Goal: Task Accomplishment & Management: Complete application form

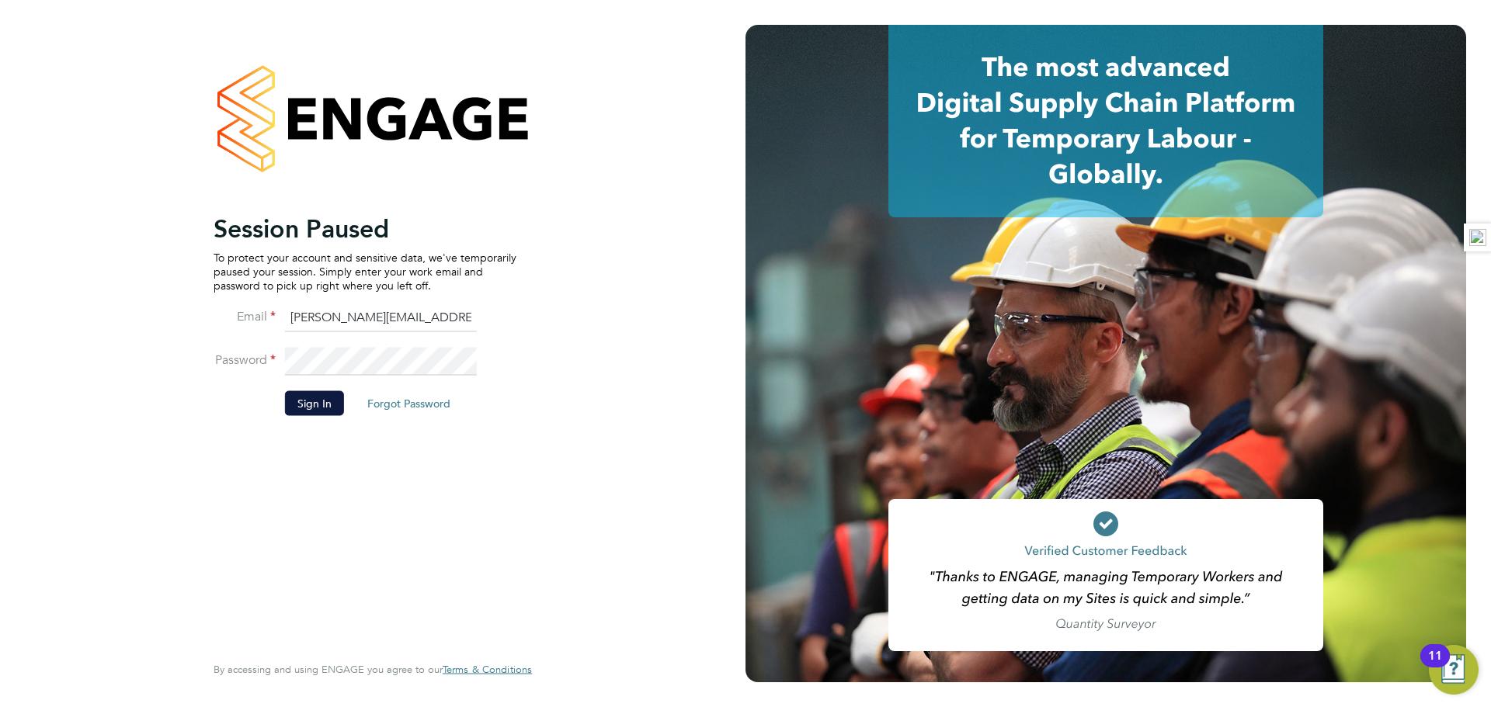
click at [345, 417] on li "Sign In Forgot Password" at bounding box center [365, 411] width 303 height 40
click at [311, 393] on button "Sign In" at bounding box center [314, 403] width 59 height 25
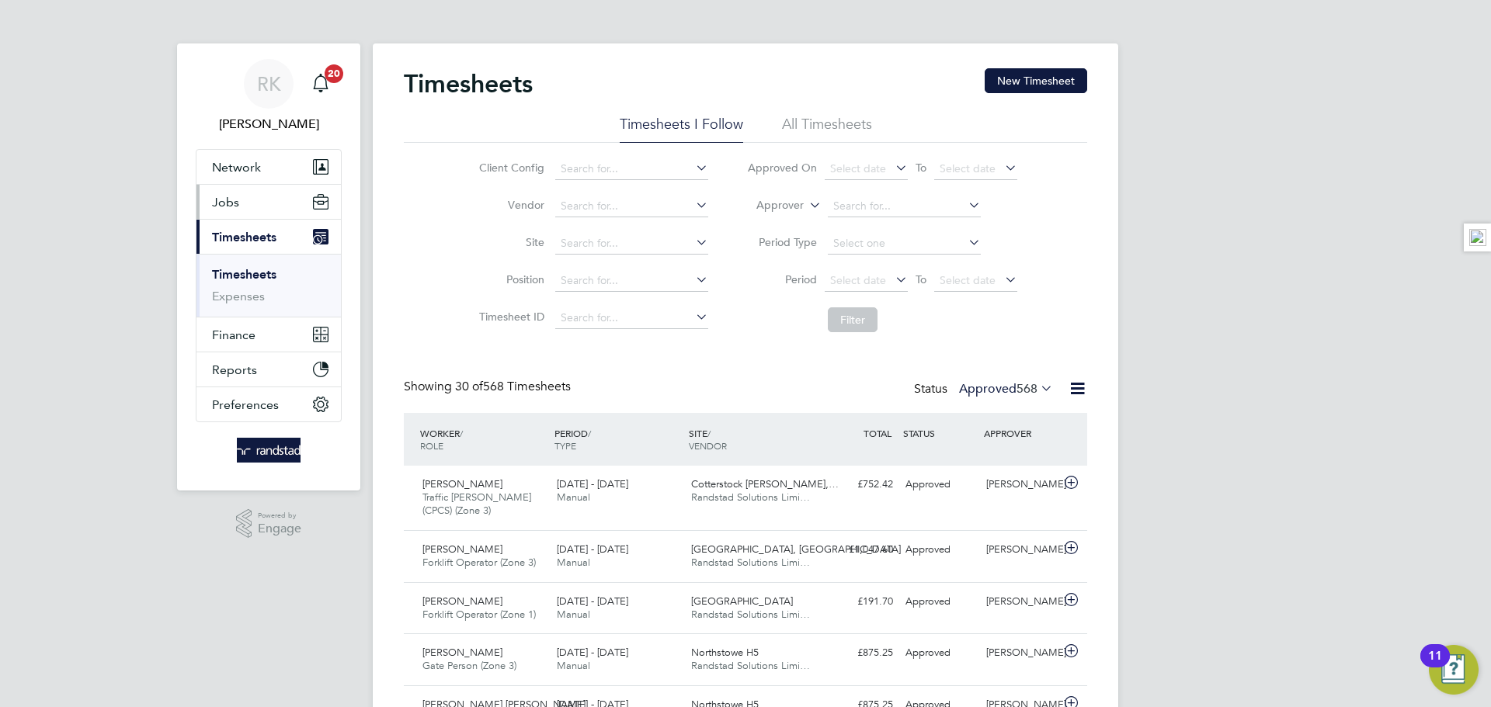
click at [238, 193] on button "Jobs" at bounding box center [268, 202] width 144 height 34
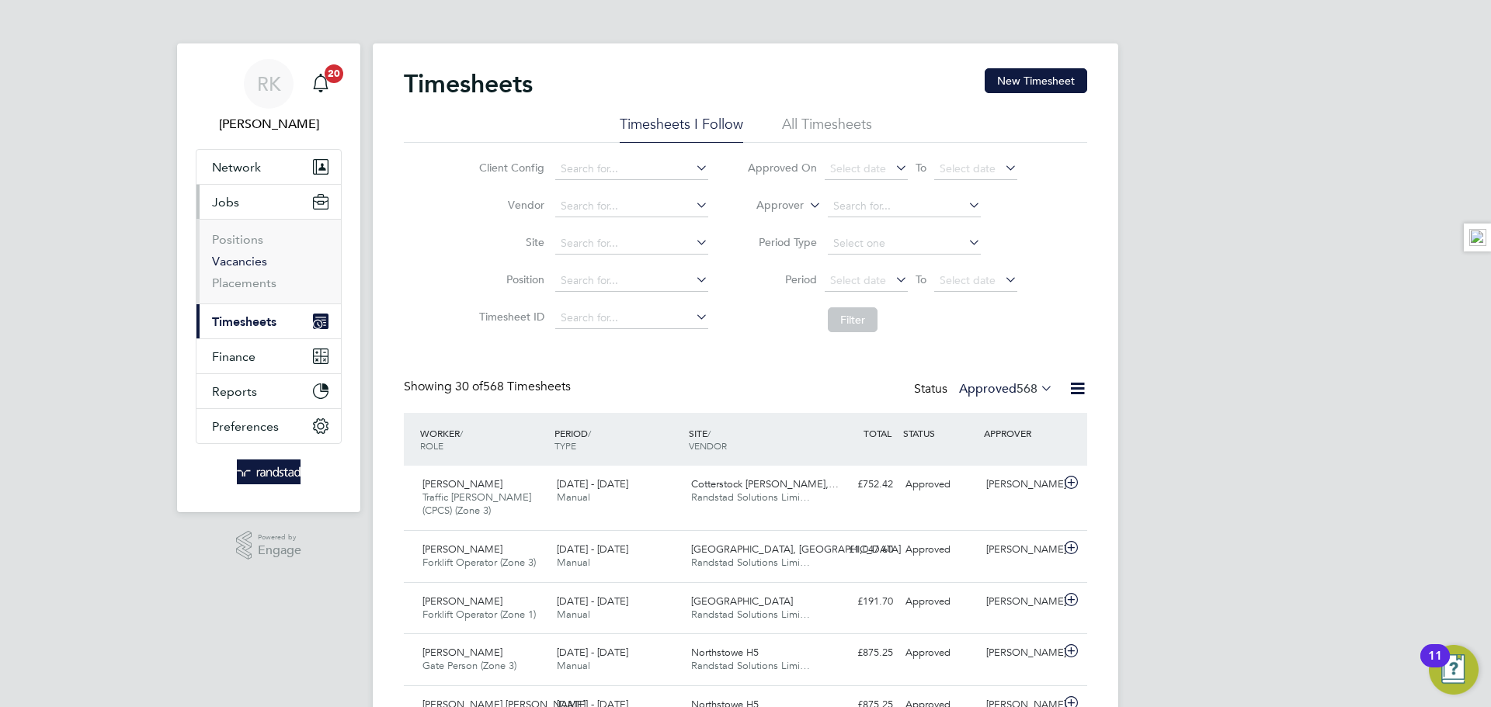
click at [236, 259] on link "Vacancies" at bounding box center [239, 261] width 55 height 15
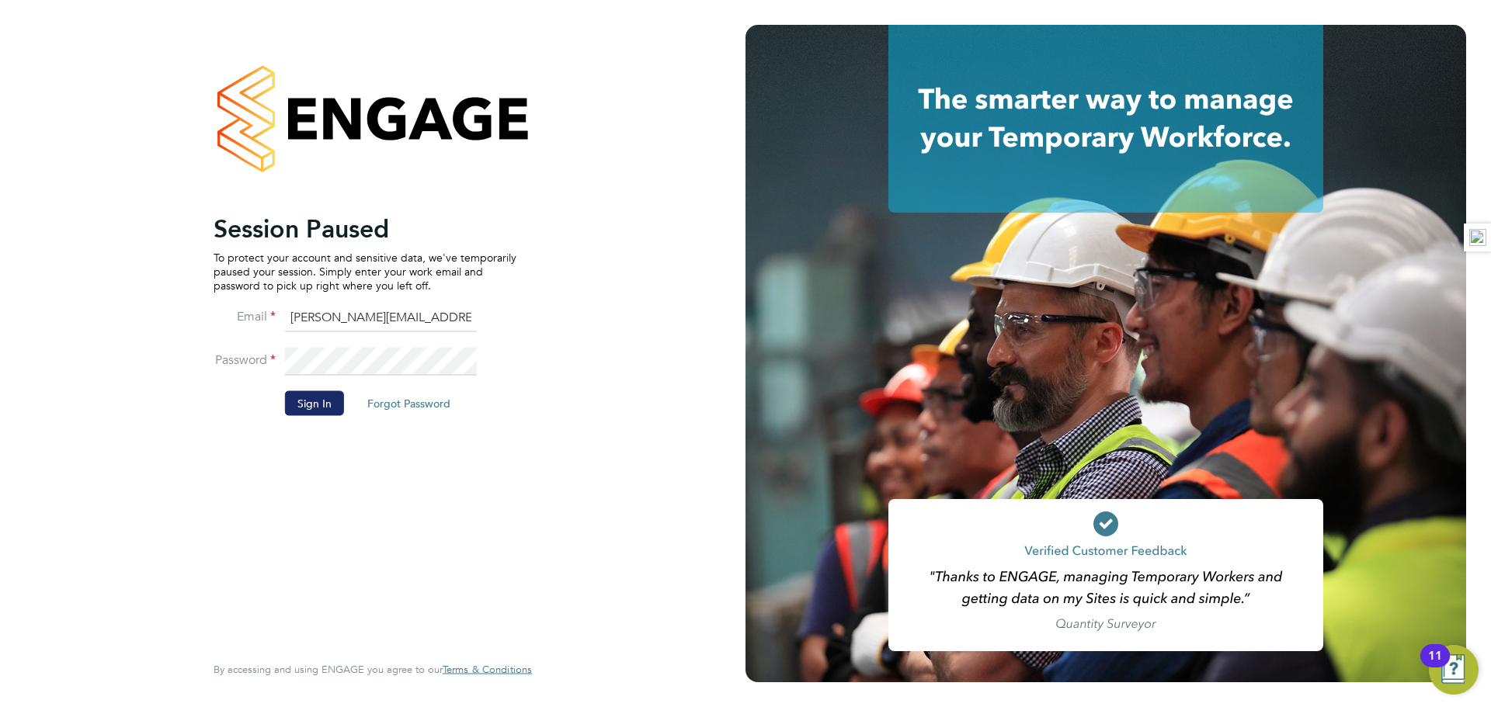
click at [317, 405] on button "Sign In" at bounding box center [314, 403] width 59 height 25
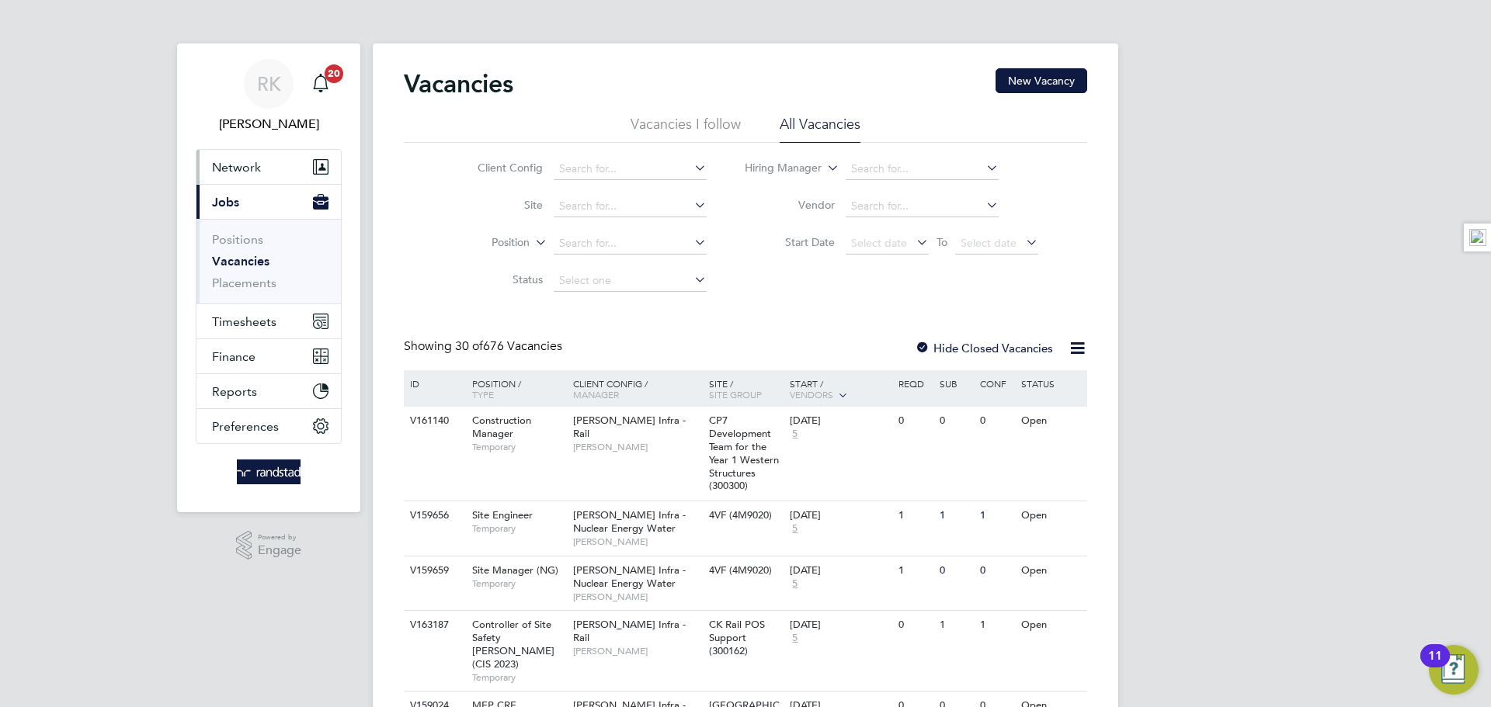
click at [251, 165] on span "Network" at bounding box center [236, 167] width 49 height 15
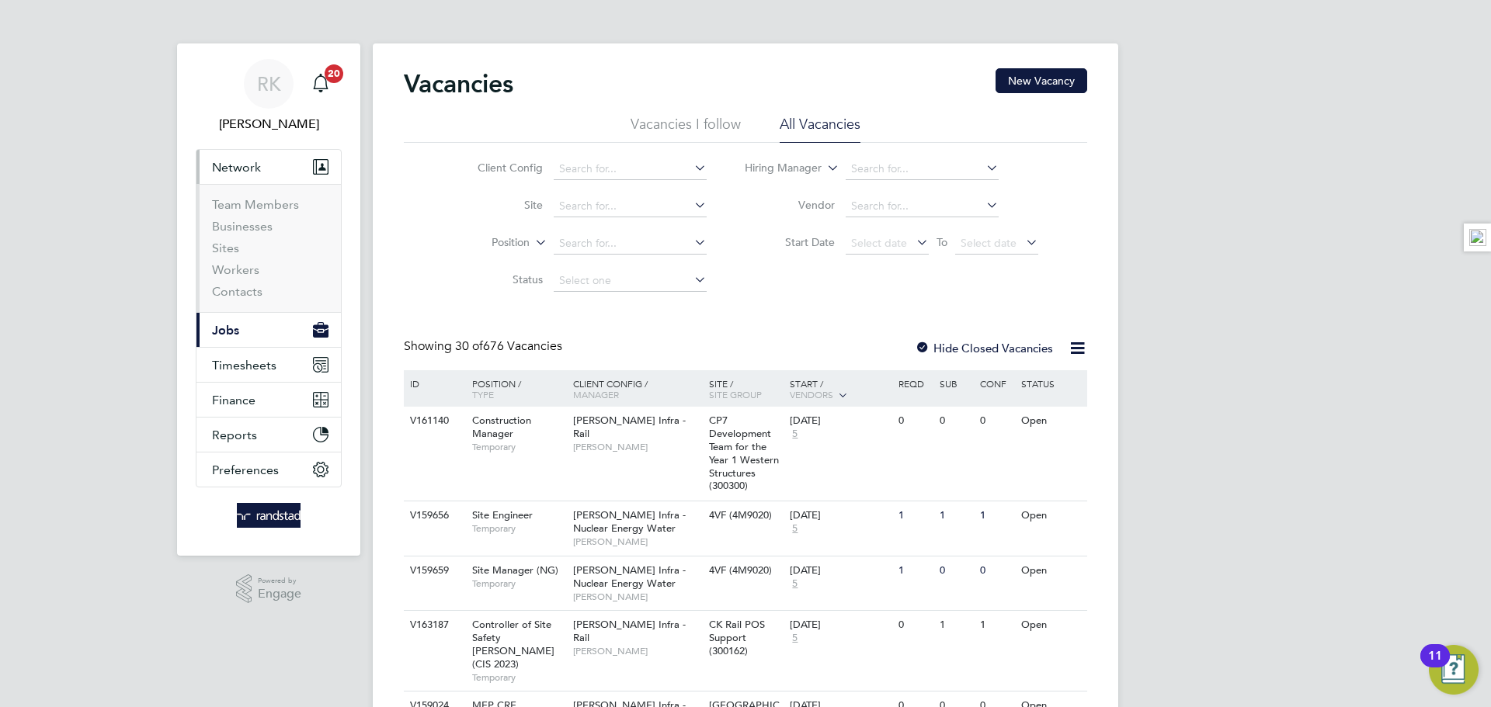
click at [245, 279] on li "Workers" at bounding box center [270, 273] width 116 height 22
click at [246, 273] on link "Workers" at bounding box center [235, 269] width 47 height 15
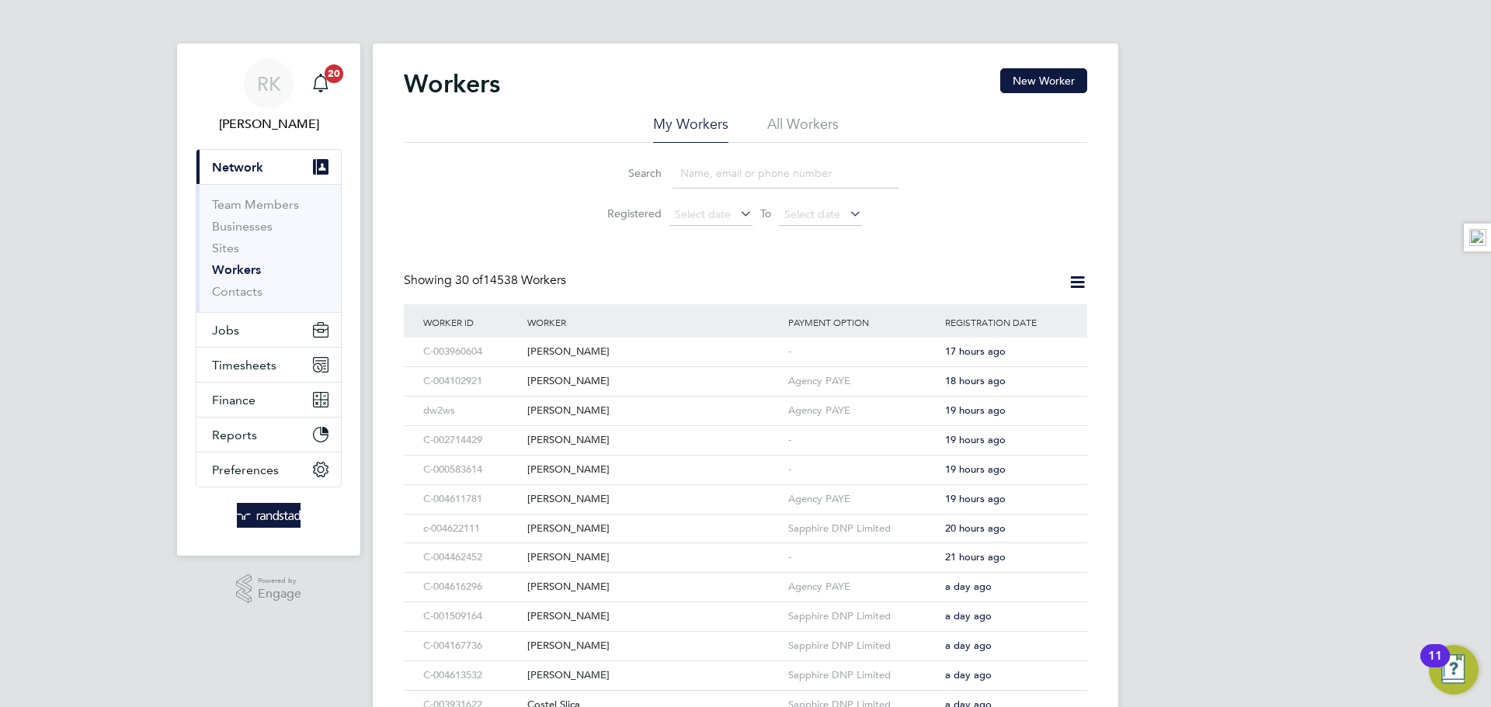
click at [695, 184] on input at bounding box center [785, 173] width 227 height 30
paste input "[PERSON_NAME]"
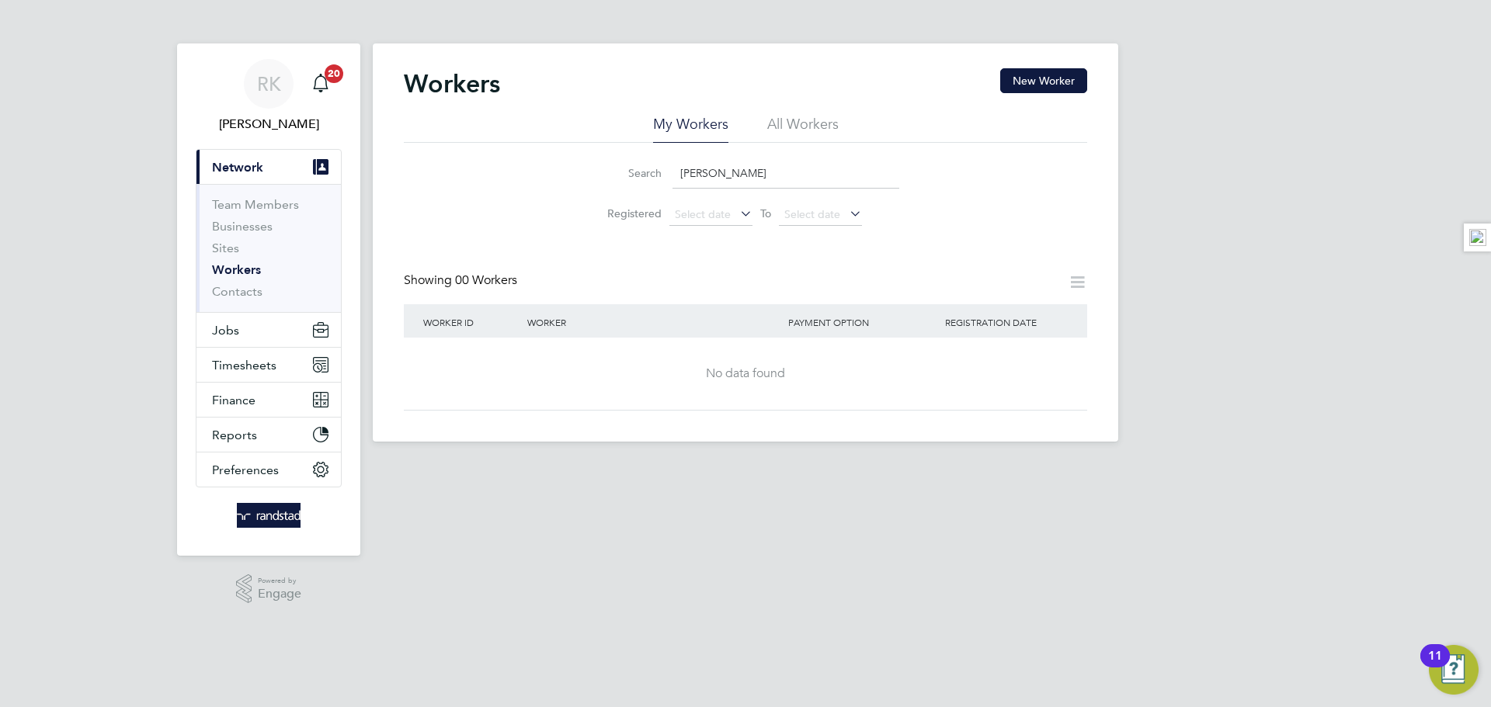
type input "[PERSON_NAME]"
click at [1082, 77] on button "New Worker" at bounding box center [1043, 80] width 87 height 25
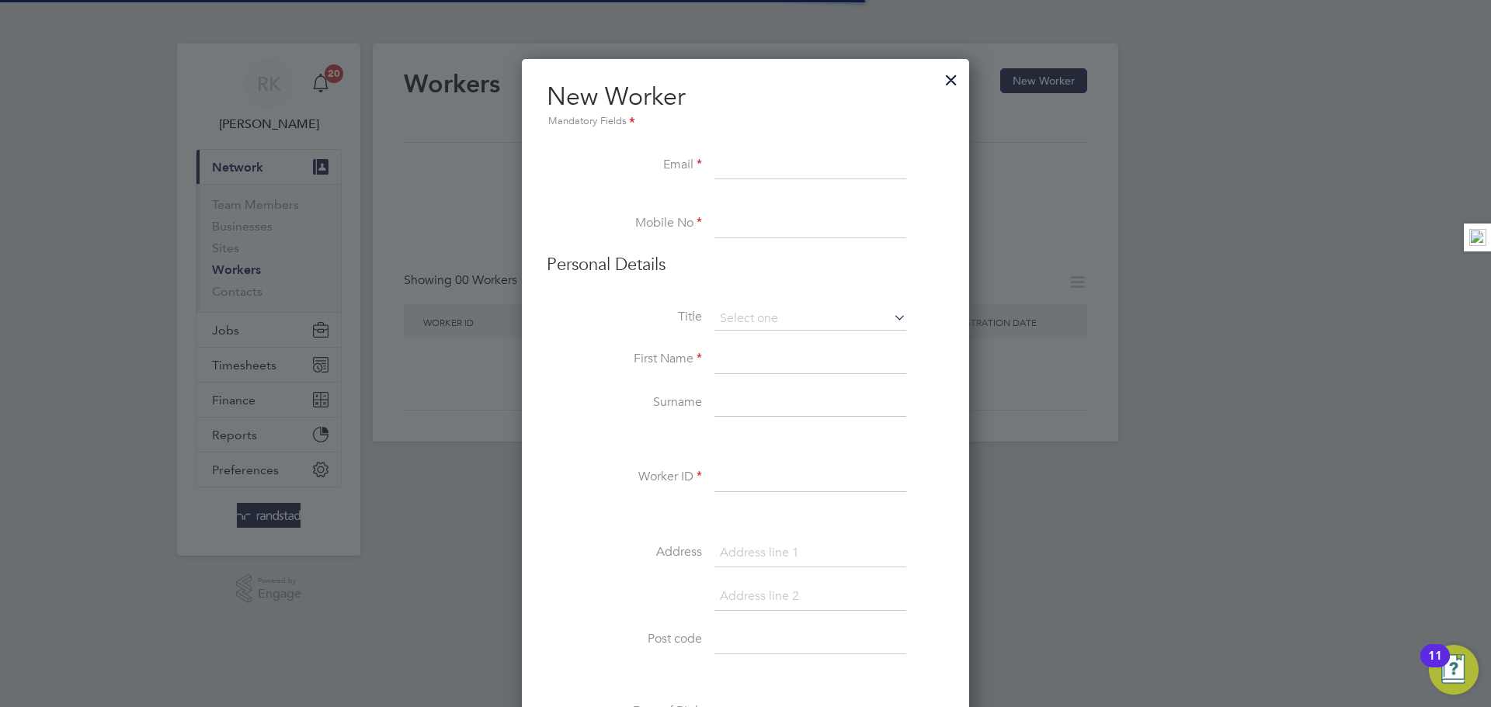
scroll to position [1394, 448]
click at [789, 155] on input at bounding box center [810, 166] width 192 height 28
click at [754, 165] on input at bounding box center [810, 166] width 192 height 28
paste input "adebayokazeem1184@gmail.com"
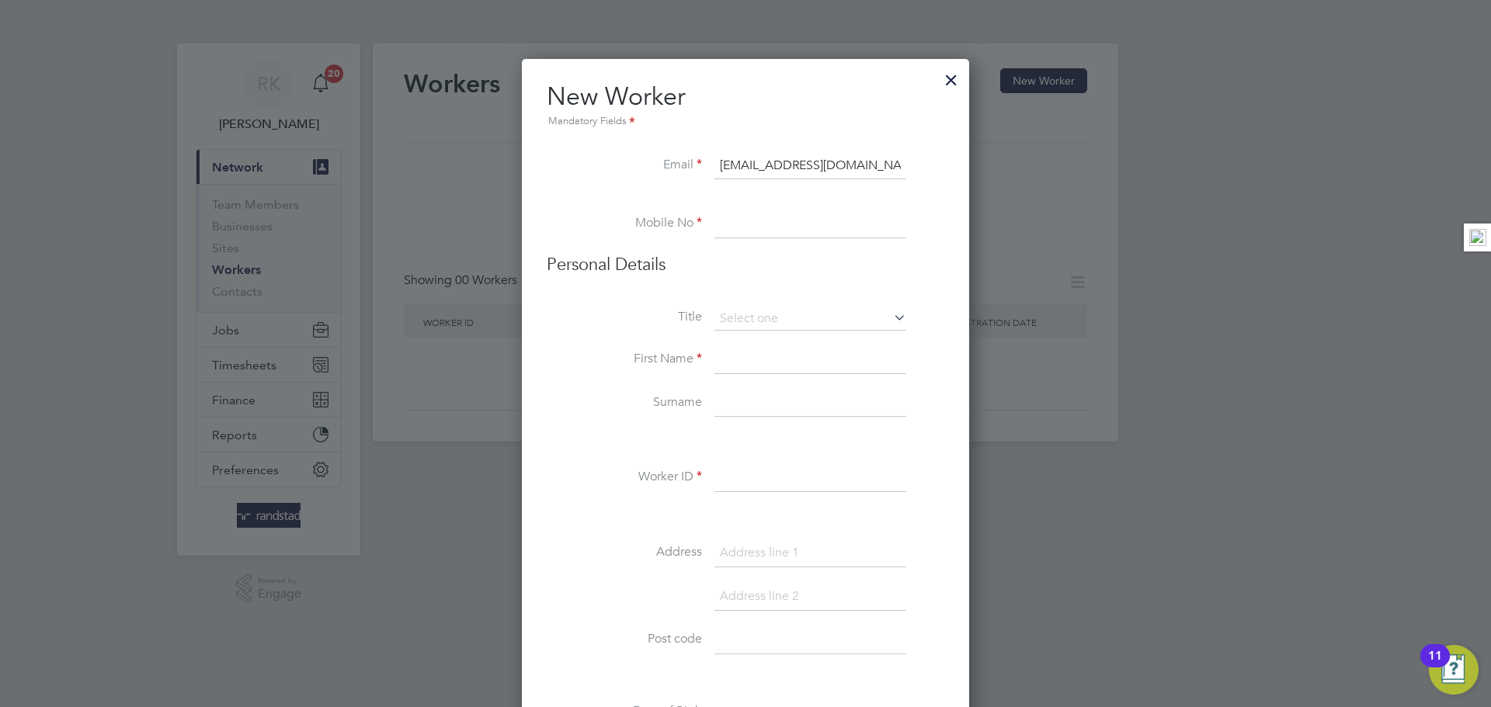
scroll to position [0, 5]
type input "adebayokazeem1184@gmail.com"
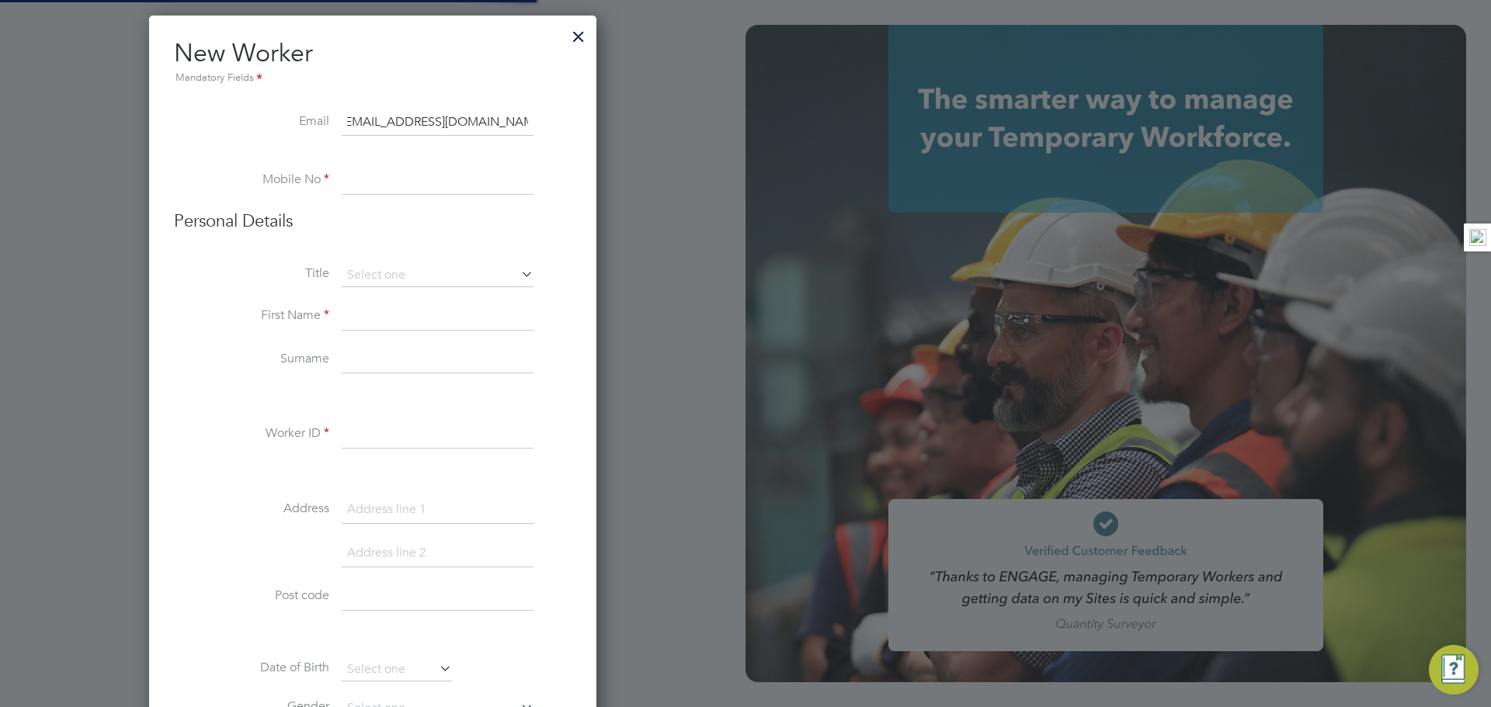
type input "russell.kerley@randstad.co.uk"
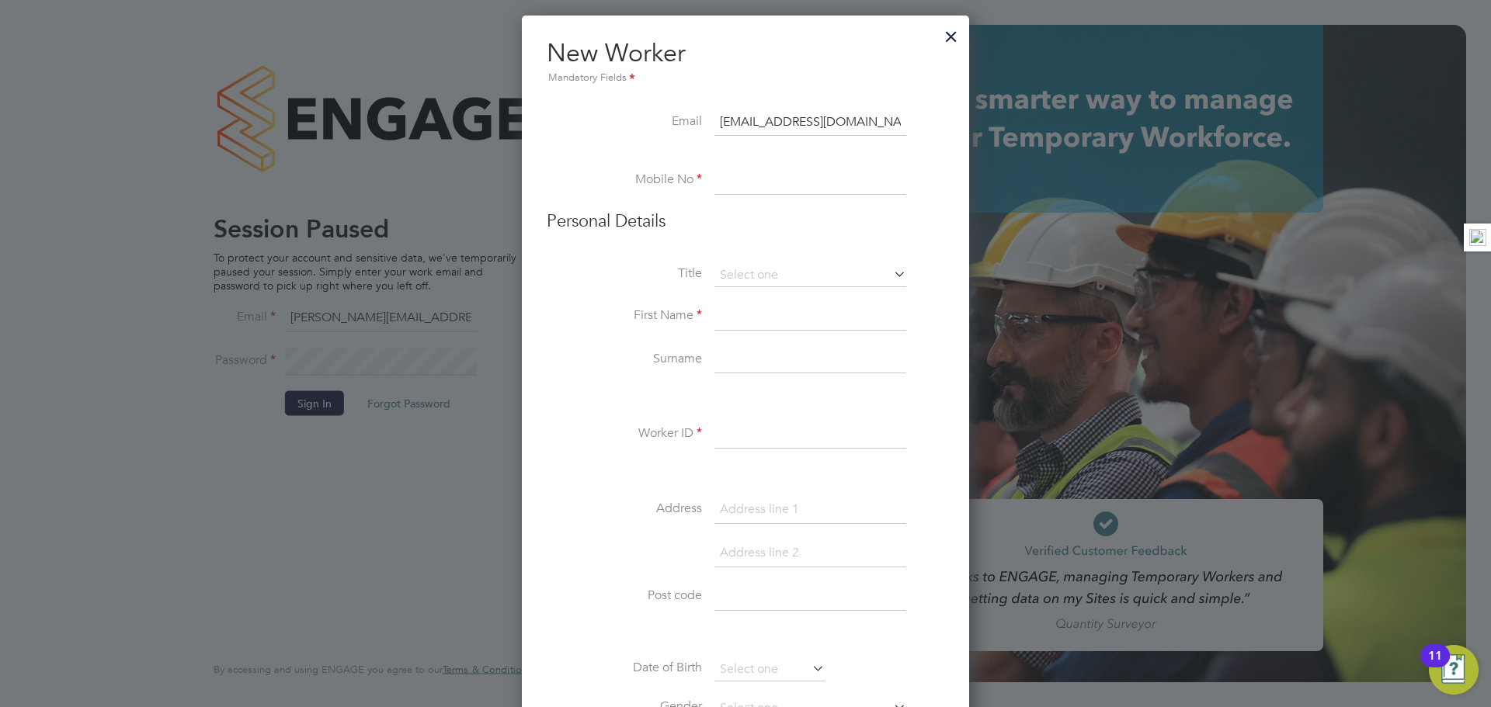
scroll to position [1272, 448]
click at [743, 186] on input at bounding box center [810, 181] width 192 height 28
paste input "07501755043"
type input "07501755043"
drag, startPoint x: 744, startPoint y: 321, endPoint x: 636, endPoint y: 321, distance: 107.9
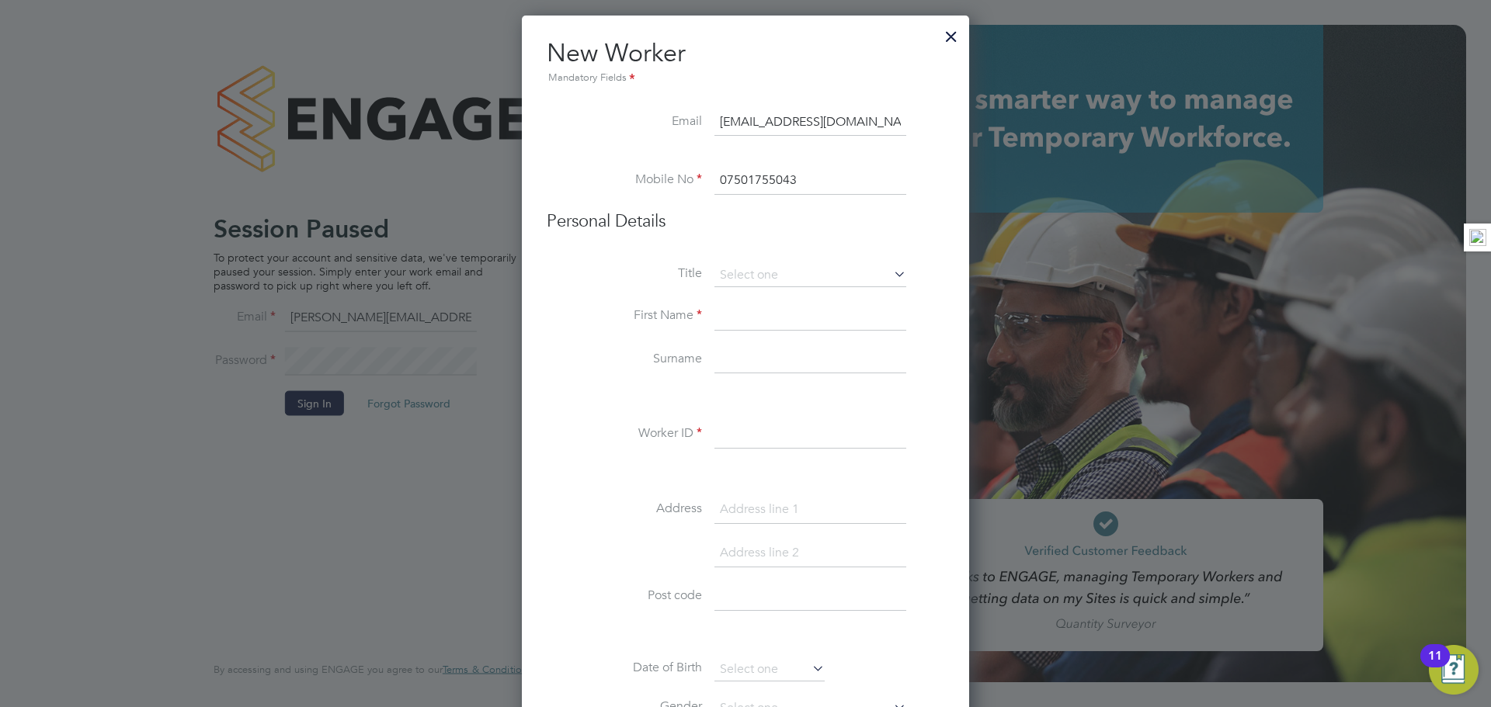
click at [743, 321] on input at bounding box center [810, 317] width 192 height 28
paste input "Kazeem"
type input "Kazeem"
click at [738, 365] on input at bounding box center [810, 360] width 192 height 28
paste input "Adebayo"
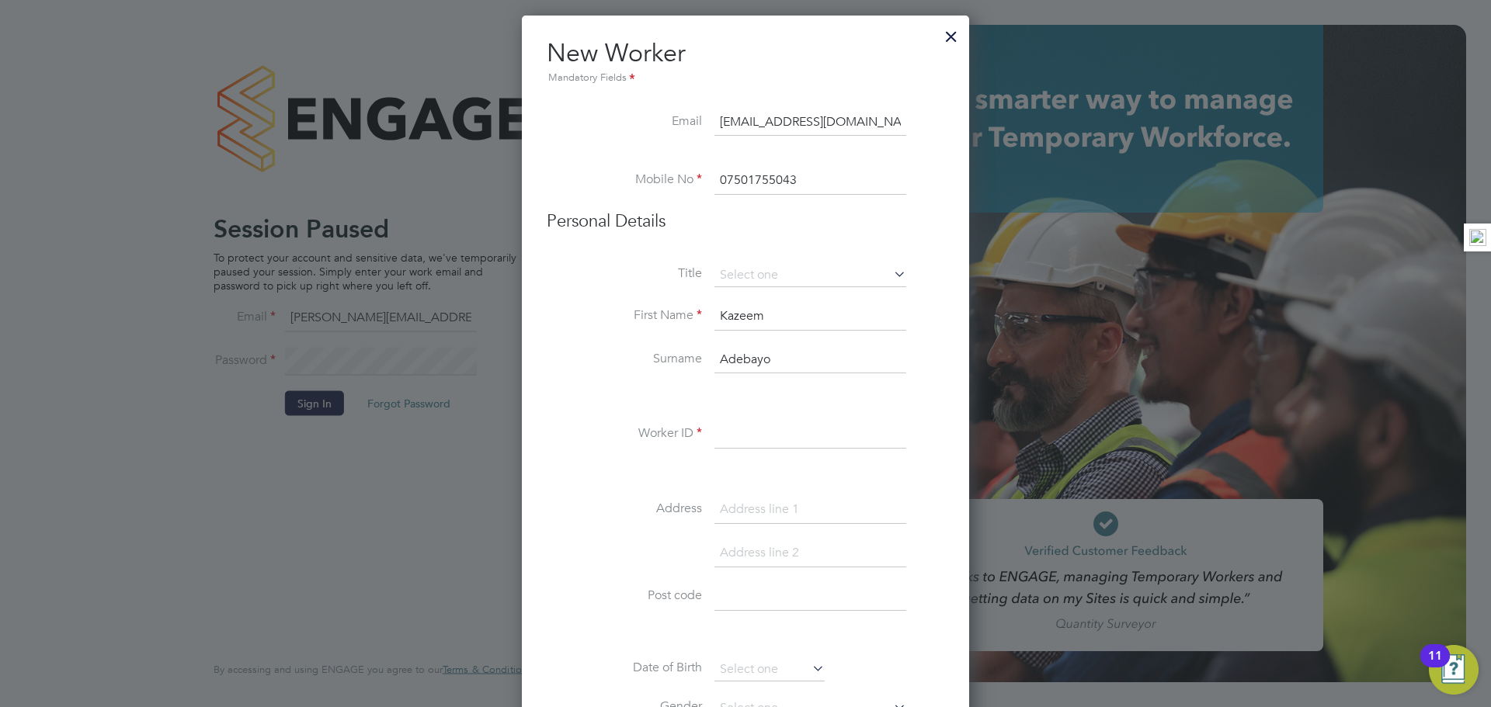
type input "Adebayo"
click at [755, 427] on input at bounding box center [810, 435] width 192 height 28
paste input "C-004593263"
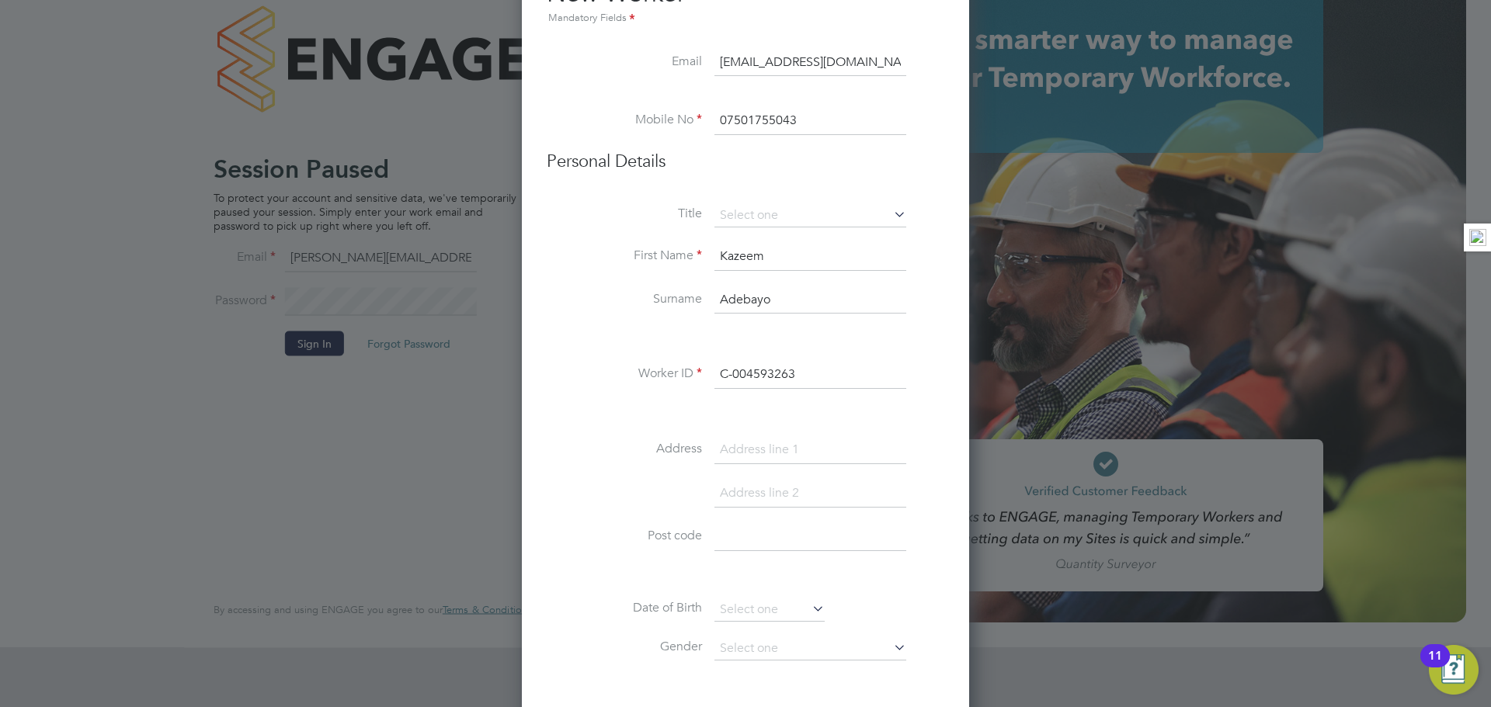
scroll to position [68, 0]
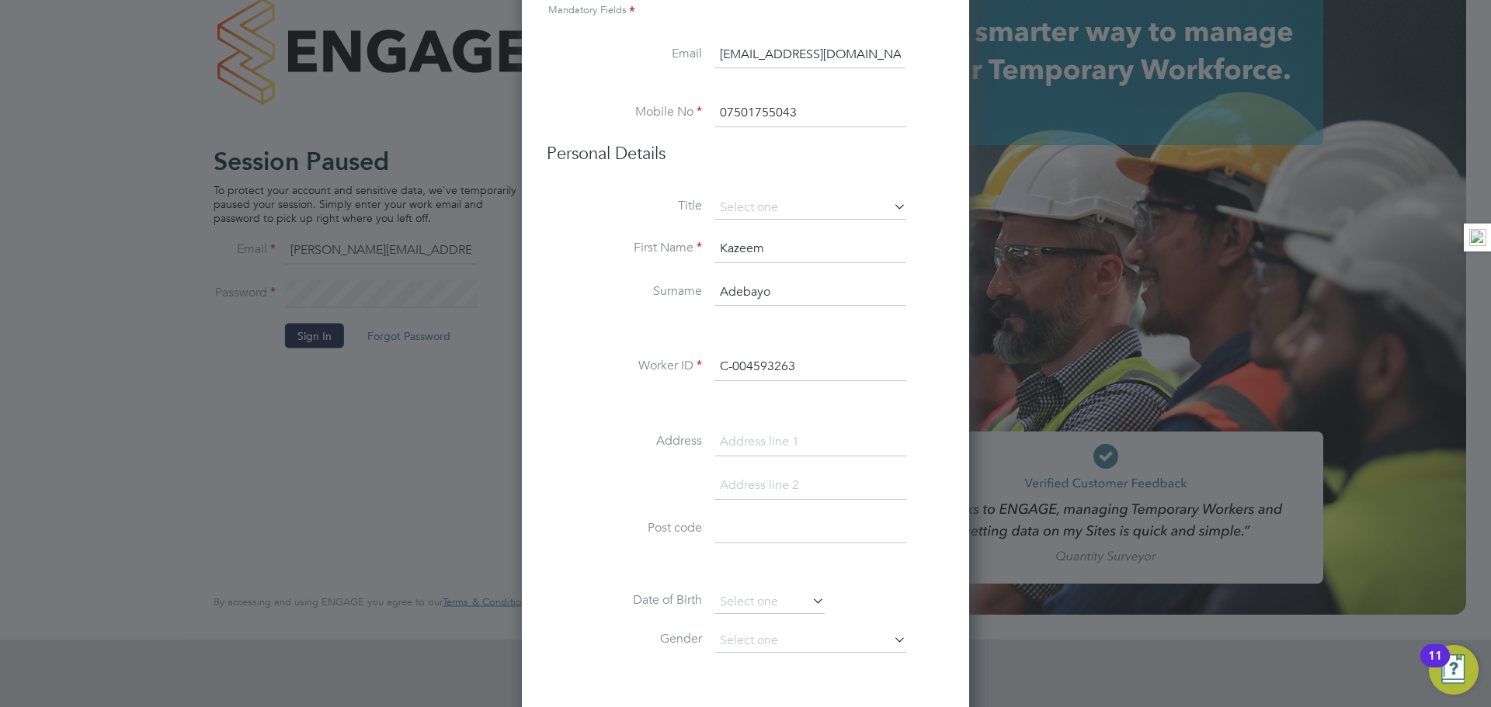
type input "C-004593263"
click at [756, 443] on input at bounding box center [810, 443] width 192 height 28
paste input "210 Farmborough Netherfeild"
type input "210 Farmborough Netherfeild"
click at [735, 478] on input at bounding box center [810, 486] width 192 height 28
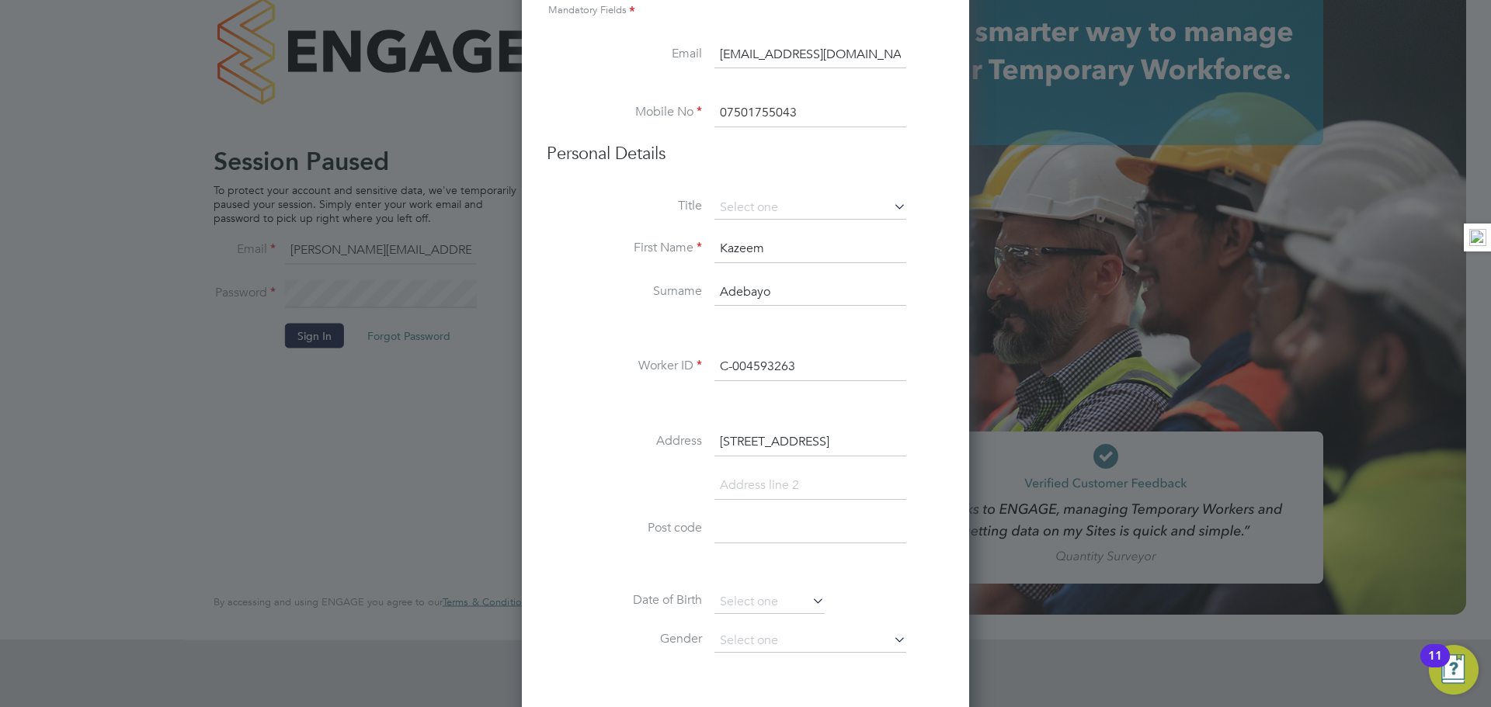
paste input "Milton Keynes"
type input "Milton Keynes"
click at [737, 578] on input at bounding box center [810, 573] width 192 height 28
paste input "MK6 4HS"
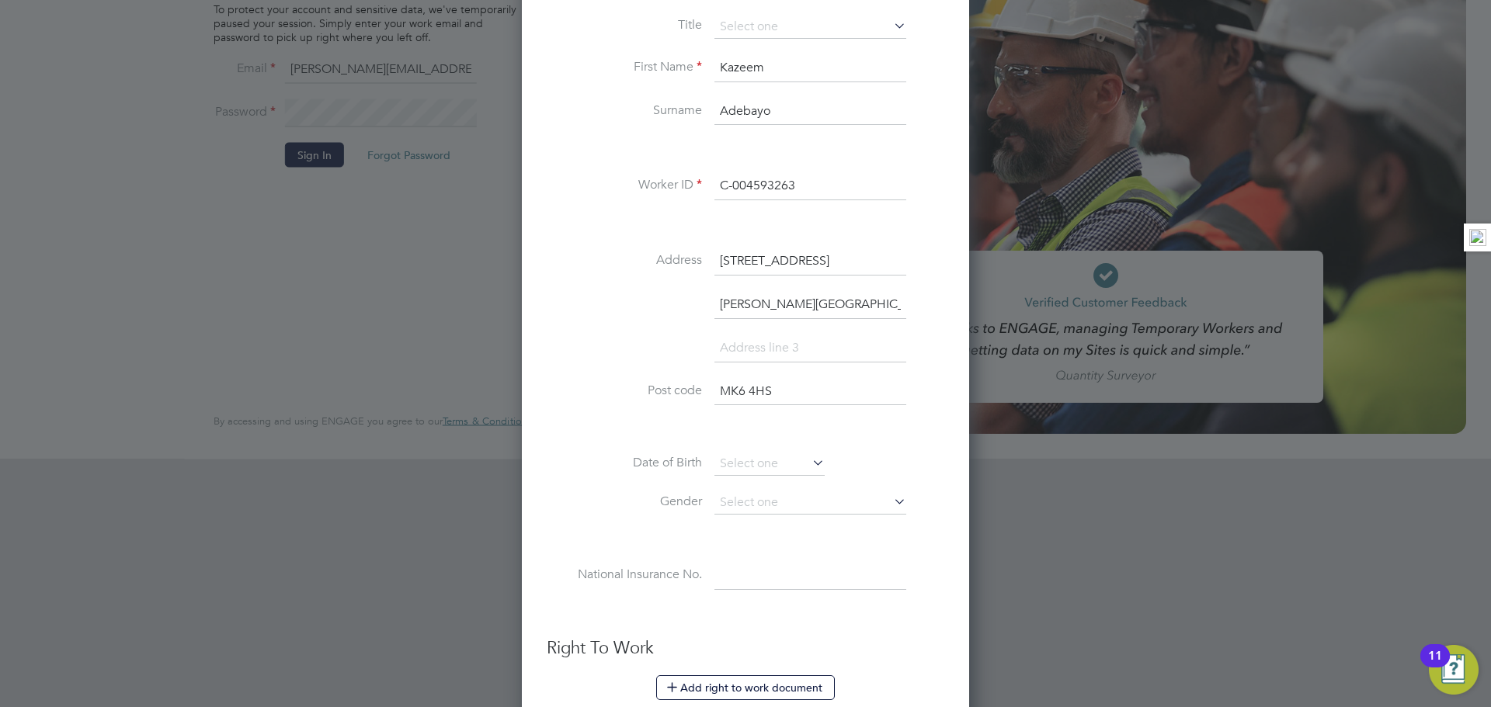
scroll to position [262, 0]
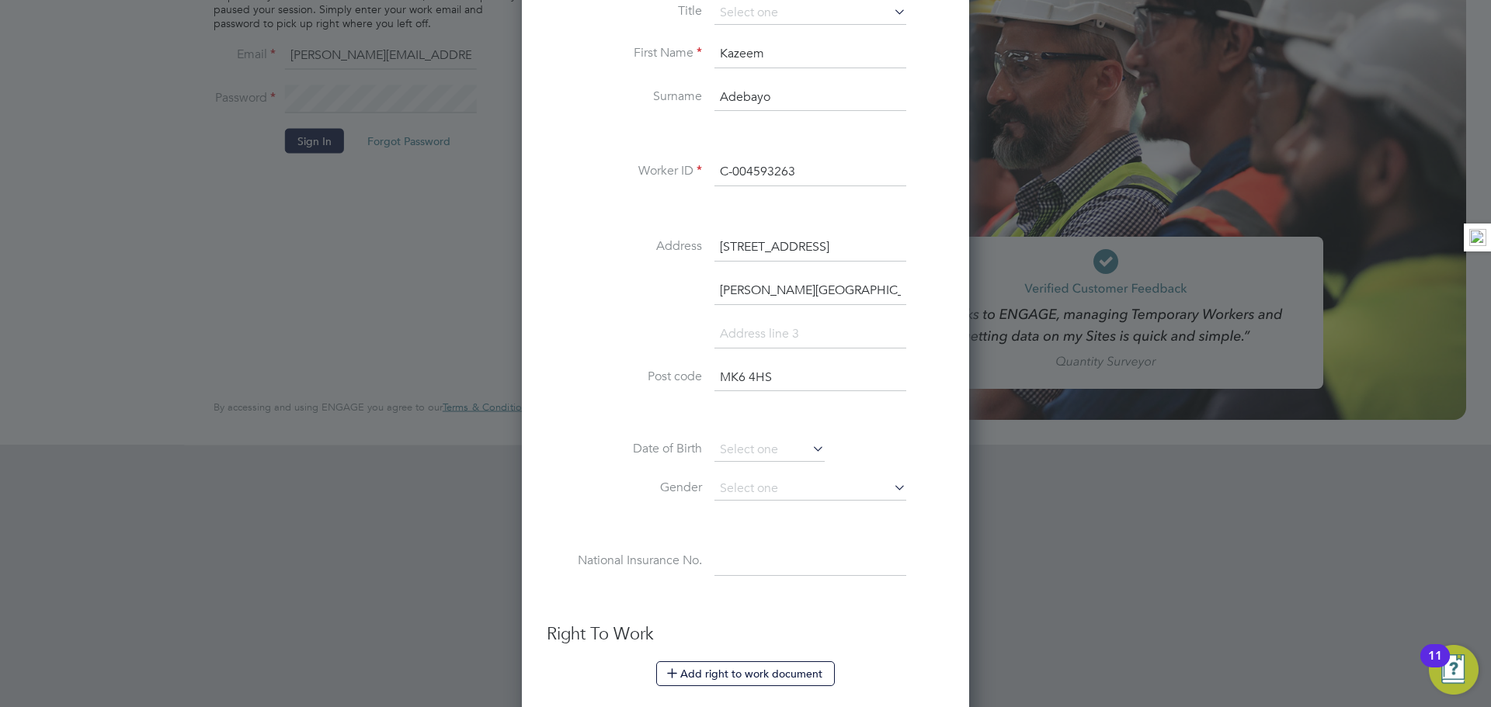
type input "MK6 4HS"
click at [773, 433] on div "Title First Name Kazeem Surname Adebayo Worker ID C-004593263 Address 210 Farmb…" at bounding box center [746, 305] width 398 height 606
click at [766, 443] on input at bounding box center [769, 450] width 110 height 23
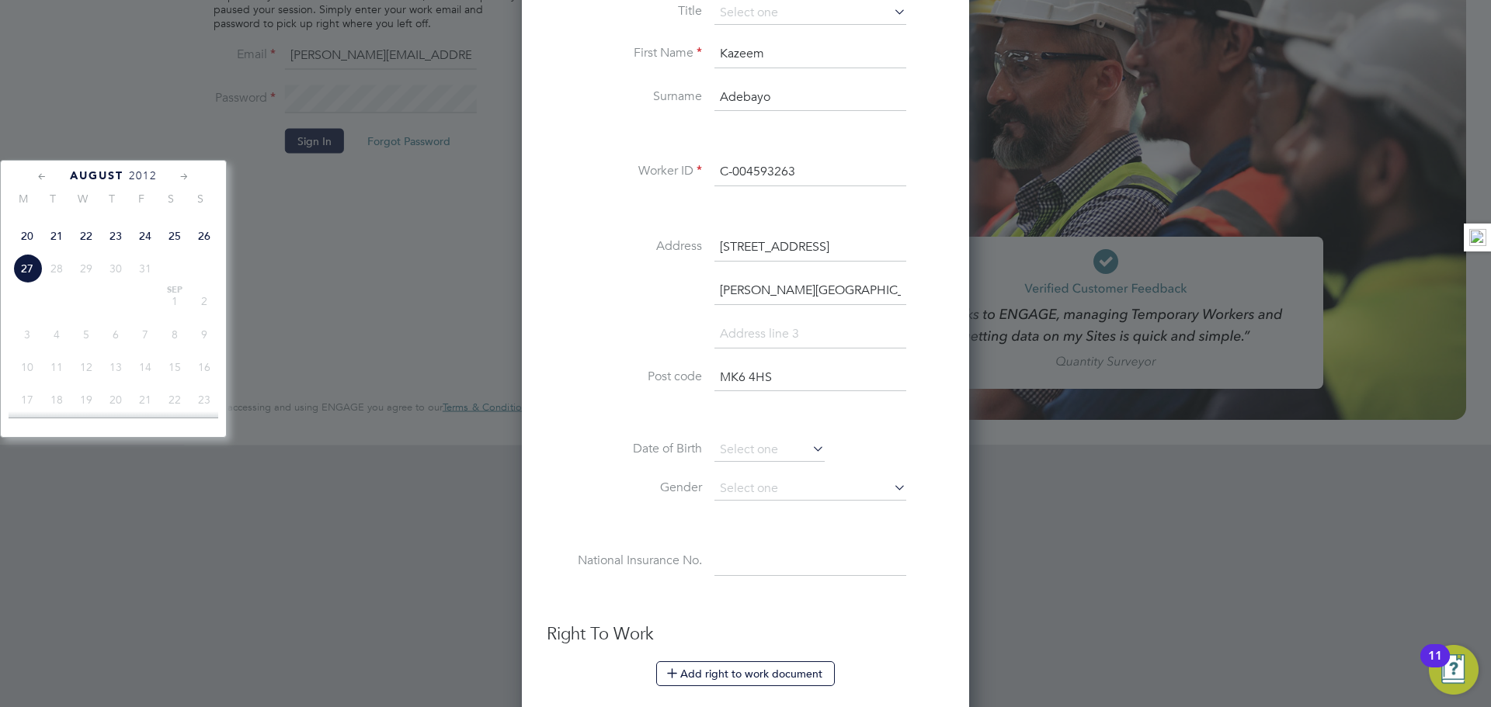
click at [146, 182] on span "2012" at bounding box center [143, 175] width 28 height 13
click at [138, 172] on span "2012" at bounding box center [143, 175] width 28 height 13
click at [137, 172] on span "2012" at bounding box center [132, 175] width 28 height 13
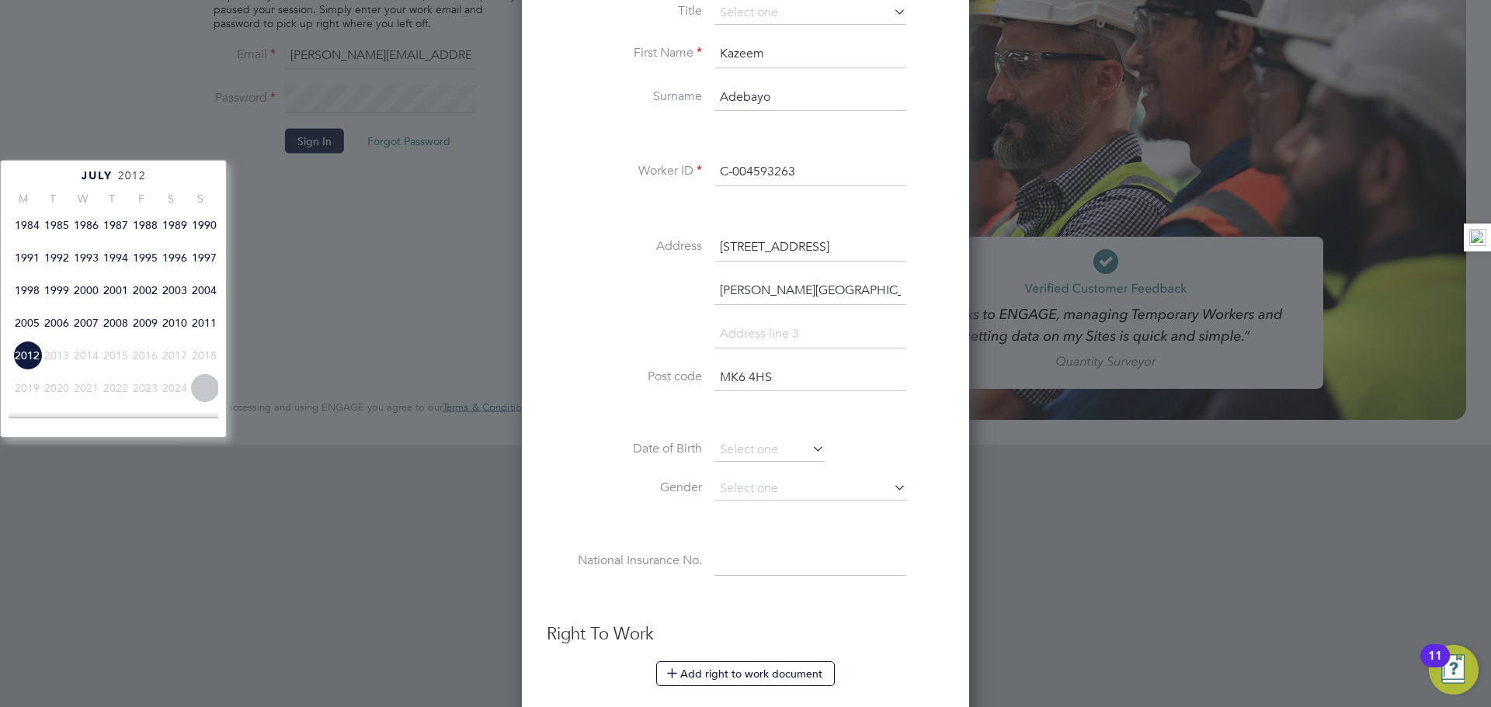
scroll to position [339, 0]
click at [35, 269] on span "1984" at bounding box center [27, 256] width 30 height 30
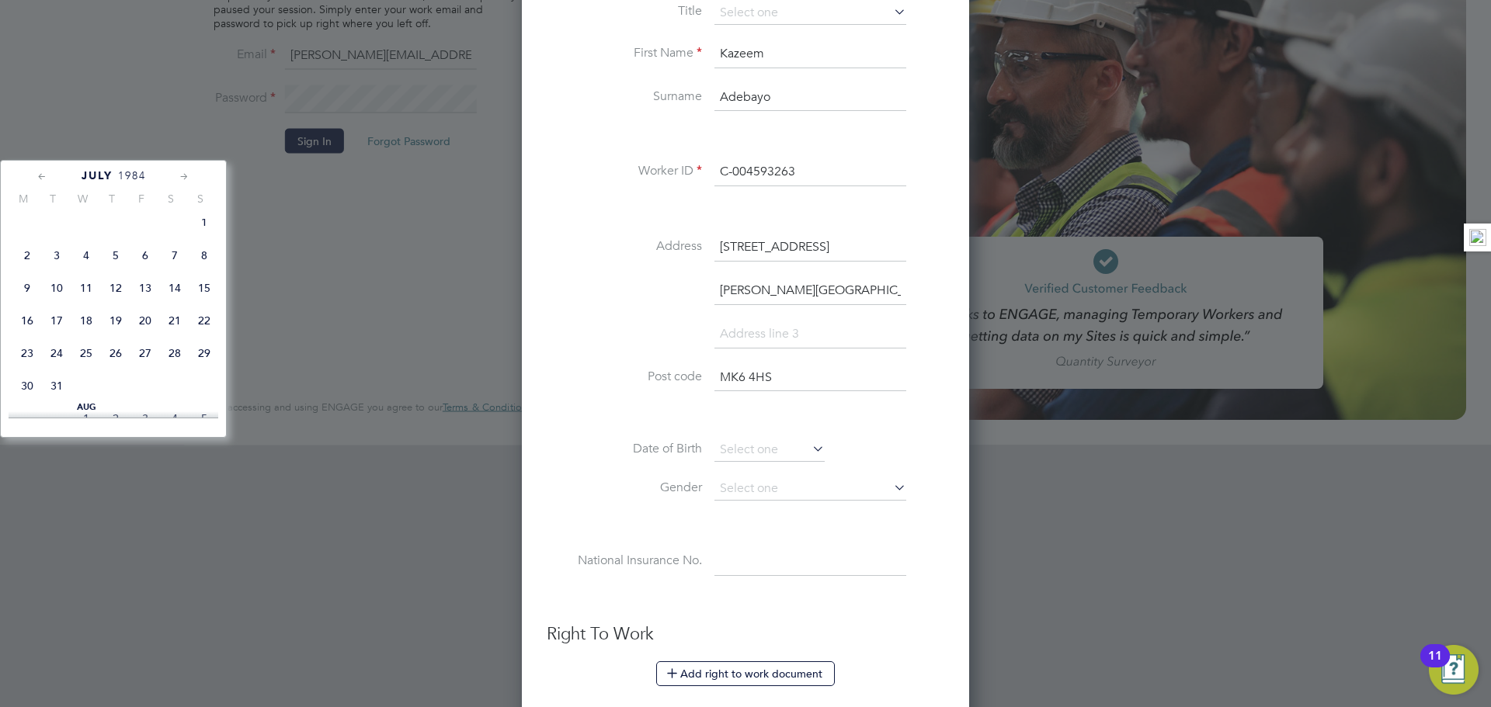
click at [36, 176] on icon at bounding box center [42, 176] width 15 height 17
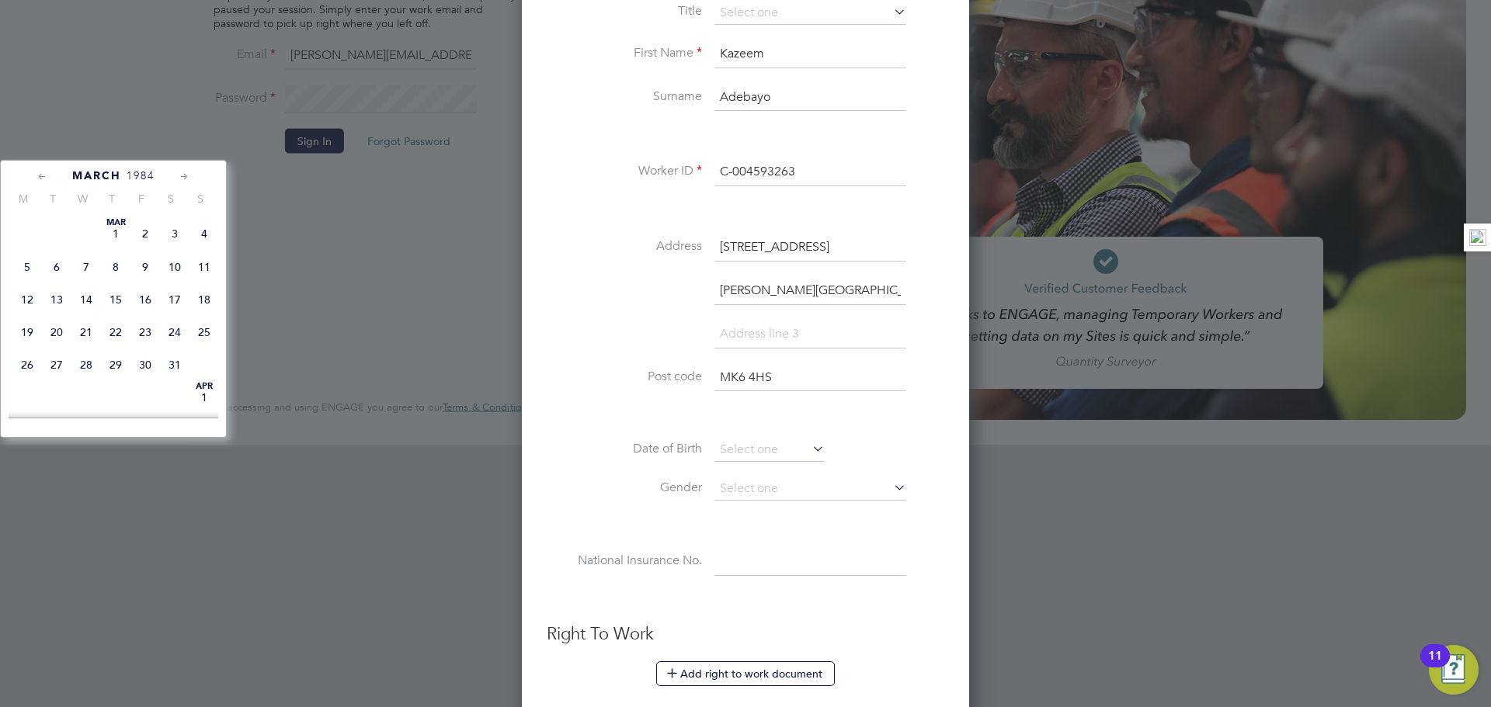
click at [36, 176] on icon at bounding box center [42, 176] width 15 height 17
click at [86, 300] on span "11" at bounding box center [86, 300] width 30 height 30
type input "11 Jan 1984"
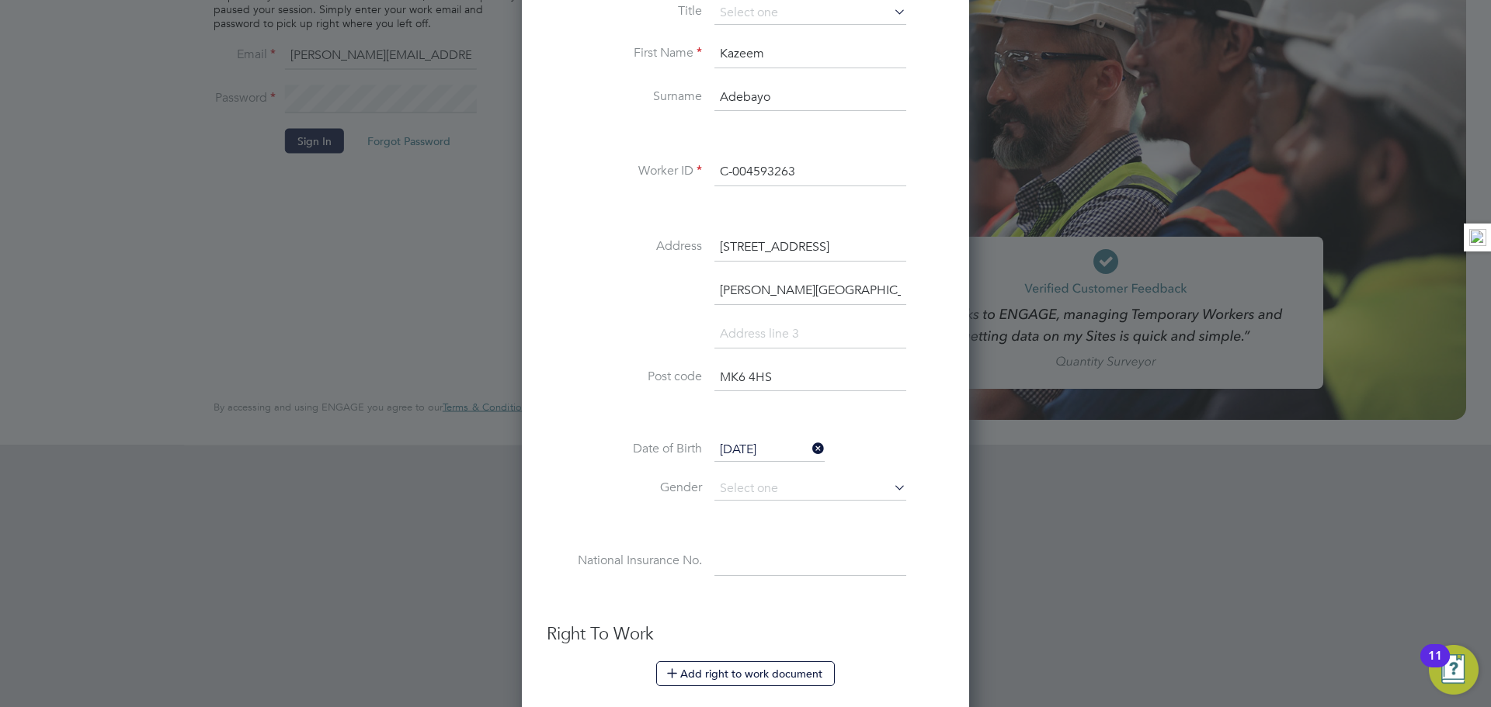
click at [797, 509] on li "Gender" at bounding box center [746, 496] width 398 height 39
click at [798, 498] on input at bounding box center [810, 488] width 192 height 23
click at [780, 512] on li "Male" at bounding box center [810, 511] width 193 height 20
type input "Male"
click at [752, 560] on input at bounding box center [810, 562] width 192 height 28
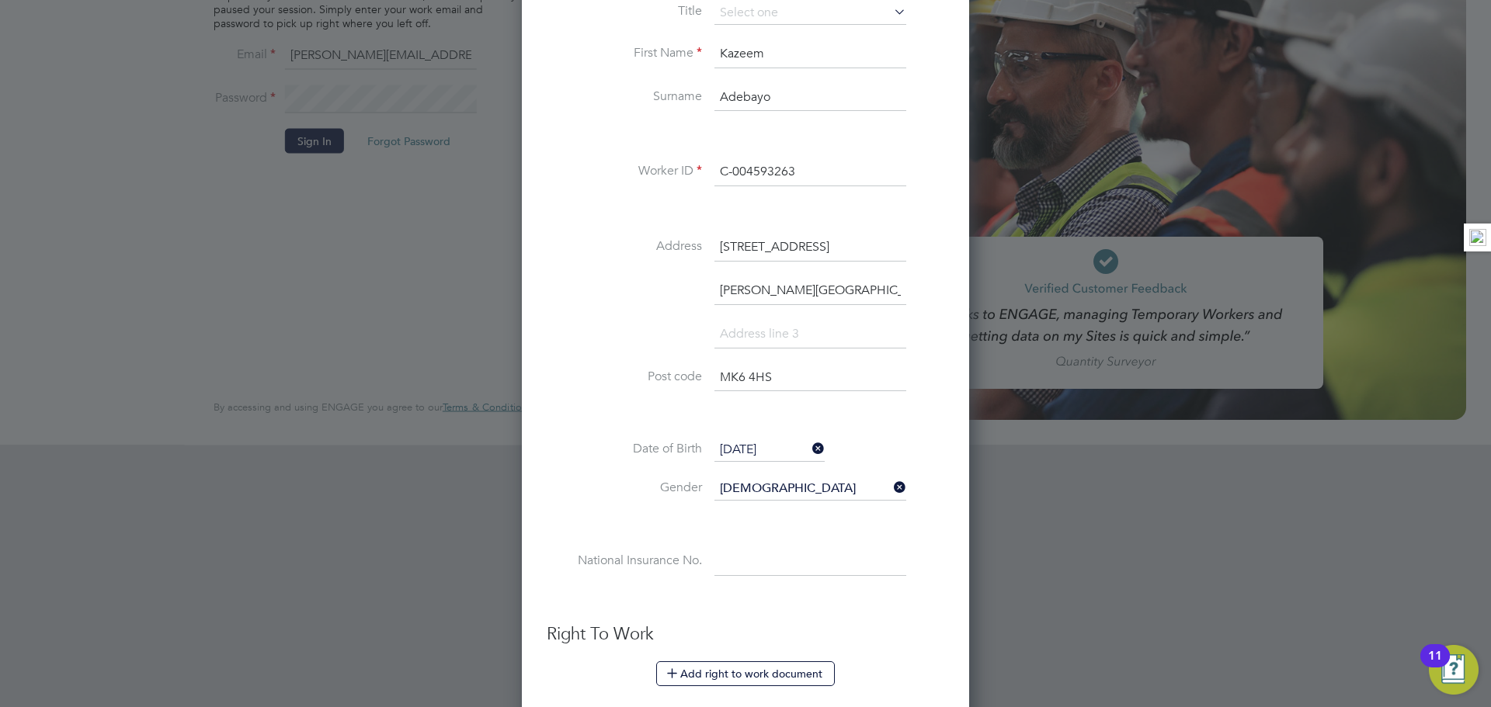
paste input "SY839322C"
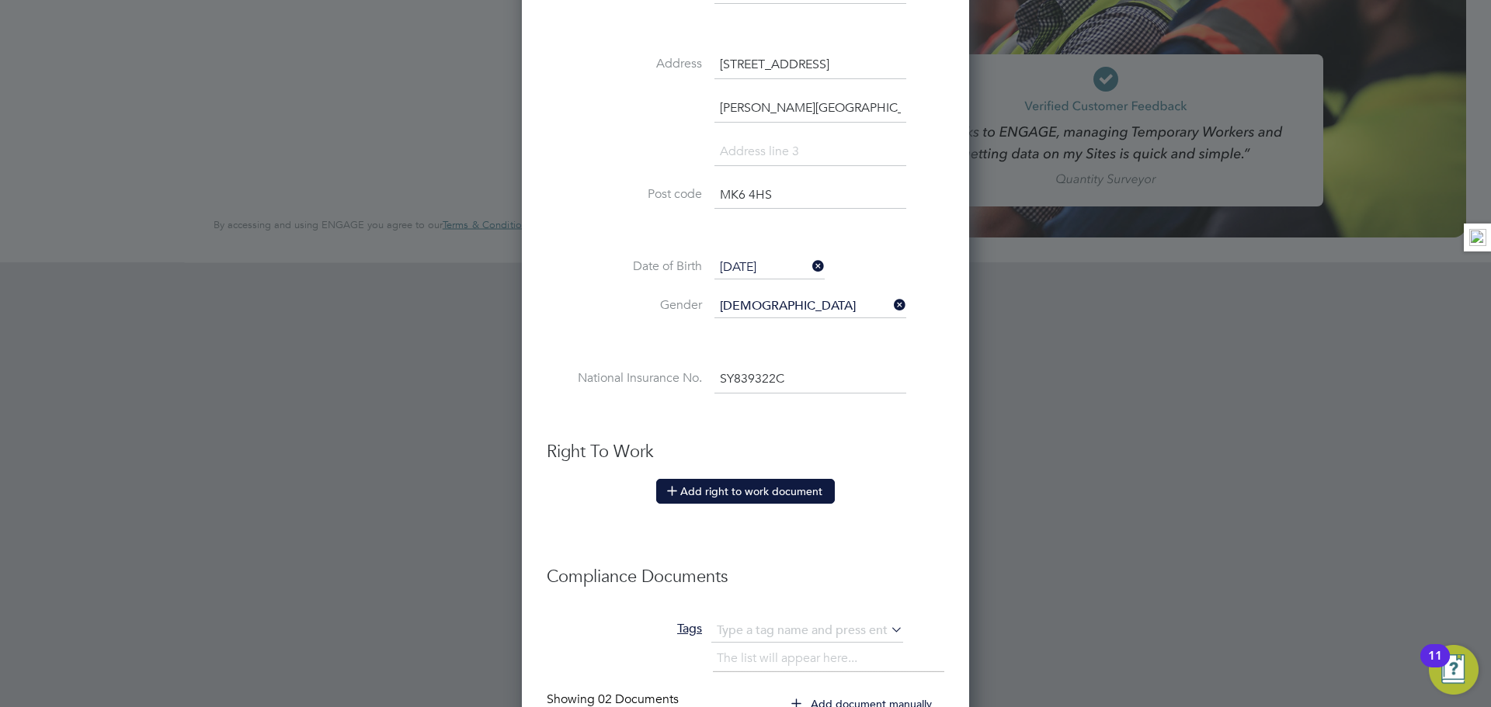
scroll to position [463, 0]
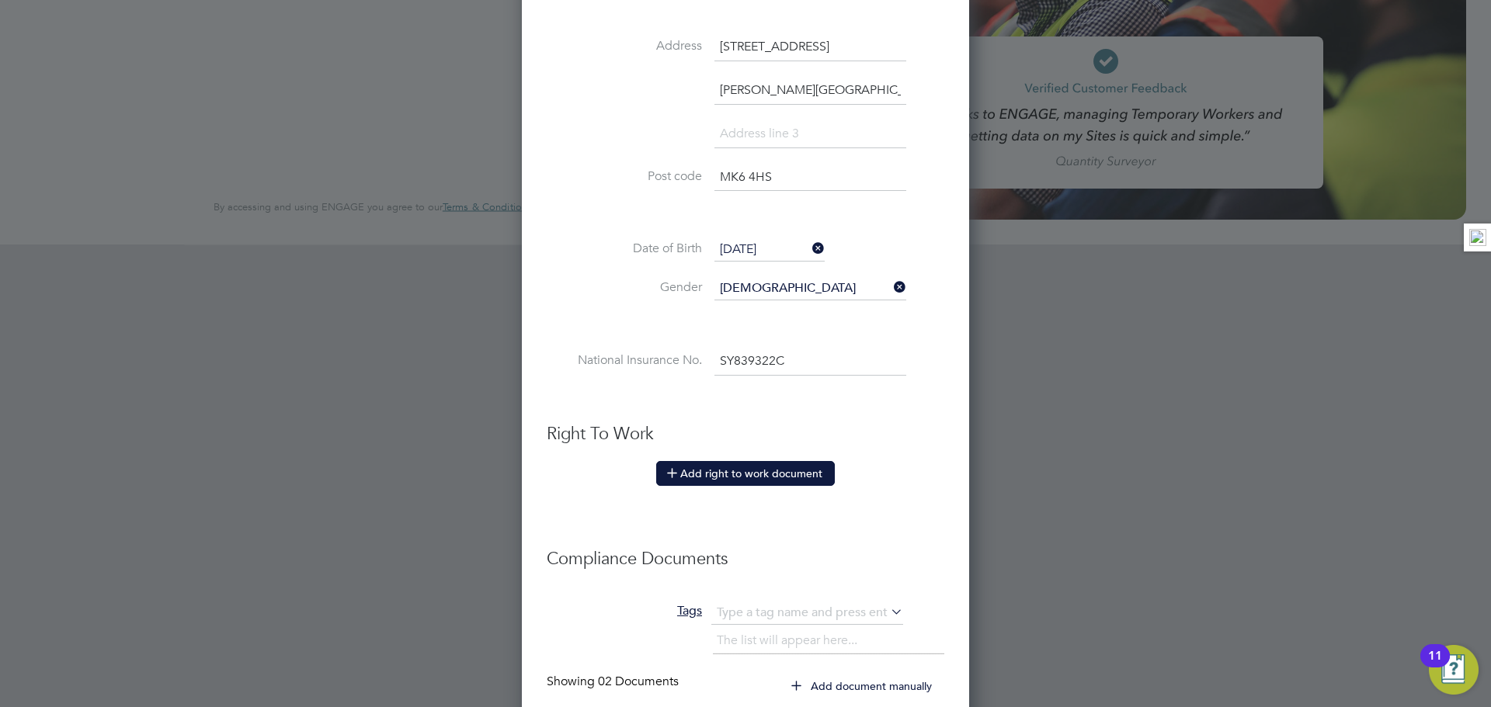
type input "SY 83 93 22 C"
click at [666, 474] on icon at bounding box center [672, 473] width 12 height 12
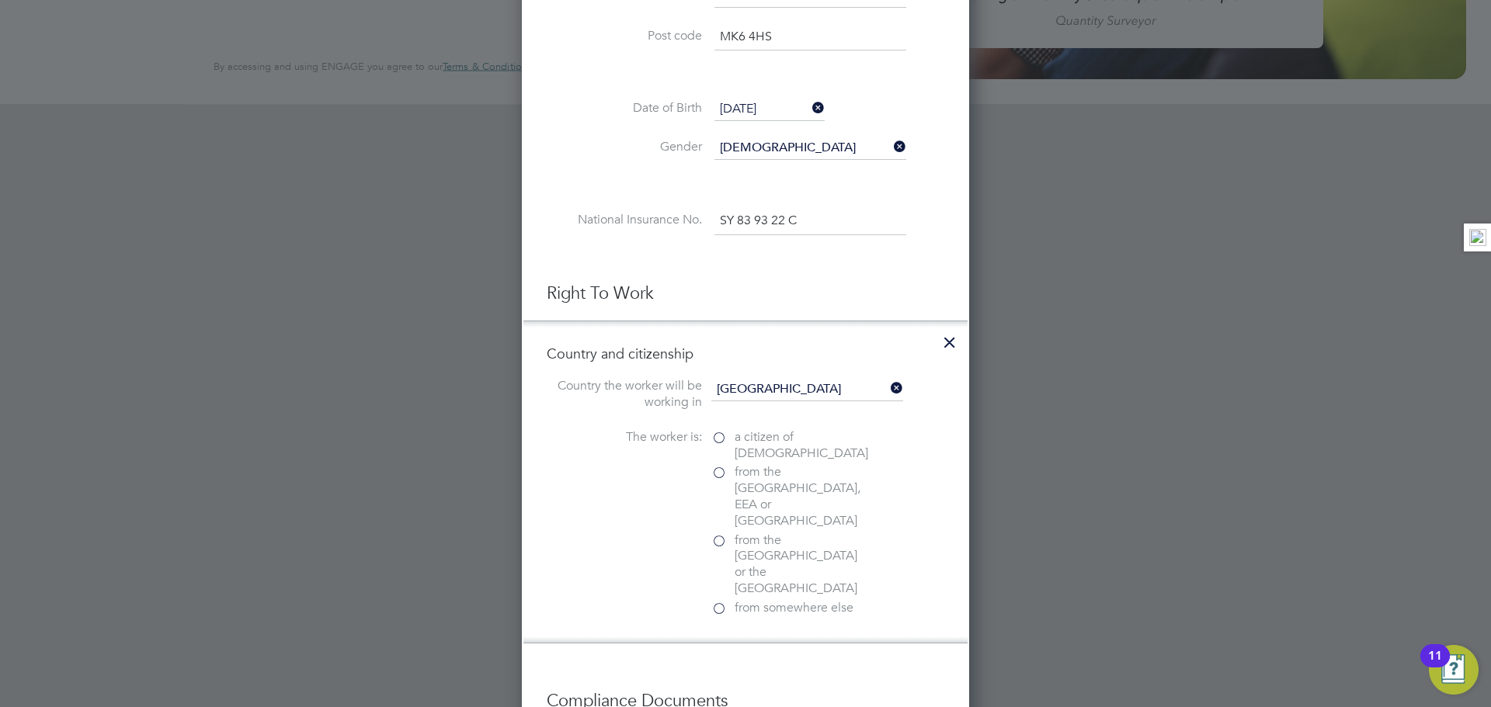
scroll to position [607, 0]
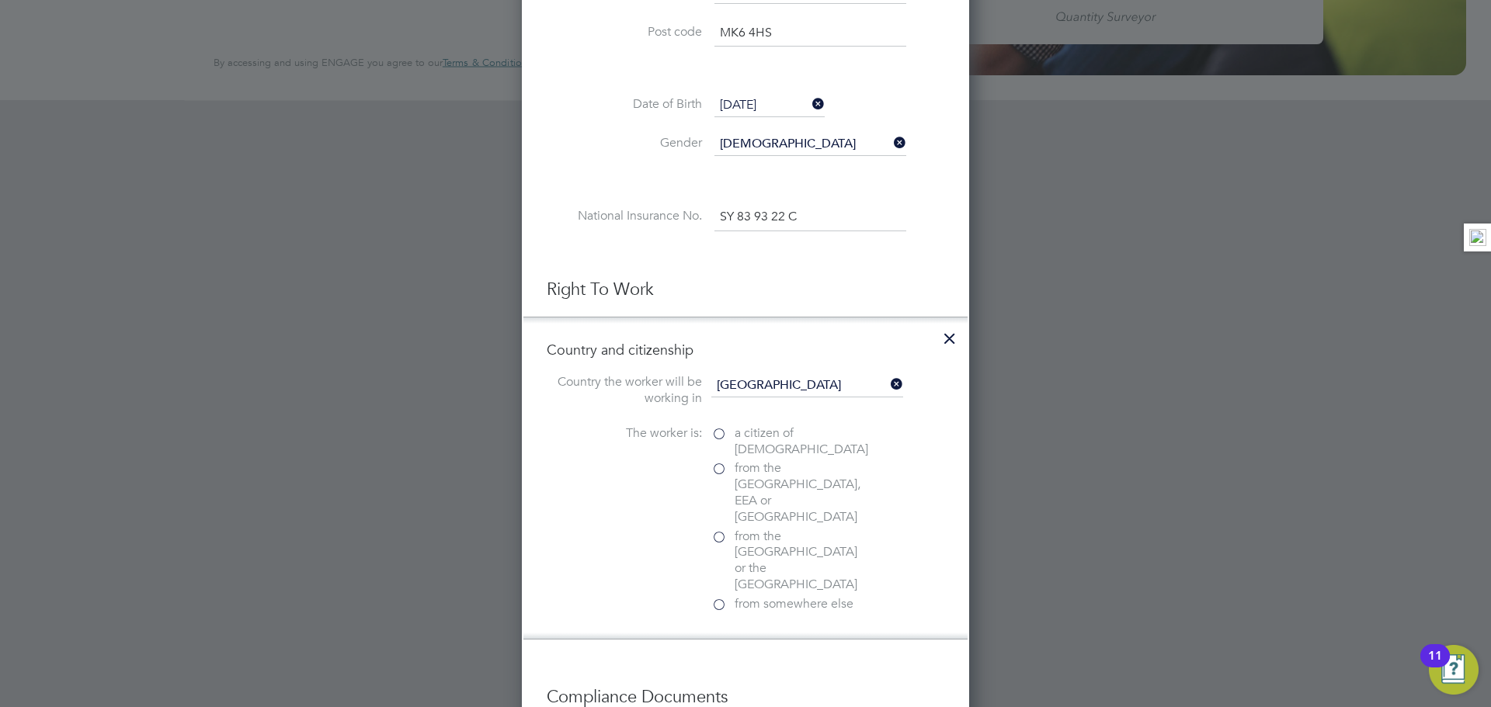
click at [717, 471] on label "from the EU, EEA or Switzerland" at bounding box center [788, 492] width 155 height 64
click at [0, 0] on input "from the EU, EEA or Switzerland" at bounding box center [0, 0] width 0 height 0
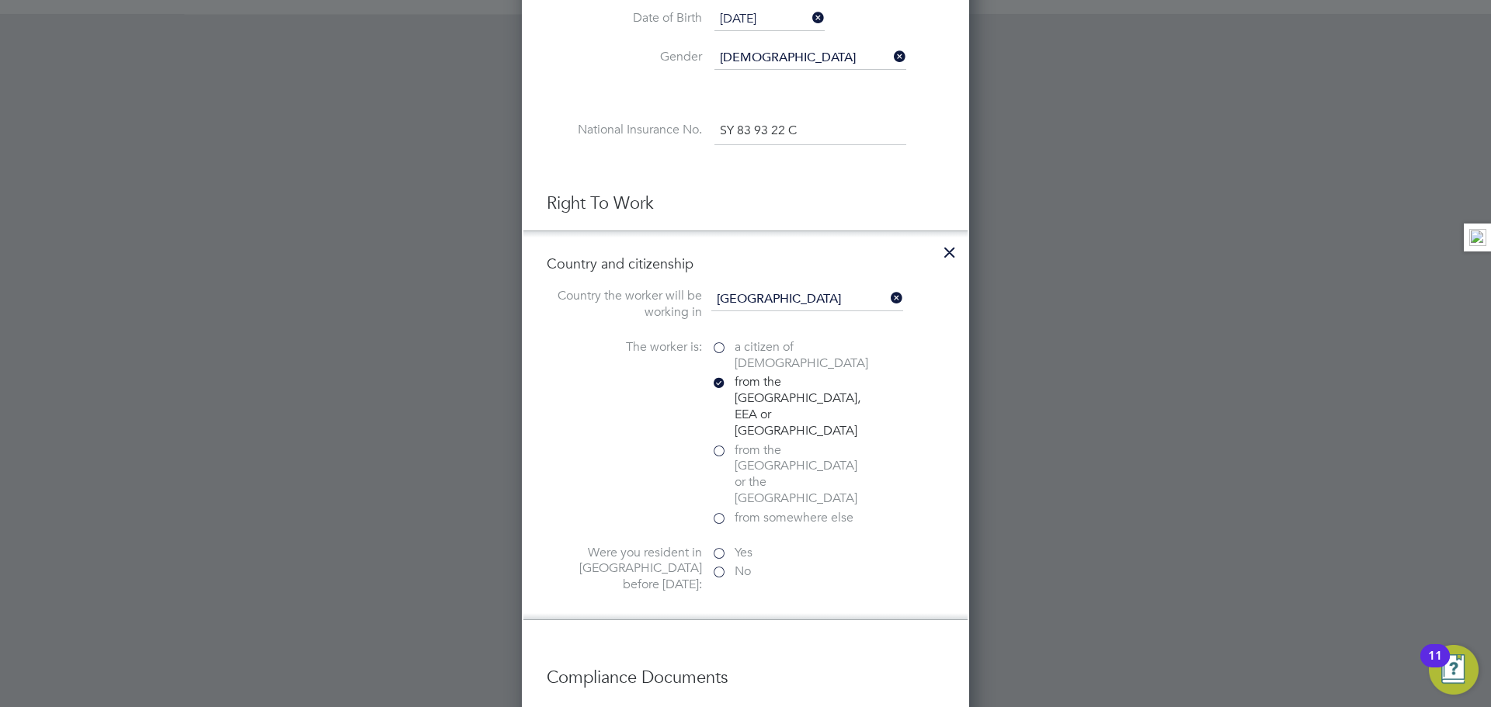
scroll to position [724, 0]
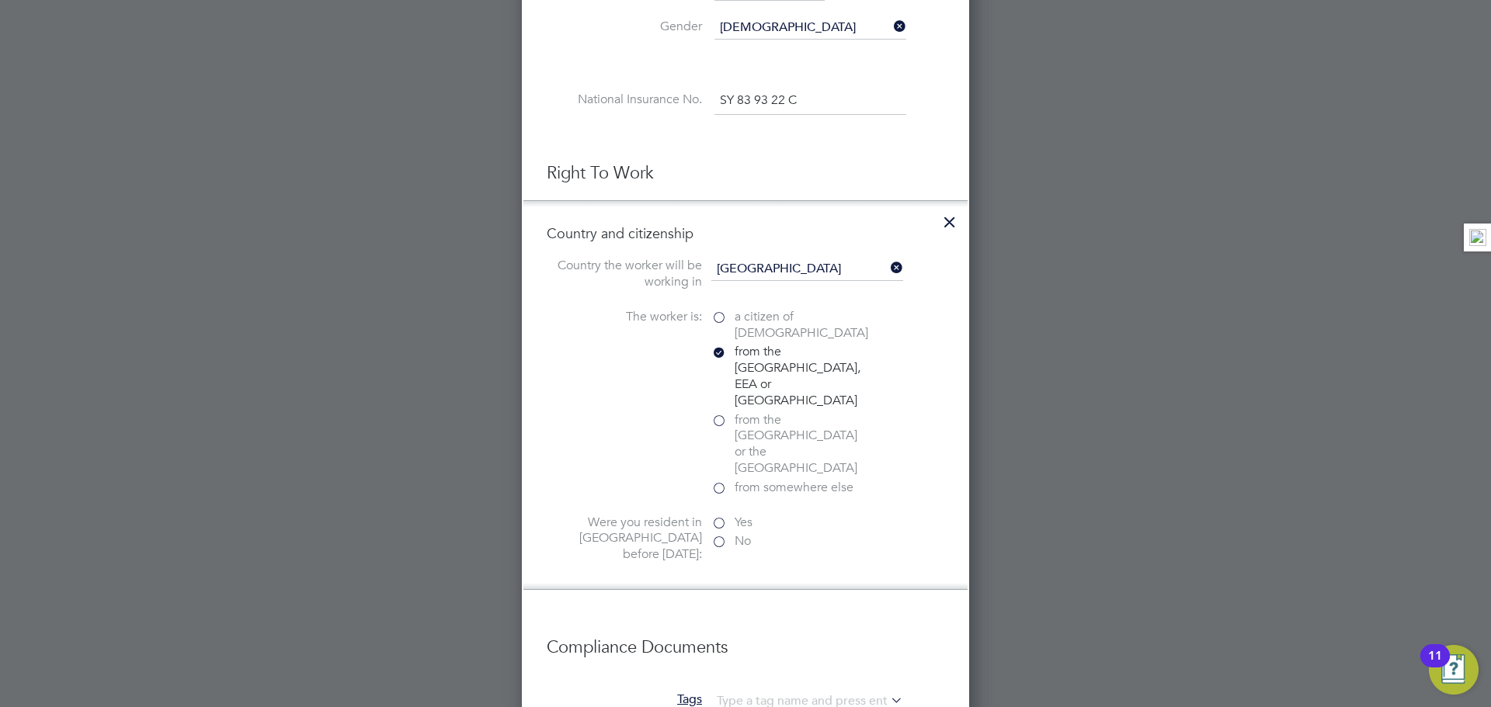
click at [958, 213] on icon at bounding box center [950, 218] width 28 height 28
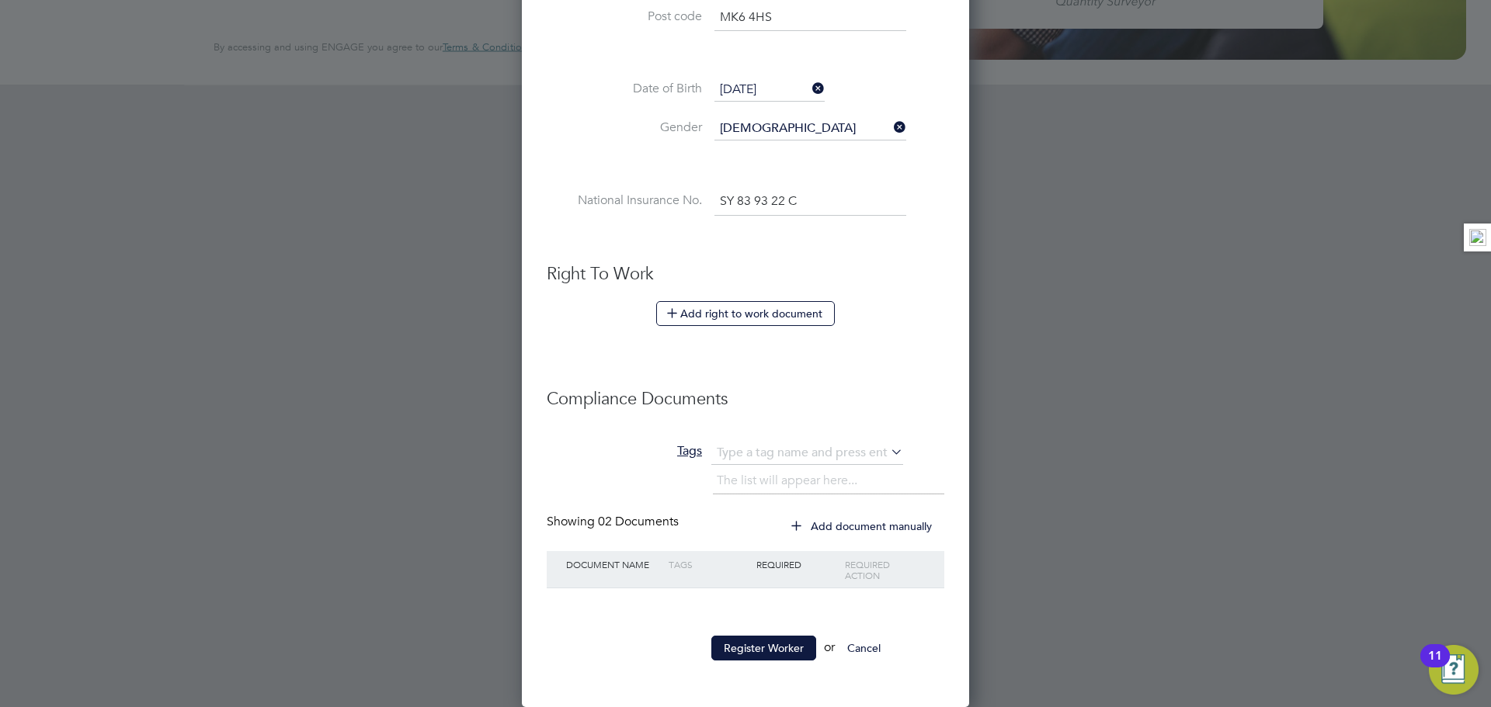
scroll to position [1315, 448]
click at [752, 644] on button "Register Worker" at bounding box center [763, 648] width 105 height 25
click at [766, 649] on button "Register Worker" at bounding box center [763, 648] width 105 height 25
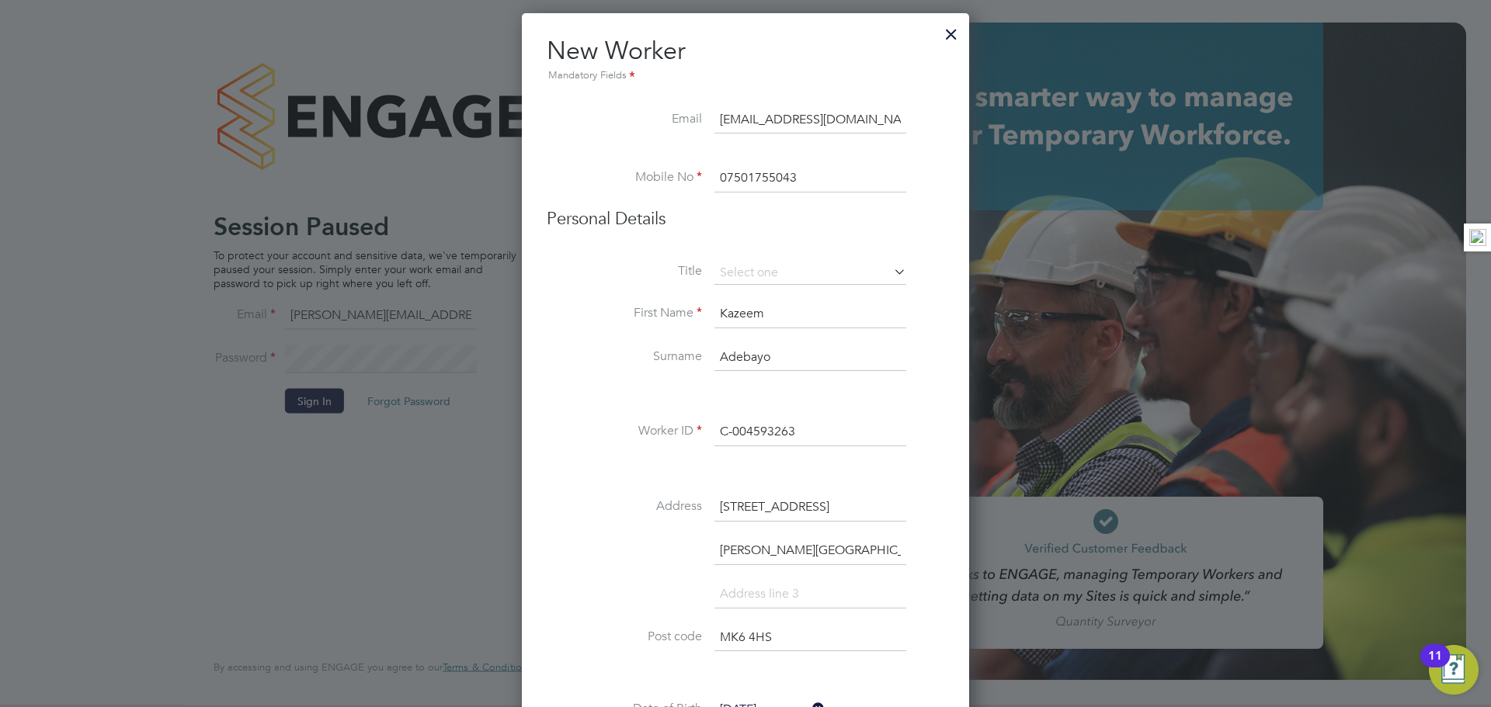
scroll to position [0, 0]
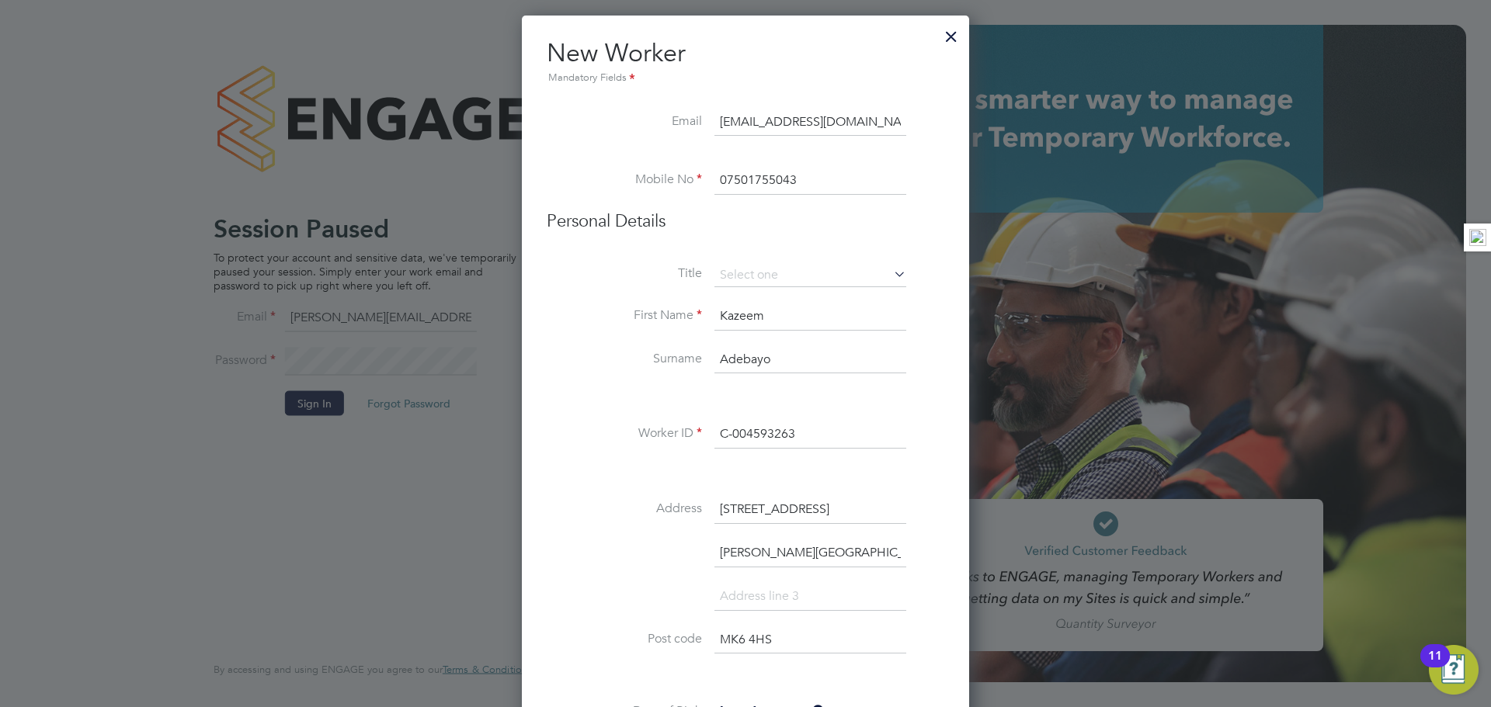
click at [950, 36] on div at bounding box center [951, 33] width 28 height 28
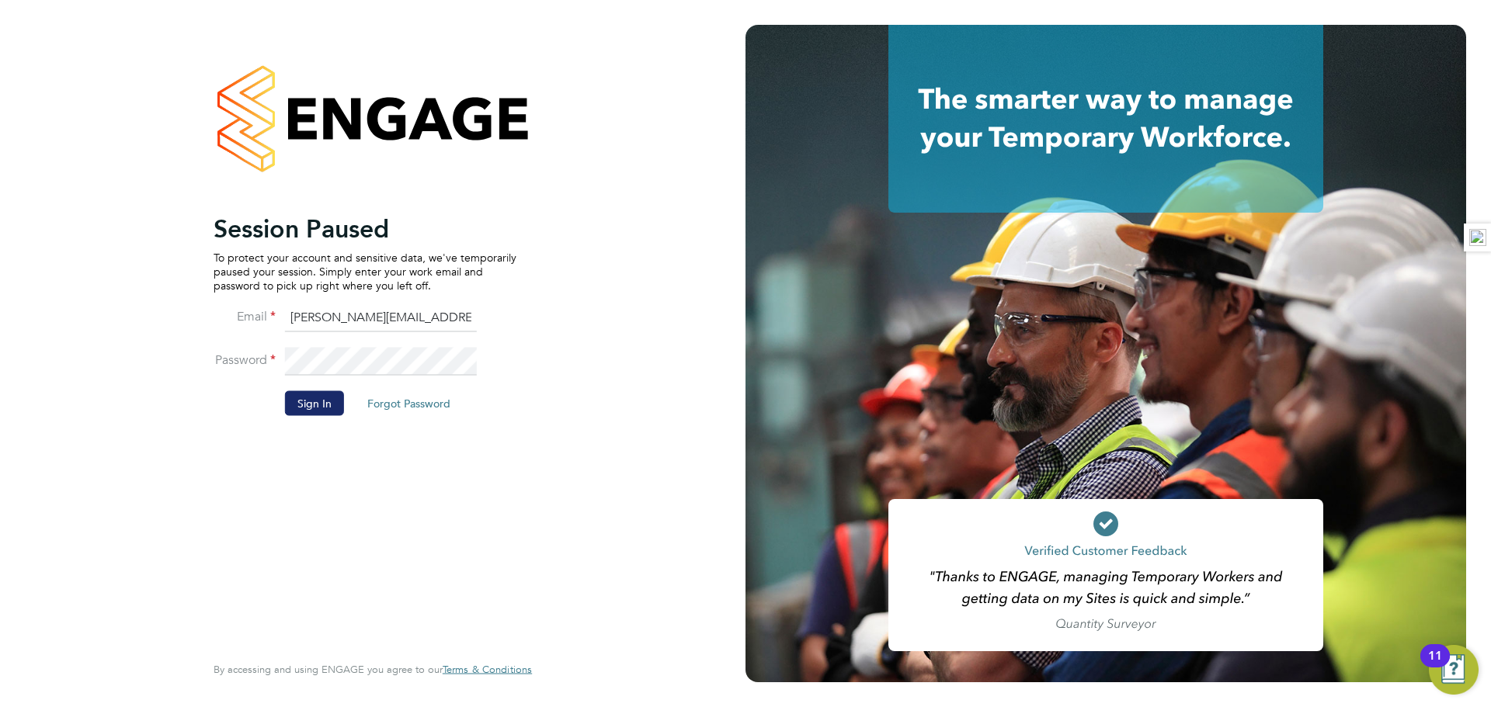
click at [298, 410] on button "Sign In" at bounding box center [314, 403] width 59 height 25
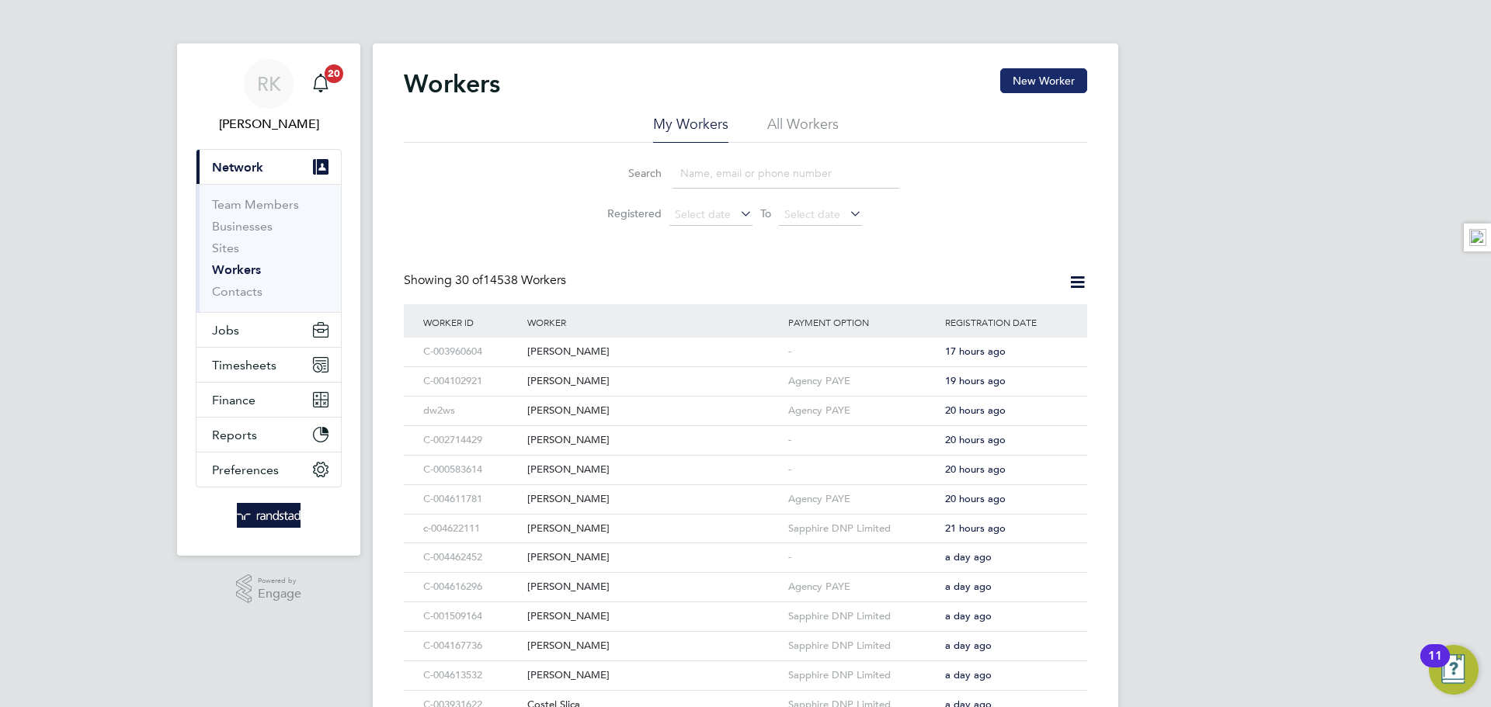
click at [1057, 78] on button "New Worker" at bounding box center [1043, 80] width 87 height 25
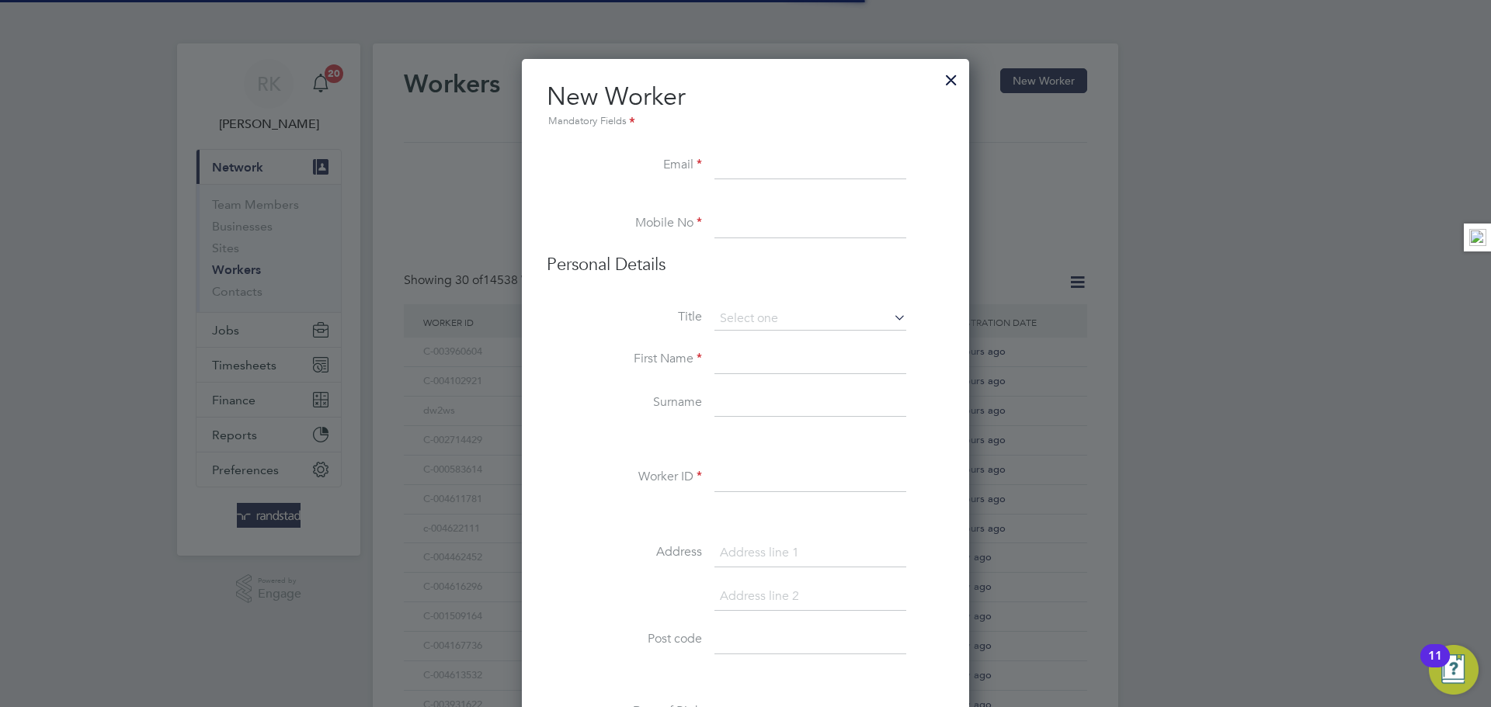
scroll to position [1394, 448]
click at [773, 161] on input at bounding box center [810, 166] width 192 height 28
paste input "[EMAIL_ADDRESS][DOMAIN_NAME]"
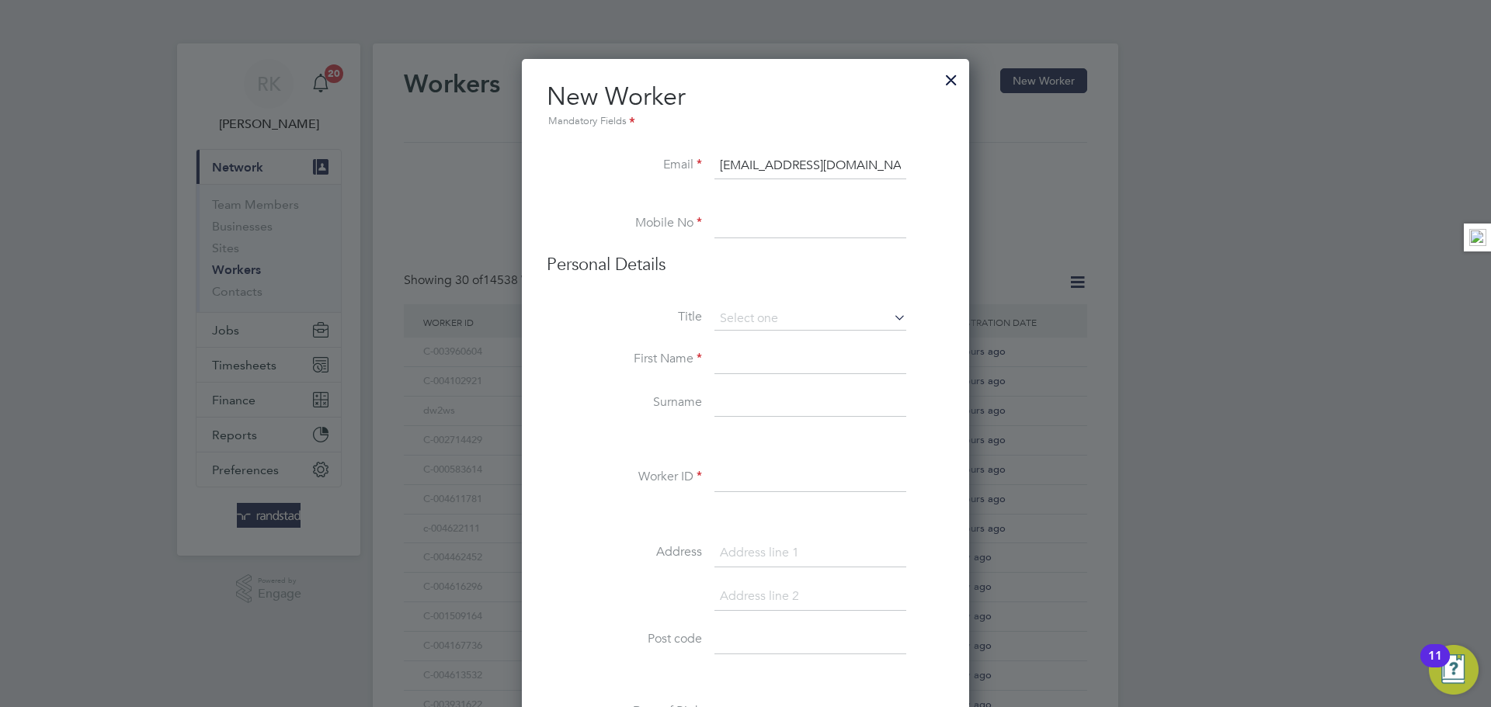
scroll to position [0, 5]
type input "[EMAIL_ADDRESS][DOMAIN_NAME]"
click at [812, 217] on input at bounding box center [810, 224] width 192 height 28
paste input "07501755043"
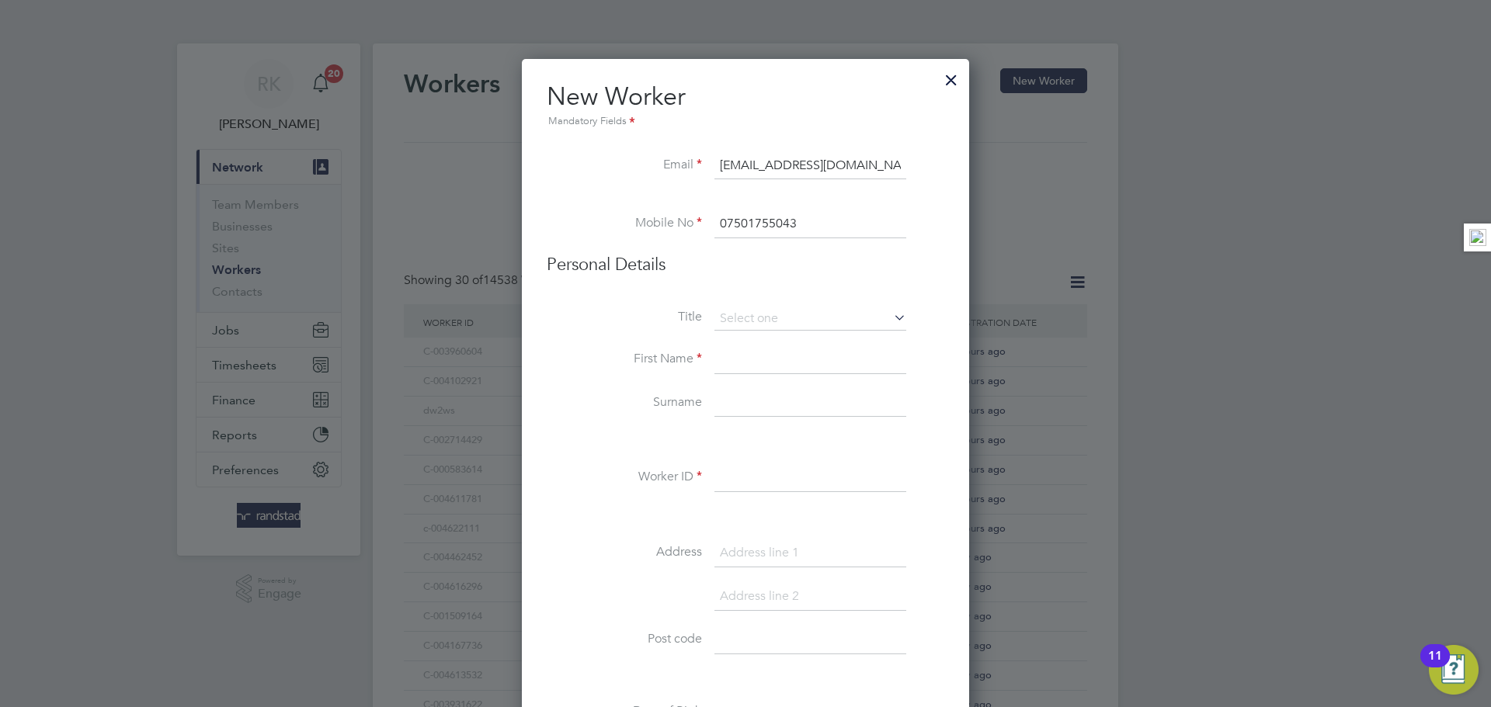
type input "07501755043"
click at [779, 361] on input at bounding box center [810, 360] width 192 height 28
paste input "[PERSON_NAME]"
click at [779, 361] on input "[PERSON_NAME]" at bounding box center [810, 360] width 192 height 28
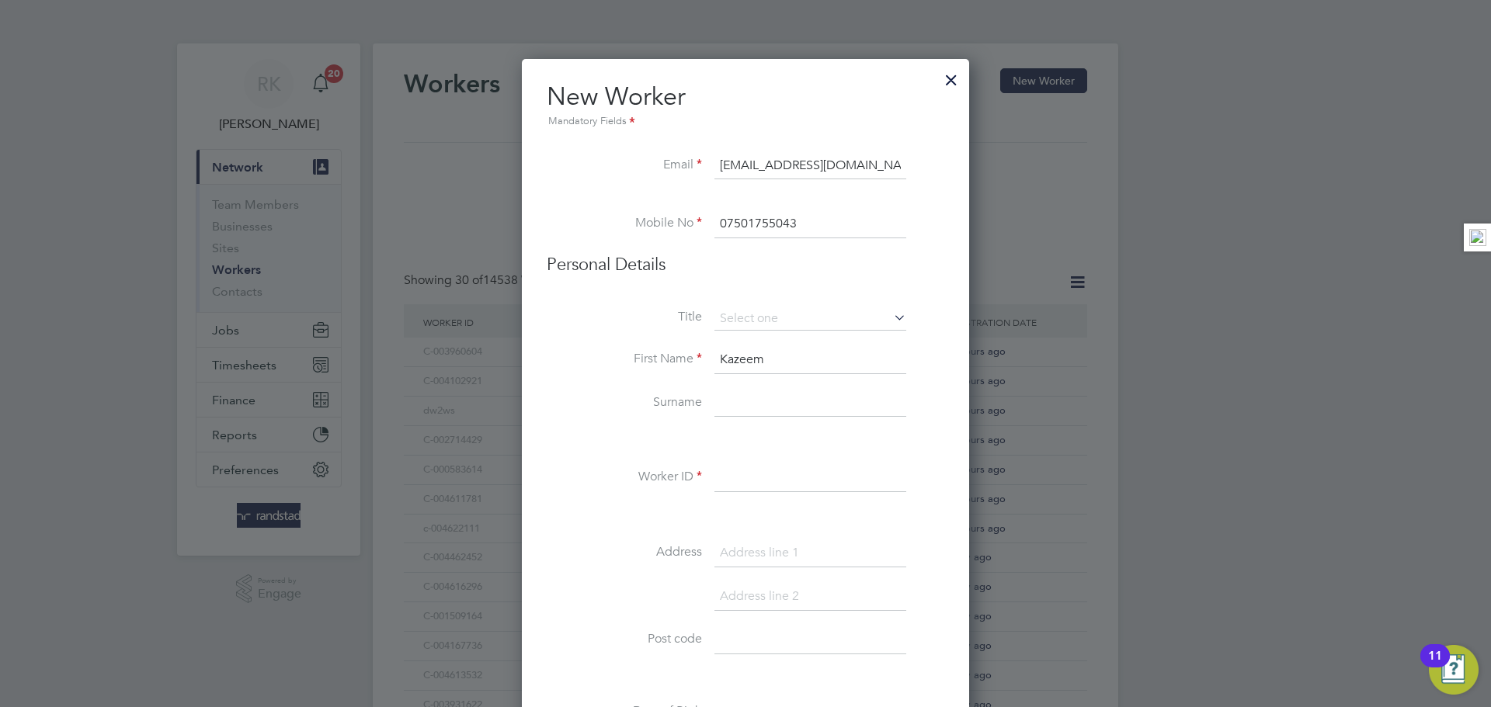
type input "Kazeem"
paste input "Adebayo"
type input "Adebayo"
click at [766, 483] on input at bounding box center [810, 478] width 192 height 28
paste input "C-004593263"
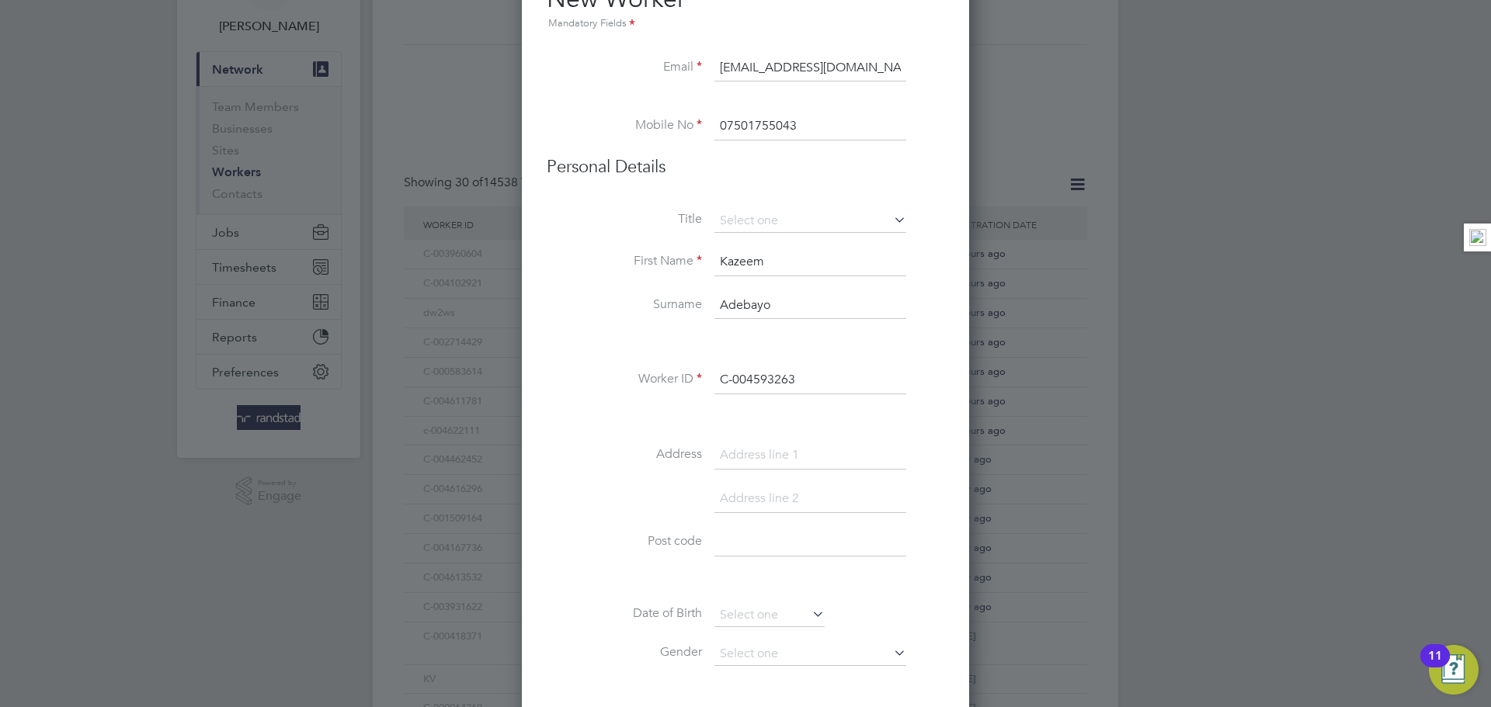
scroll to position [118, 0]
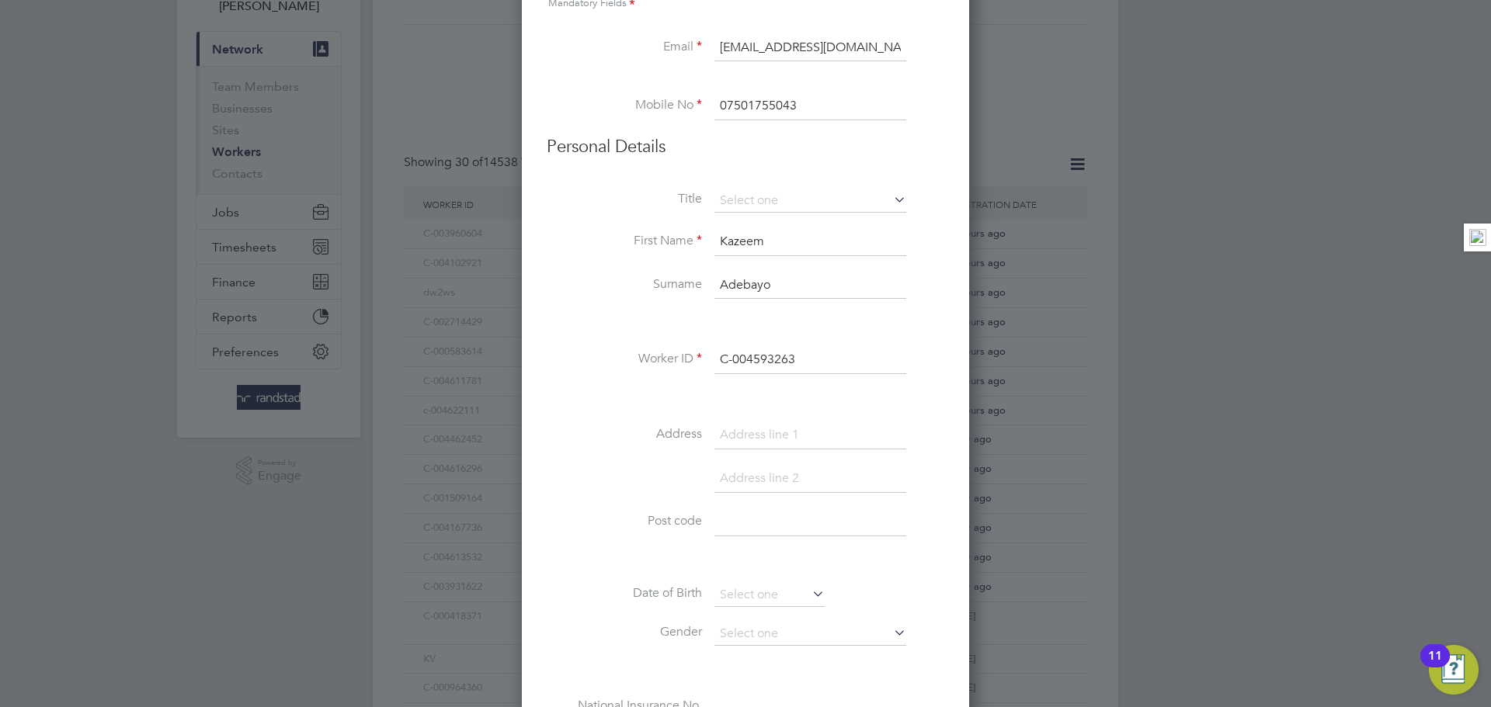
type input "C-004593263"
click at [827, 438] on input at bounding box center [810, 436] width 192 height 28
paste input "10 Farmborough Netherfeild"
click at [716, 428] on input "10 Farmborough Netherfeild" at bounding box center [810, 436] width 192 height 28
type input "210 Farmborough Netherfeild"
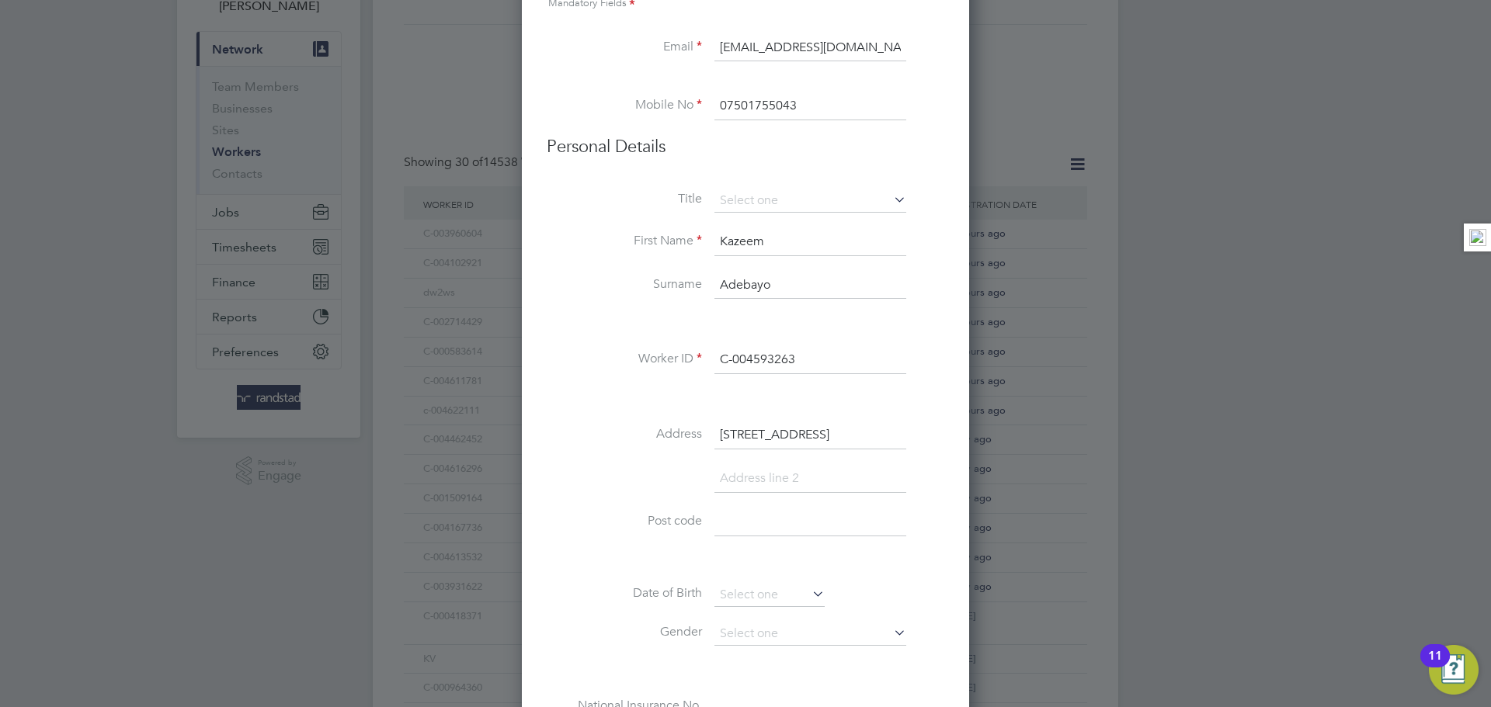
click at [809, 474] on input at bounding box center [810, 479] width 192 height 28
paste input "Milton Keynes"
type input "Milton Keynes"
click at [795, 562] on input at bounding box center [810, 566] width 192 height 28
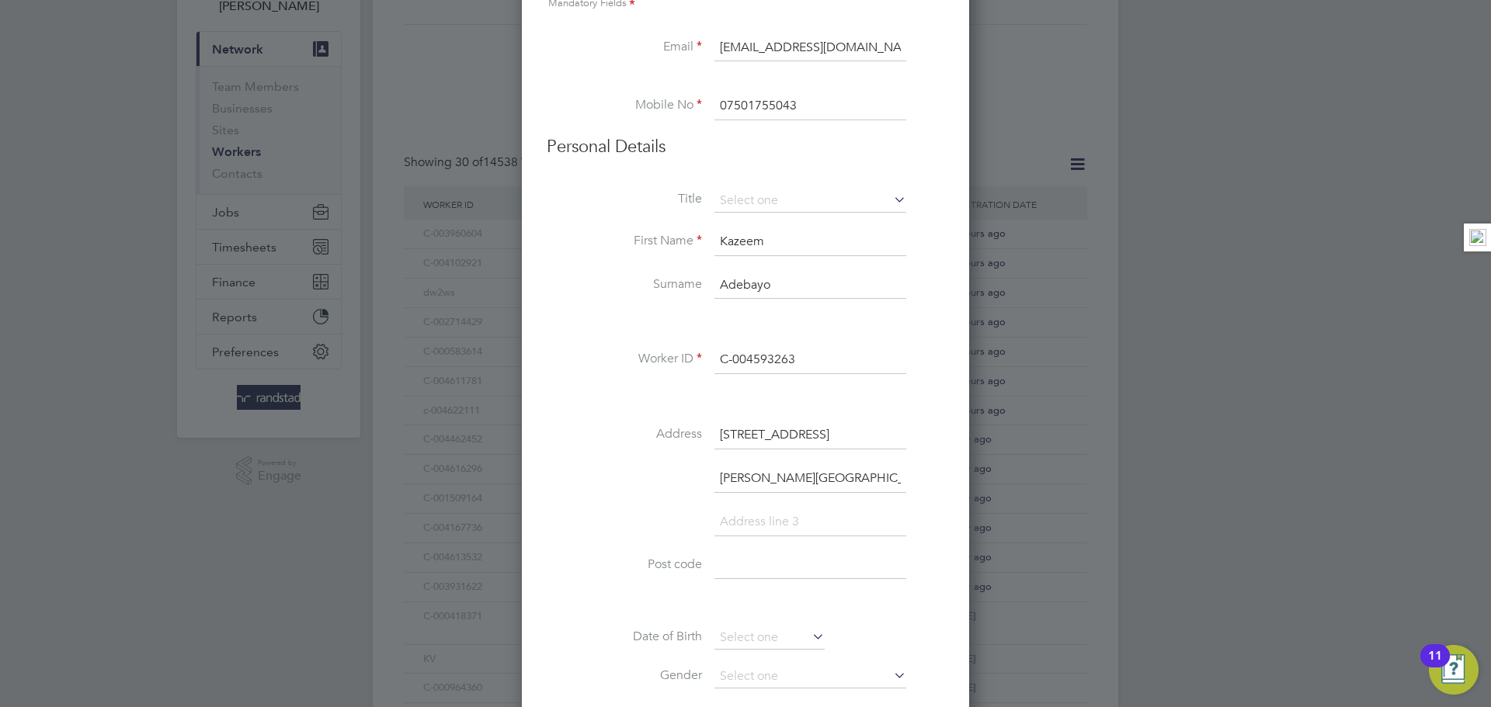
paste input "MK6 4HS"
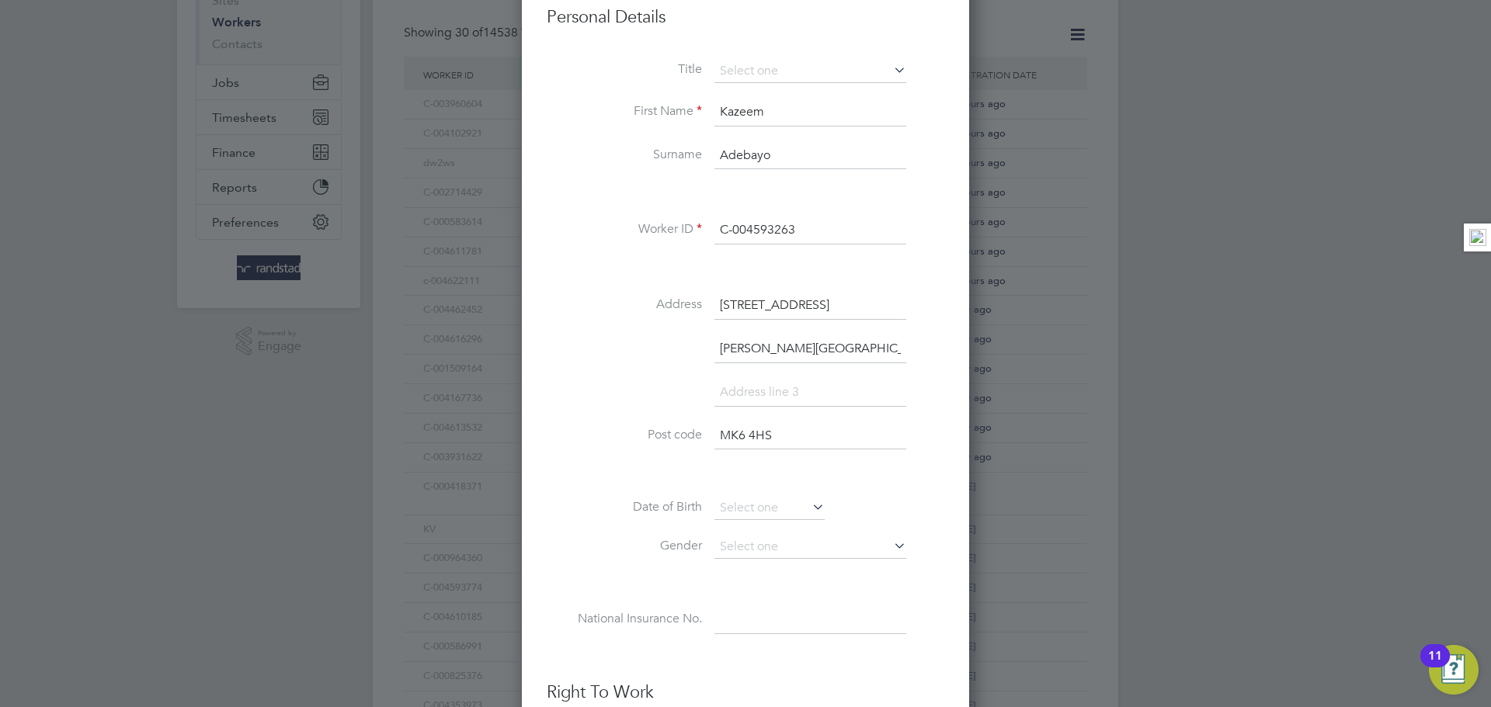
scroll to position [273, 0]
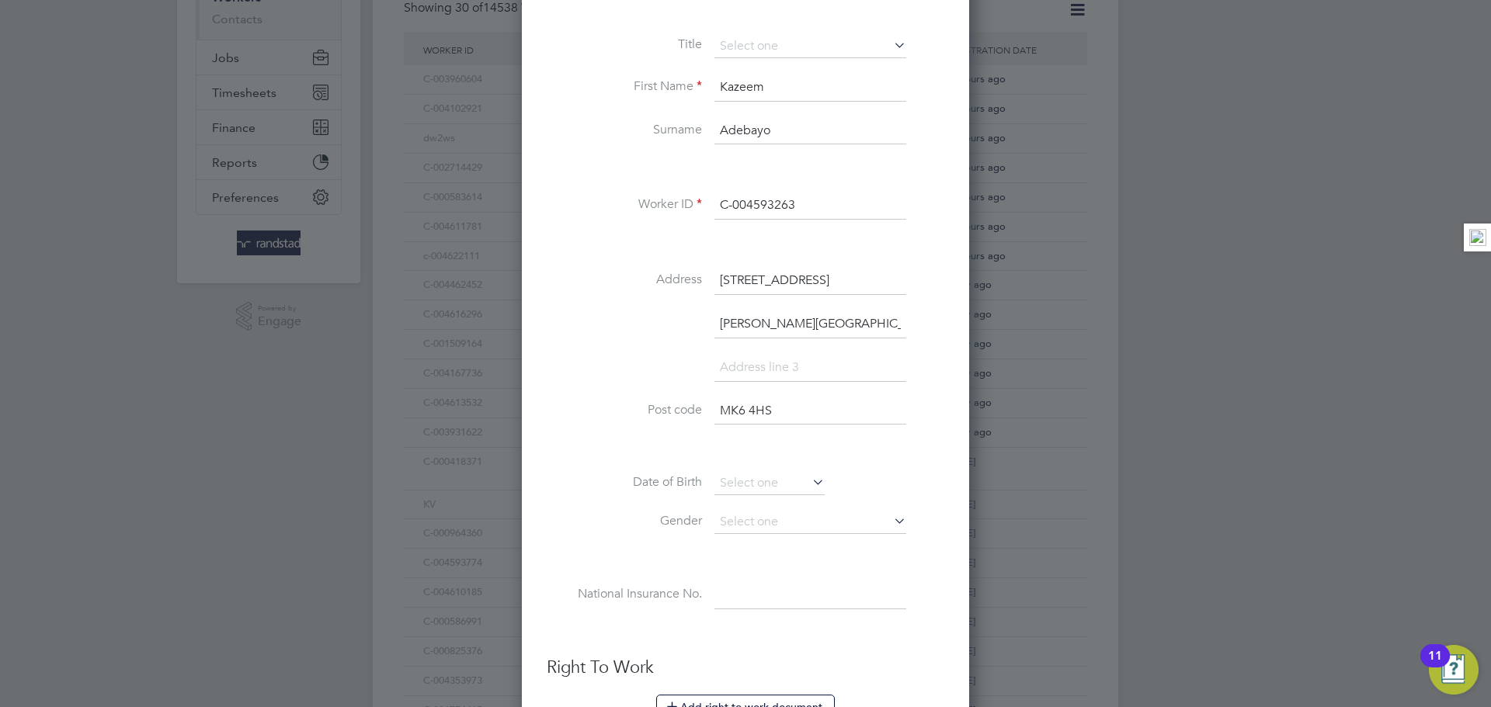
type input "MK6 4HS"
click at [803, 352] on li "Milton Keynes" at bounding box center [746, 332] width 398 height 43
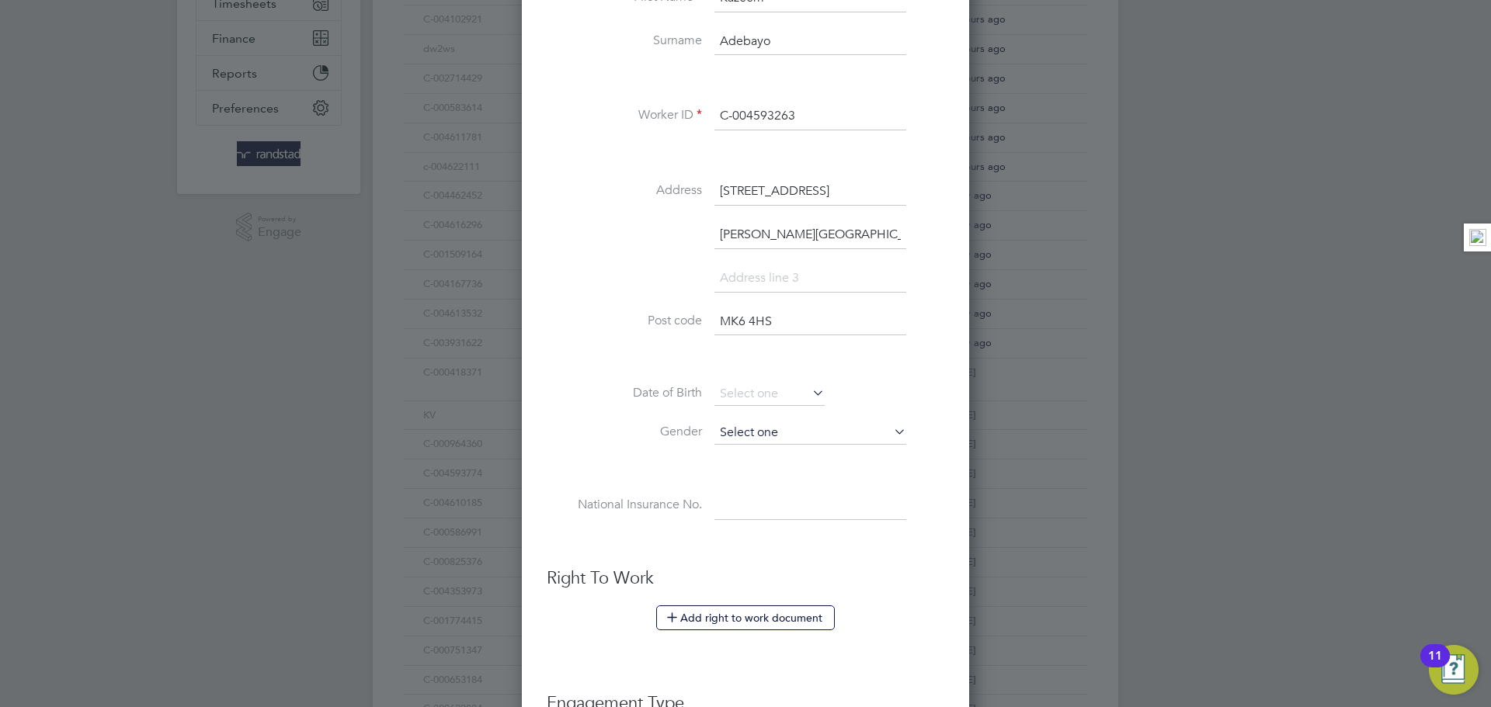
scroll to position [366, 0]
click at [766, 422] on input at bounding box center [810, 428] width 192 height 23
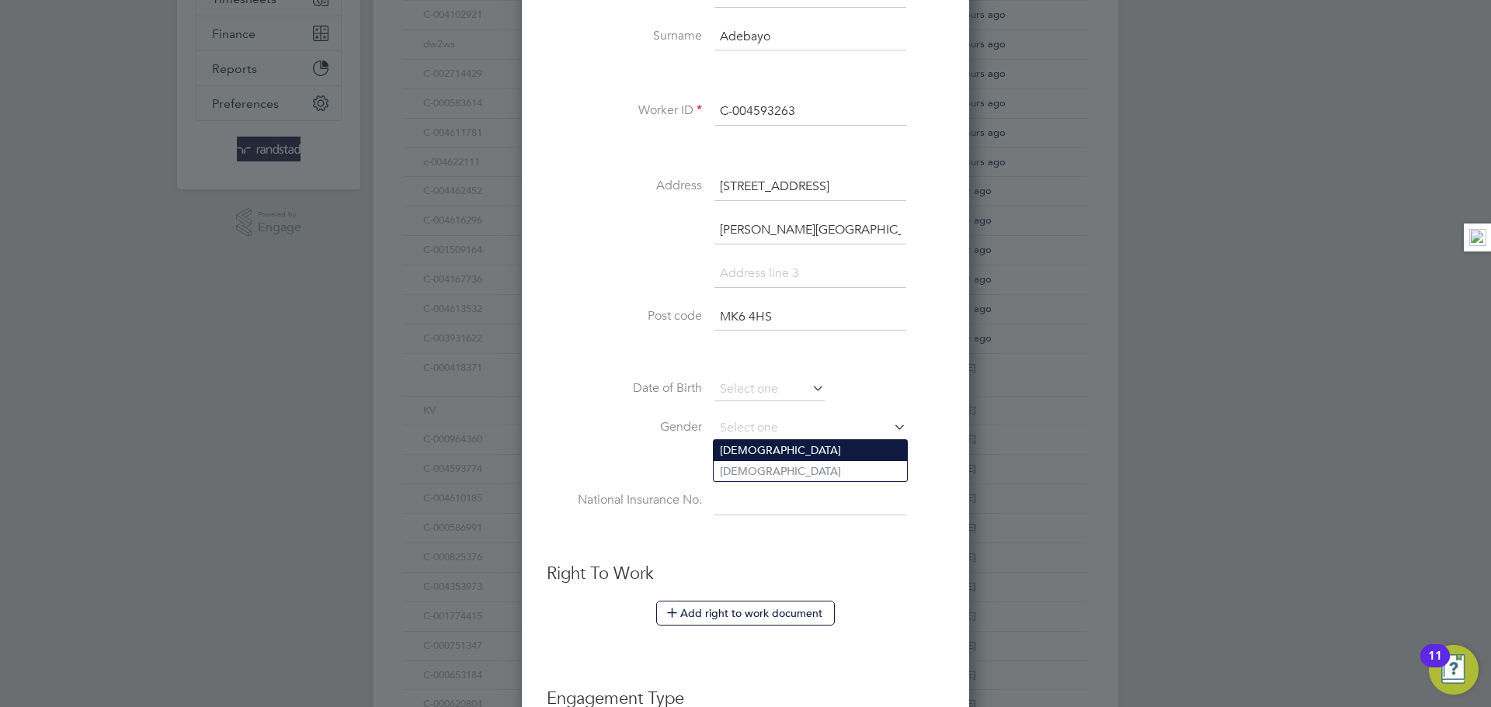
click at [769, 451] on li "Male" at bounding box center [810, 450] width 193 height 20
type input "Male"
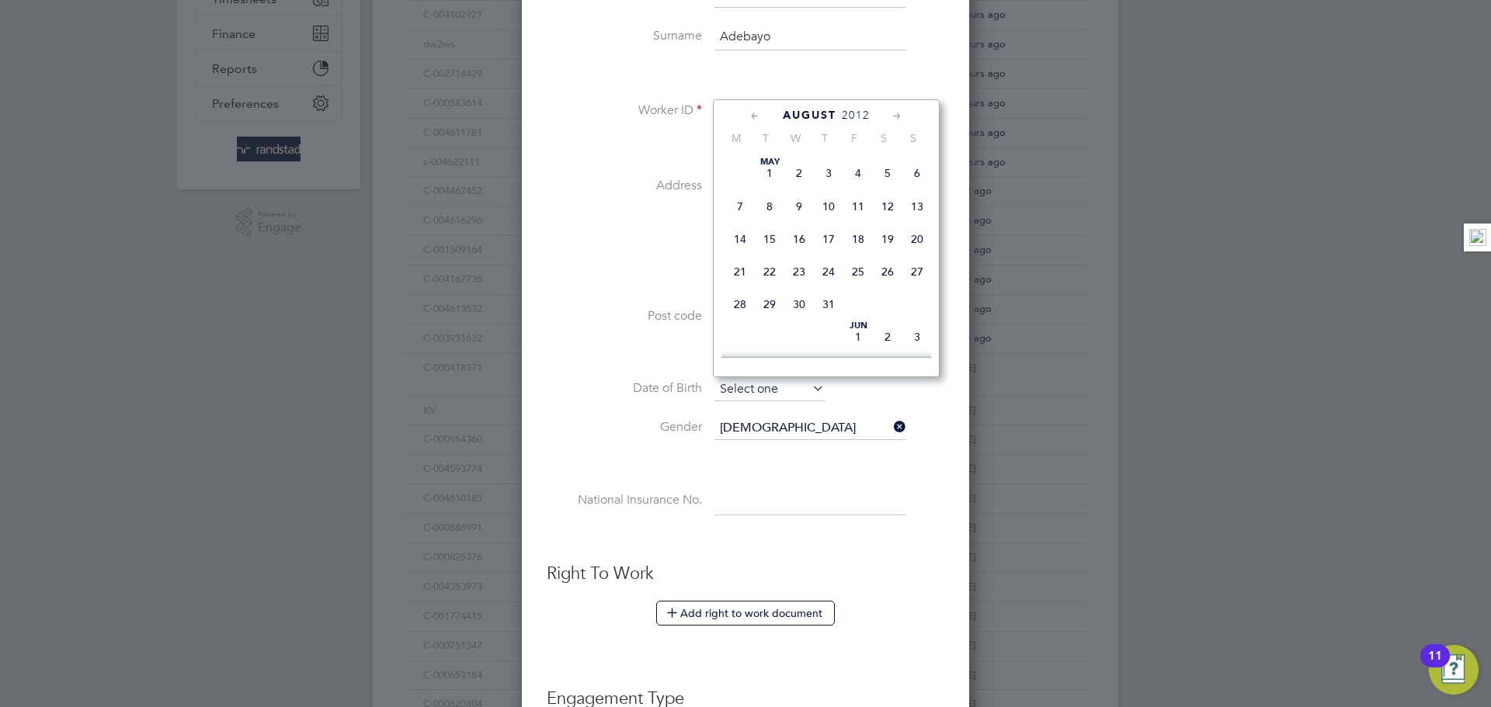
click at [721, 391] on input at bounding box center [769, 389] width 110 height 23
click at [849, 112] on span "2012" at bounding box center [856, 115] width 28 height 13
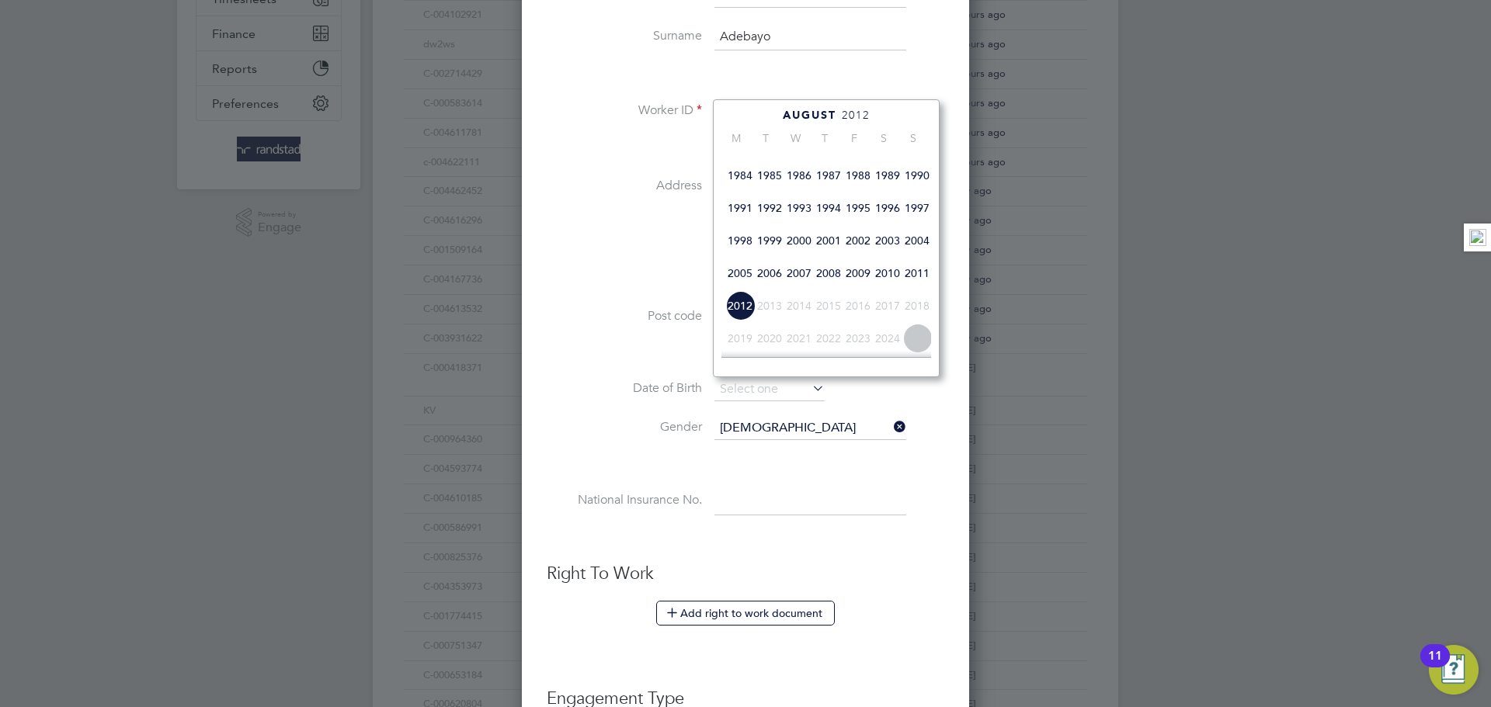
scroll to position [337, 0]
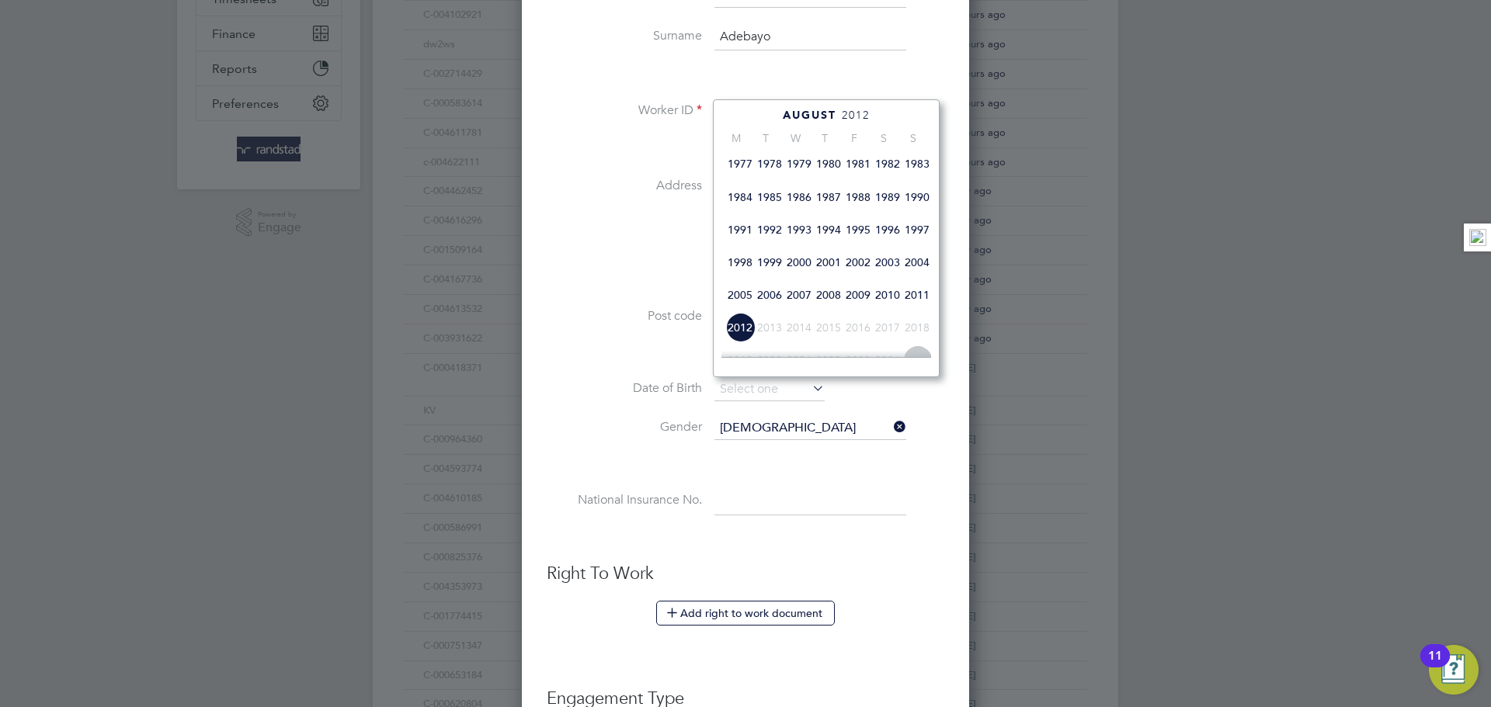
click at [751, 212] on span "1984" at bounding box center [740, 197] width 30 height 30
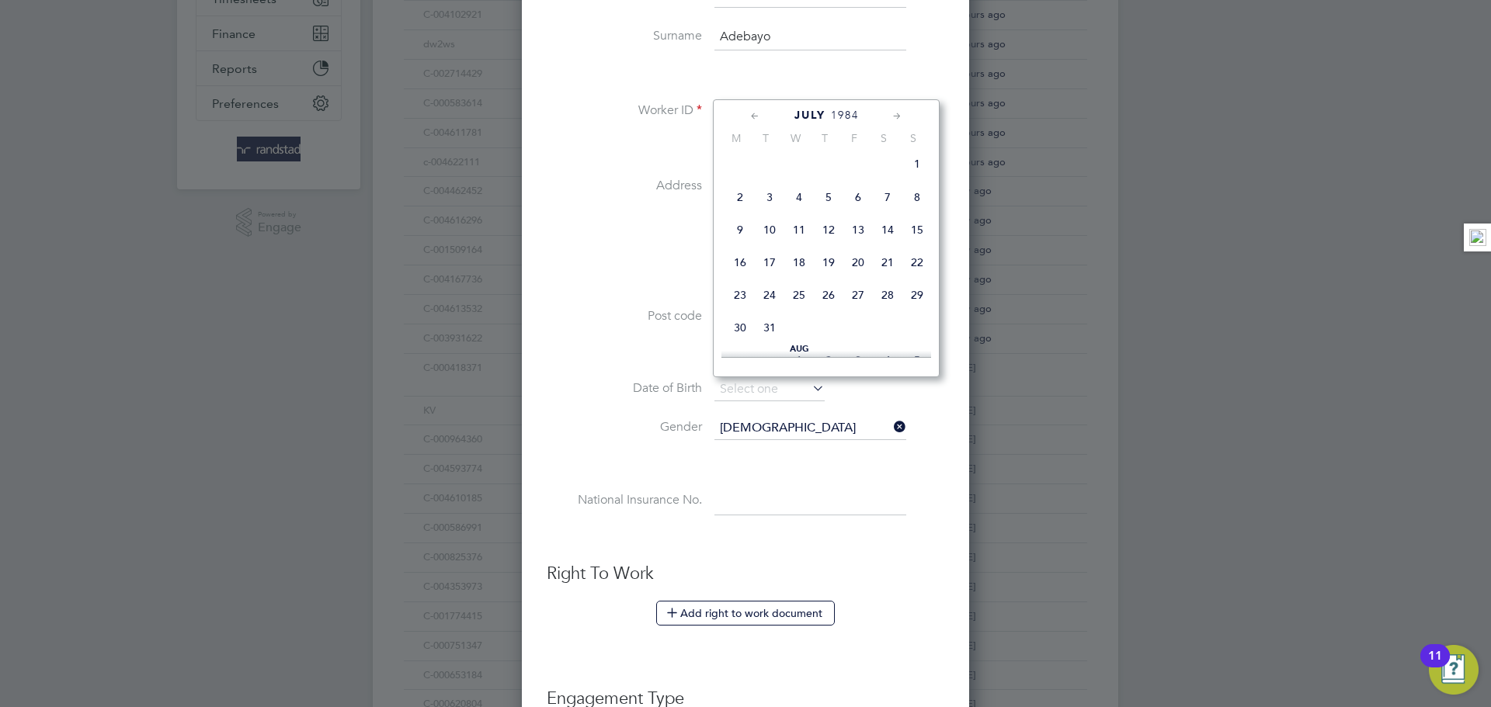
click at [760, 120] on icon at bounding box center [755, 116] width 15 height 17
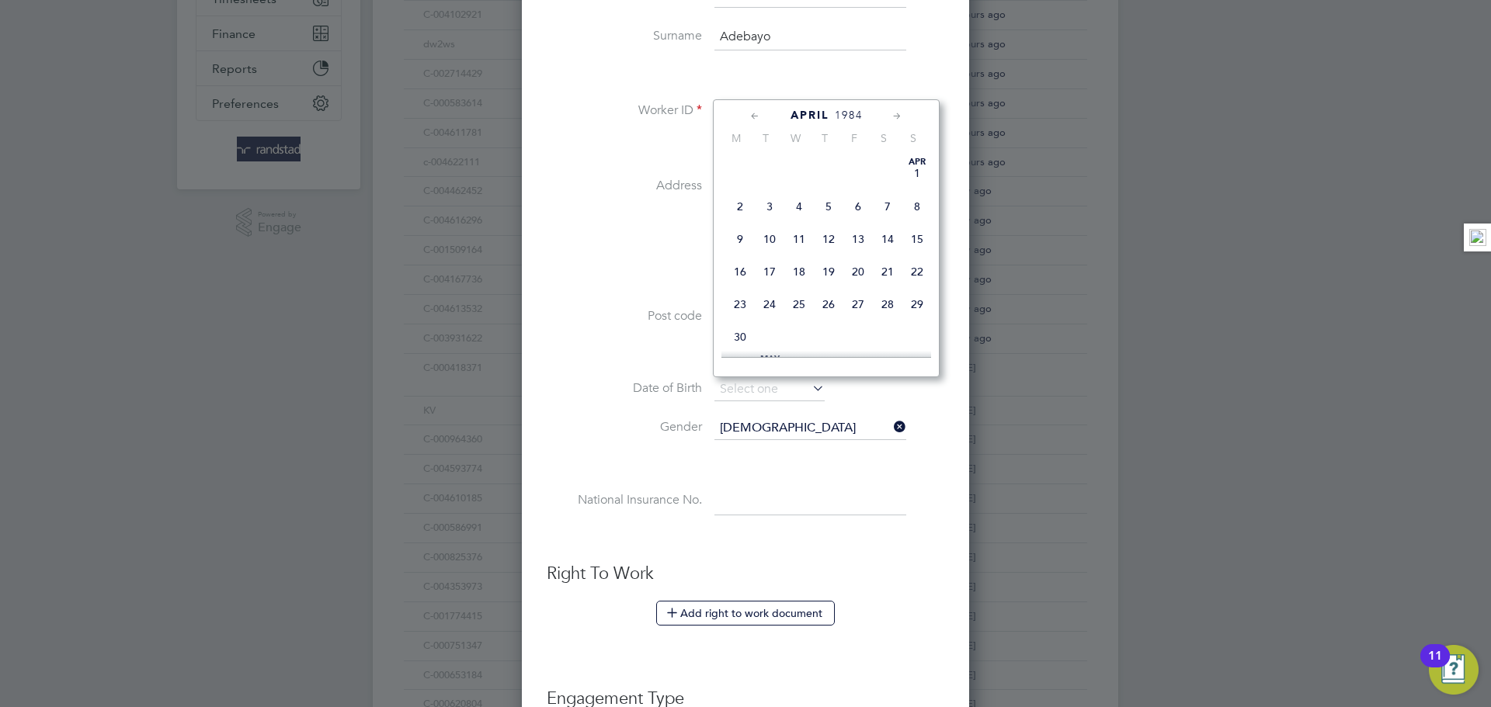
click at [760, 120] on icon at bounding box center [755, 116] width 15 height 17
click at [797, 237] on span "11" at bounding box center [799, 239] width 30 height 30
type input "11 Jan 1984"
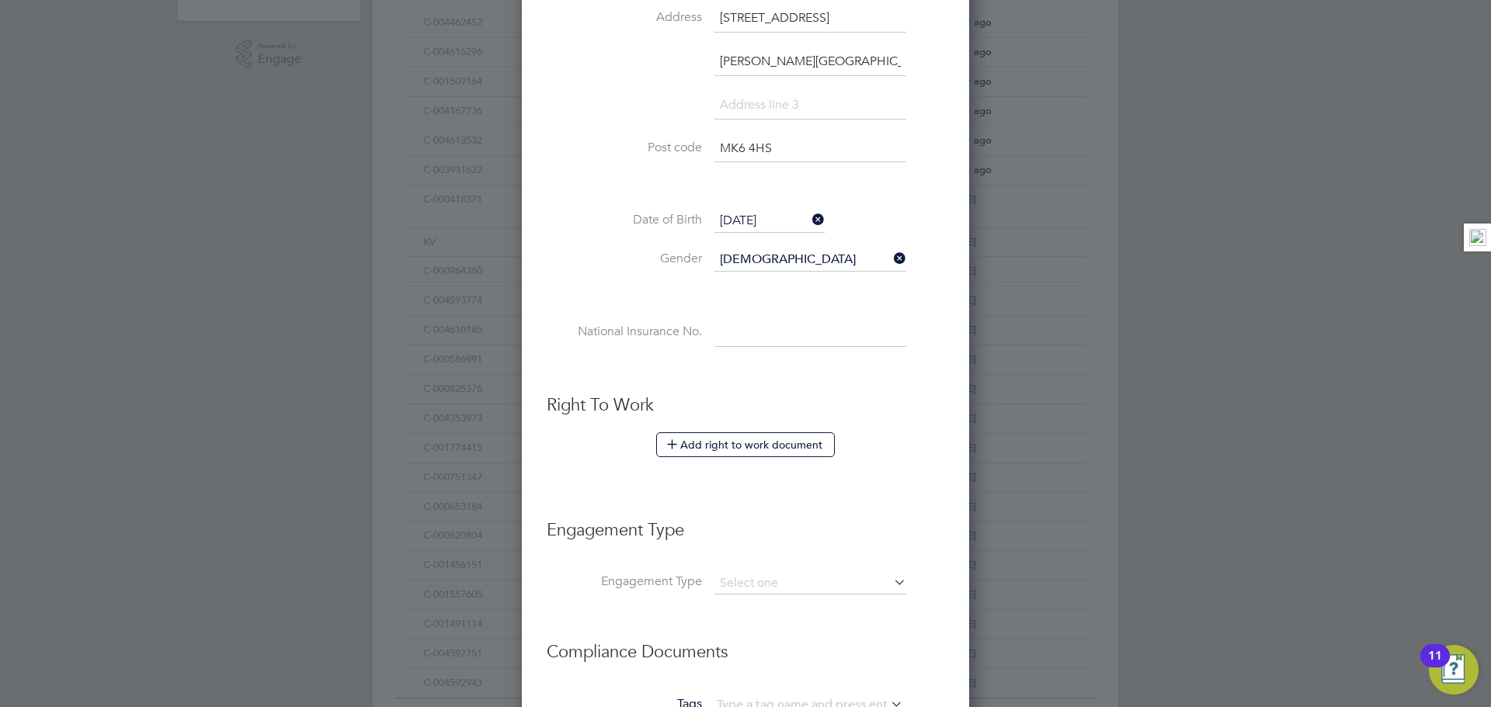
scroll to position [636, 0]
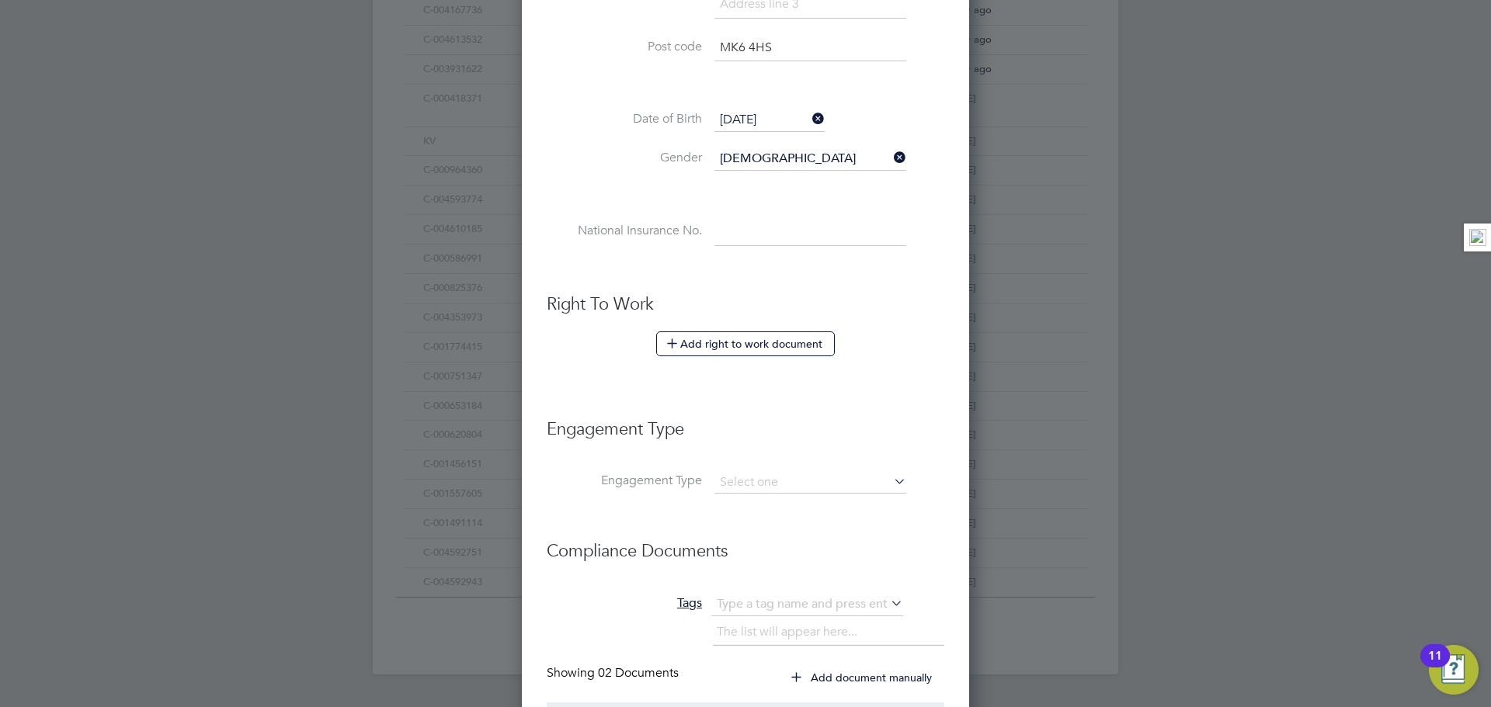
click at [757, 234] on input at bounding box center [810, 232] width 192 height 28
paste input "SY839322C"
type input "SY 83 93 22 C"
click at [774, 484] on input at bounding box center [810, 483] width 192 height 22
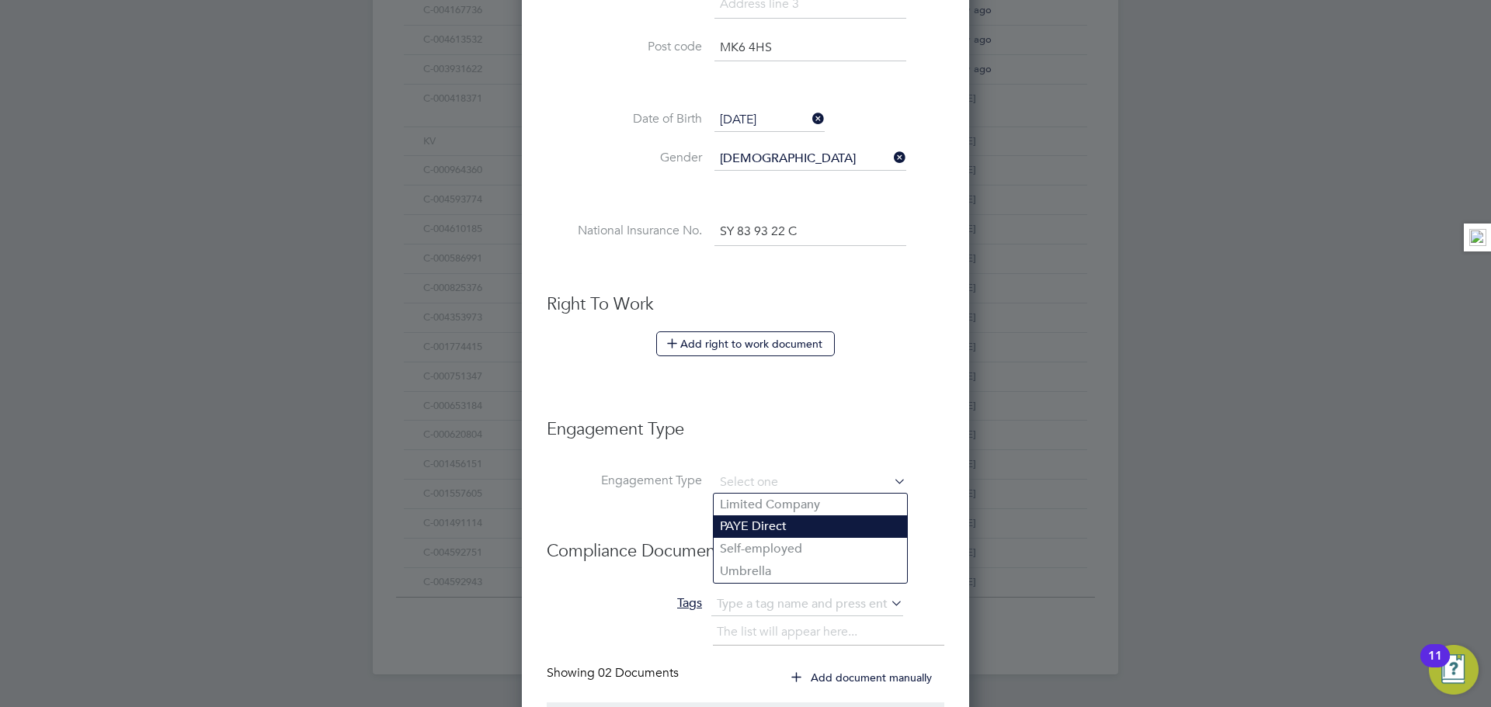
click at [751, 526] on li "PAYE Direct" at bounding box center [810, 527] width 193 height 23
type input "PAYE Direct"
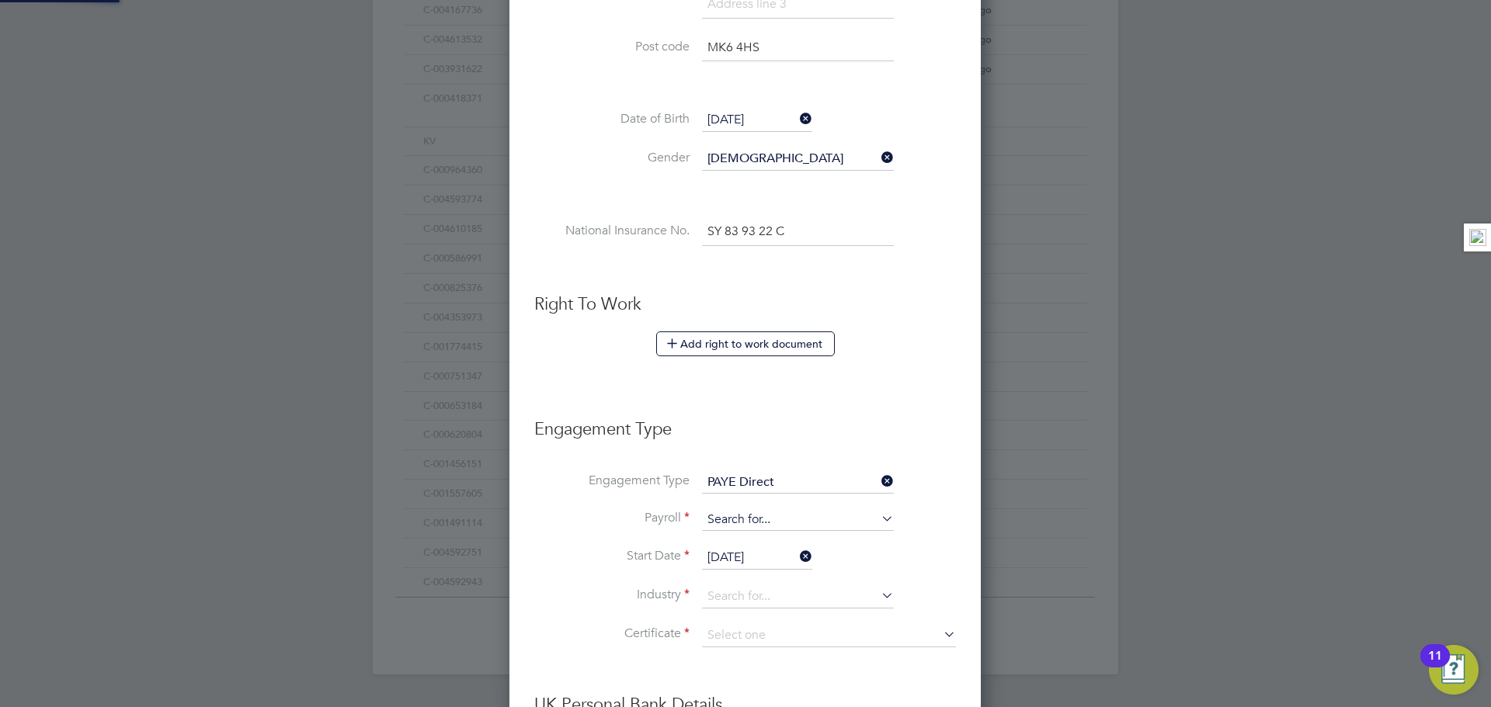
scroll to position [1891, 473]
click at [769, 514] on input at bounding box center [798, 520] width 192 height 22
click at [775, 540] on li "Agency PAYE" at bounding box center [797, 542] width 193 height 23
type input "Agency PAYE"
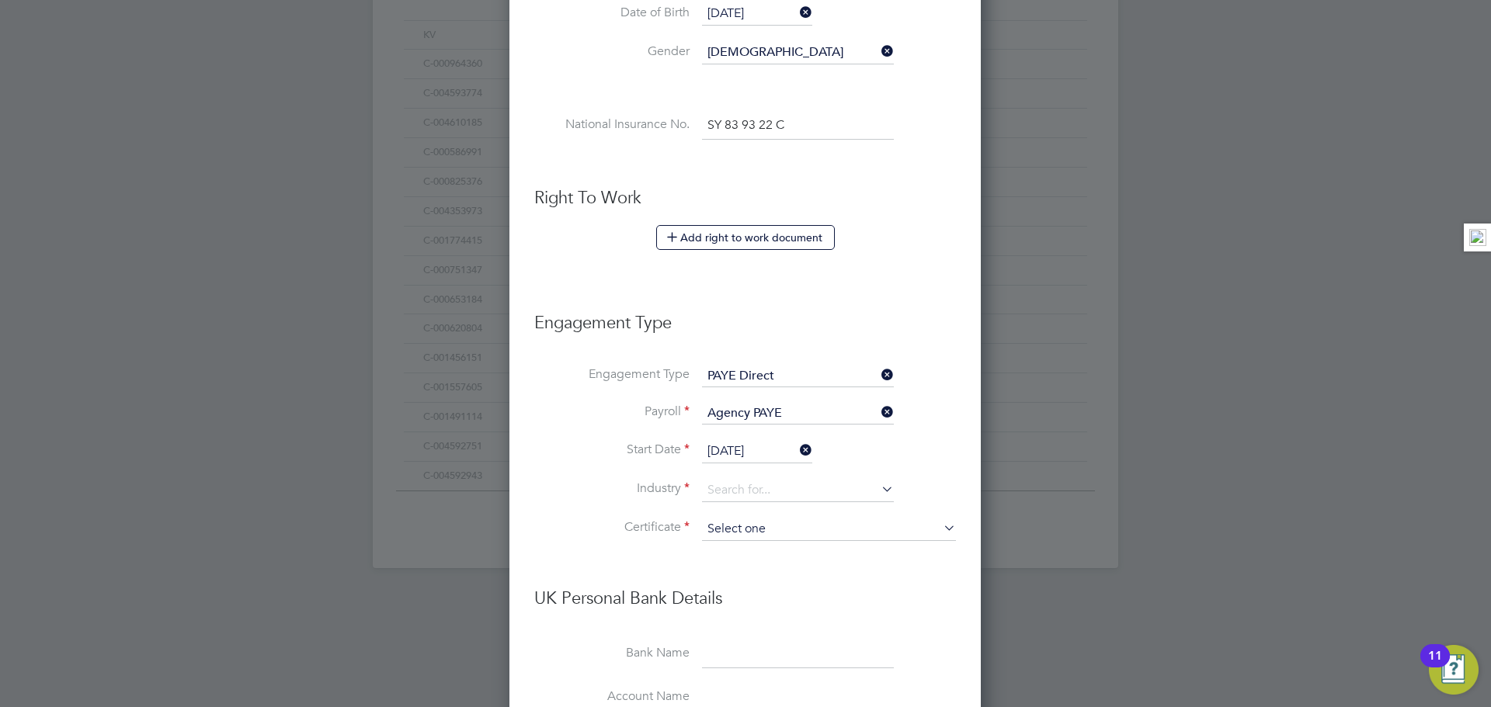
scroll to position [769, 0]
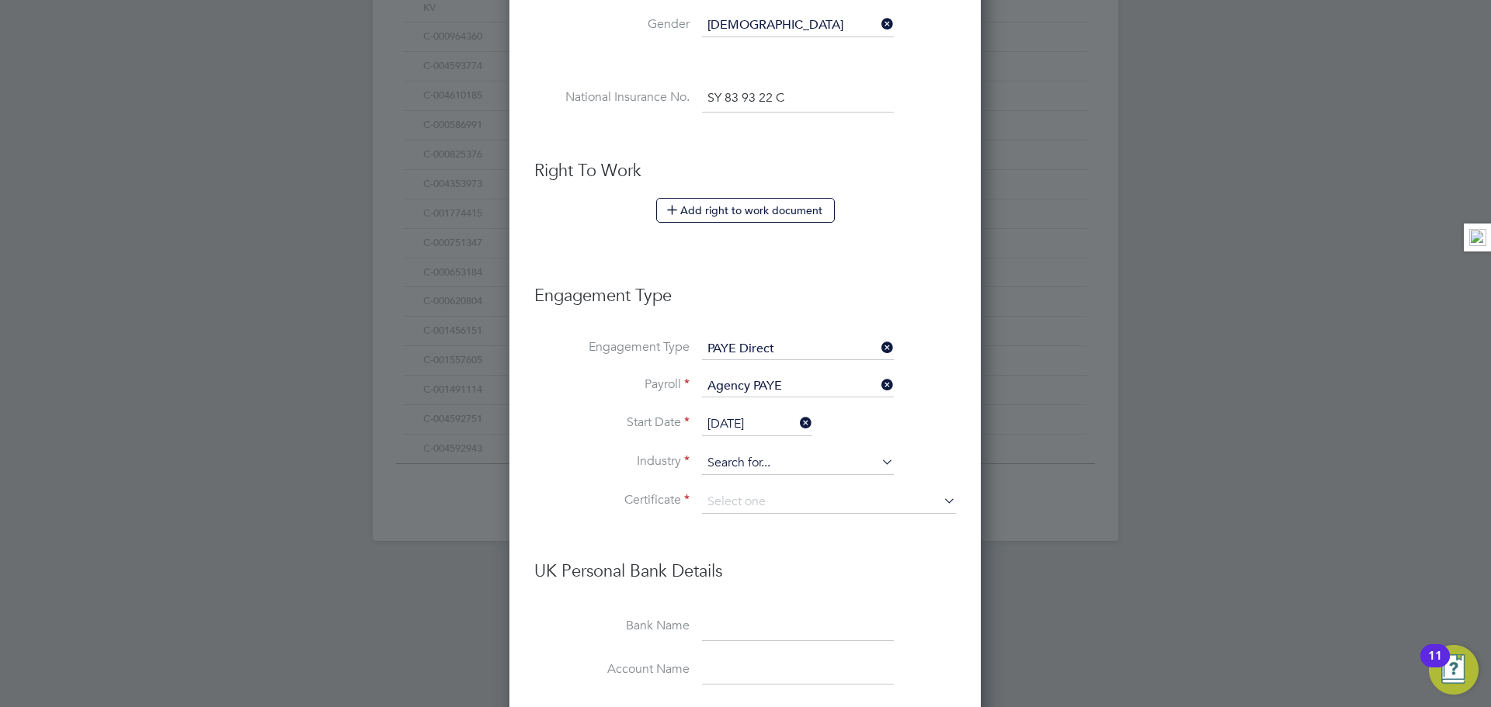
click at [761, 464] on input at bounding box center [798, 463] width 192 height 23
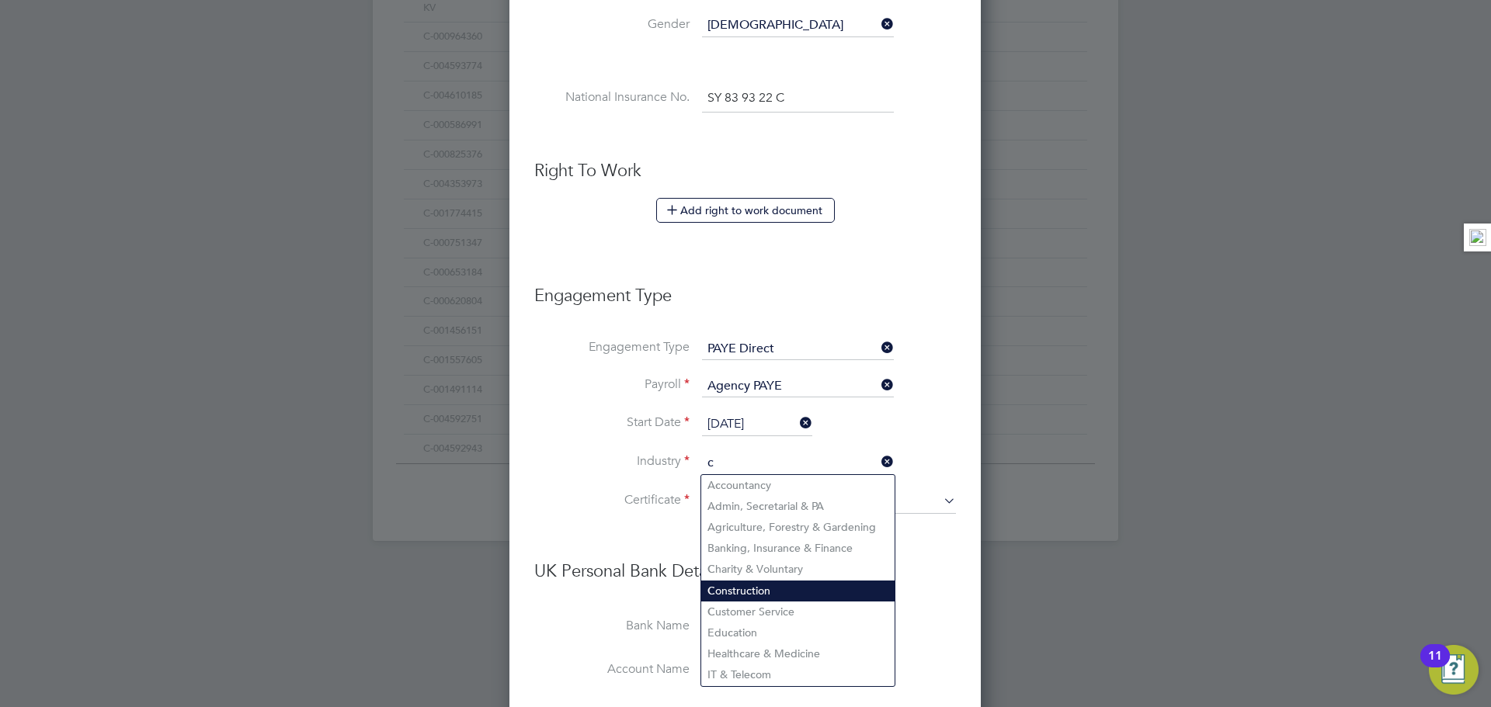
click at [769, 592] on li "C onstruction" at bounding box center [797, 591] width 193 height 21
type input "Construction"
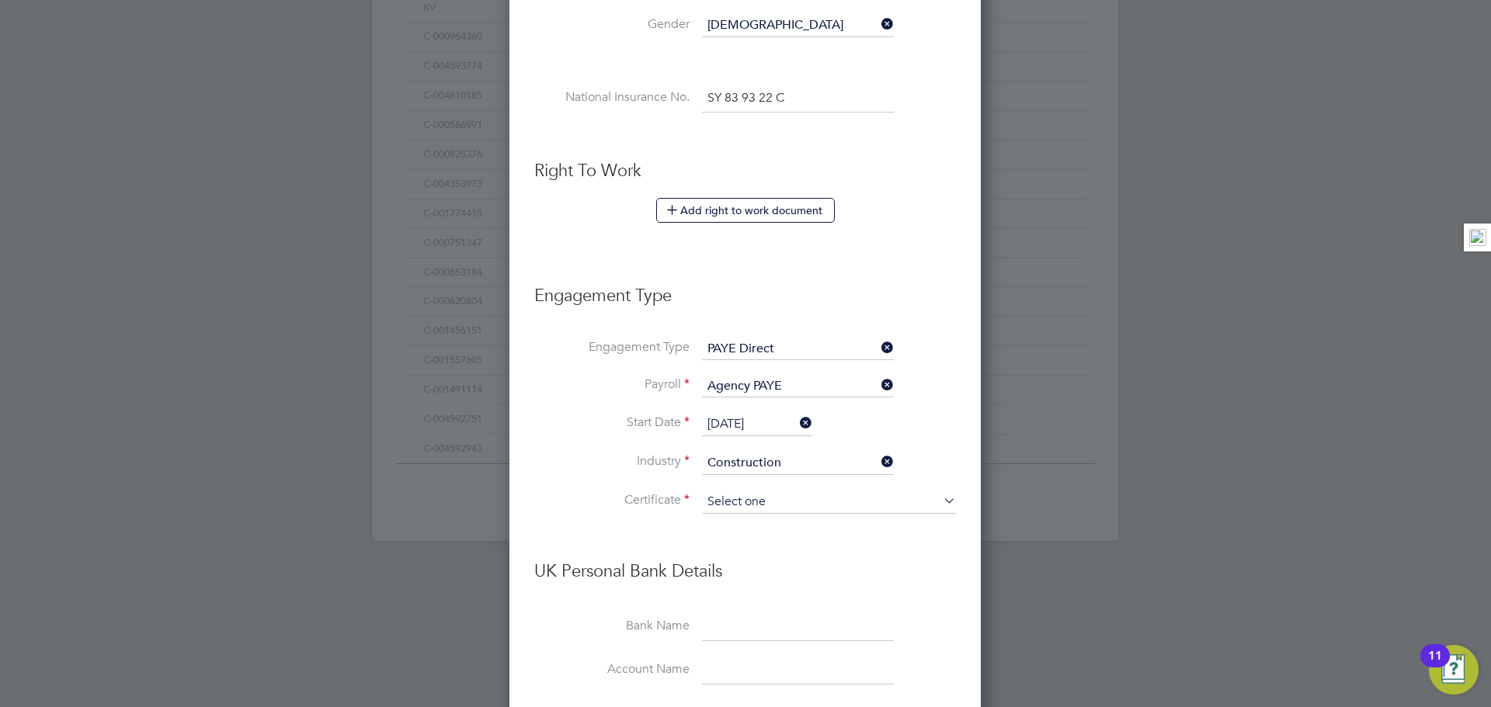
click at [785, 498] on input at bounding box center [829, 502] width 254 height 23
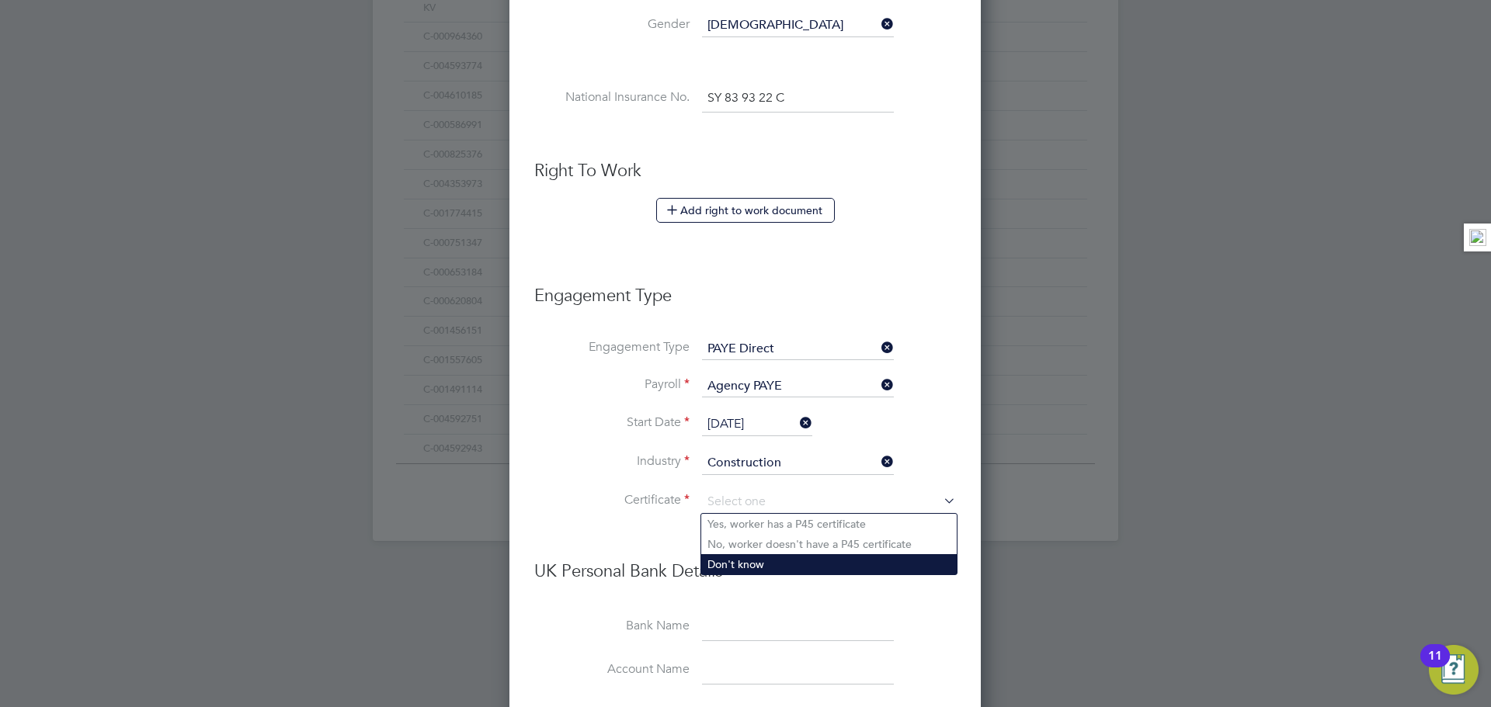
click at [783, 563] on li "Don't know" at bounding box center [828, 564] width 255 height 20
type input "Don't know"
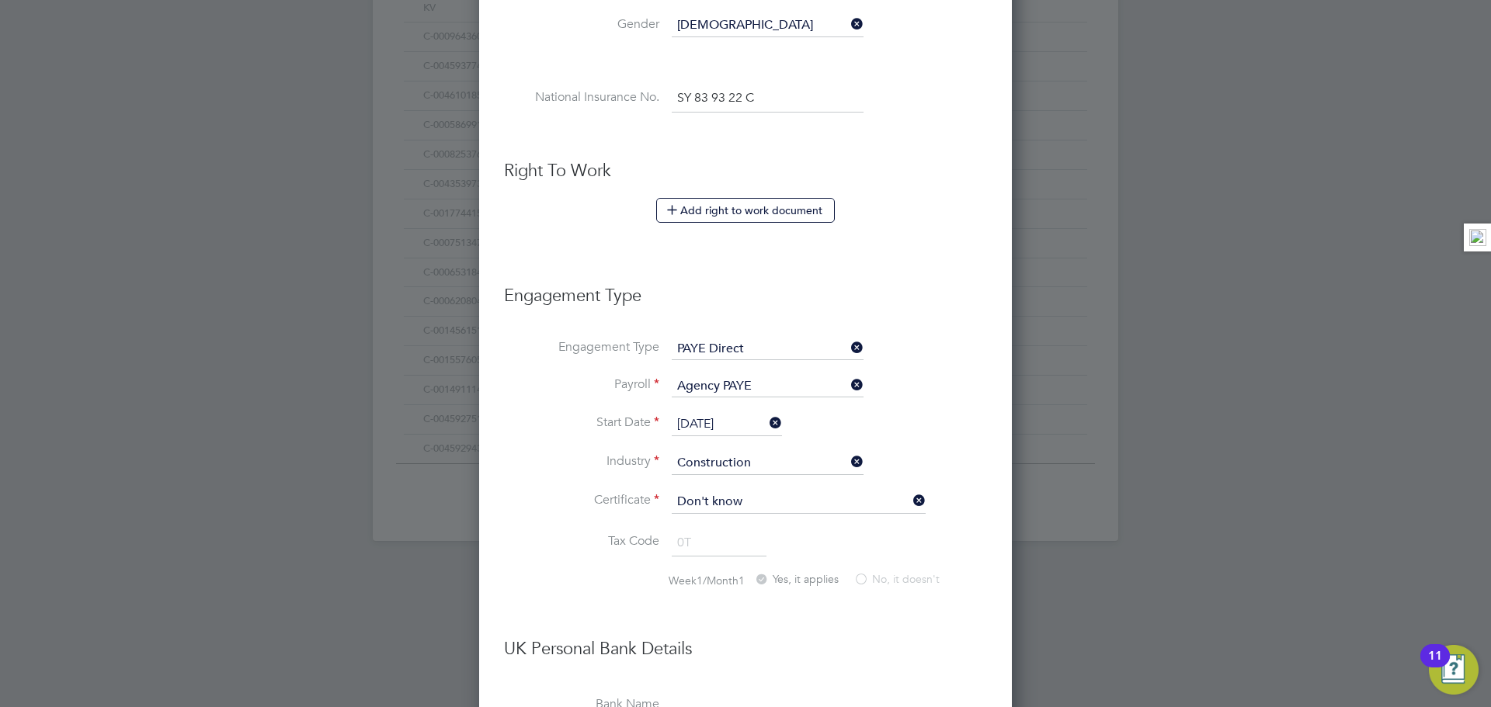
scroll to position [1969, 533]
click at [754, 613] on div "Certificate Don't know Tax Code 0T Week1/Month1 Yes, it applies No, it doesn't …" at bounding box center [745, 700] width 483 height 418
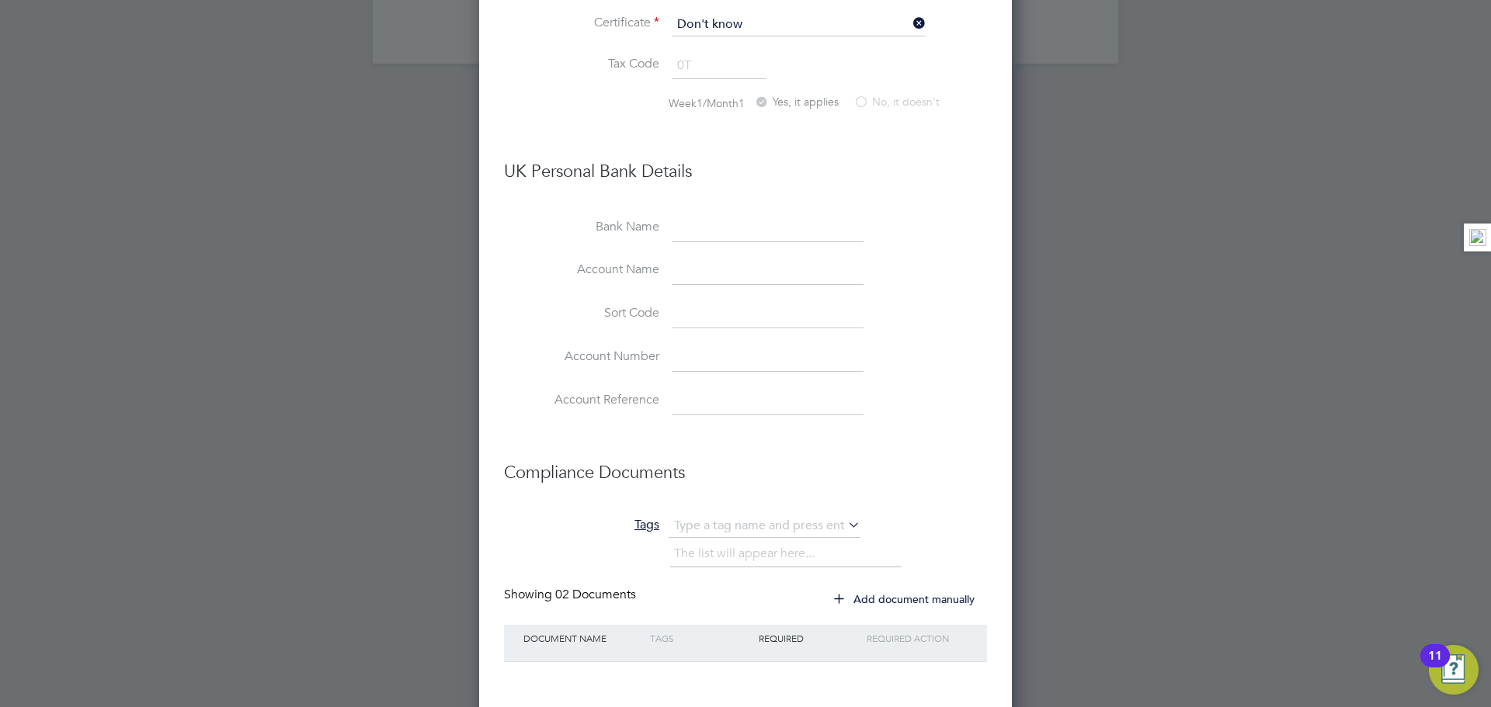
scroll to position [1320, 0]
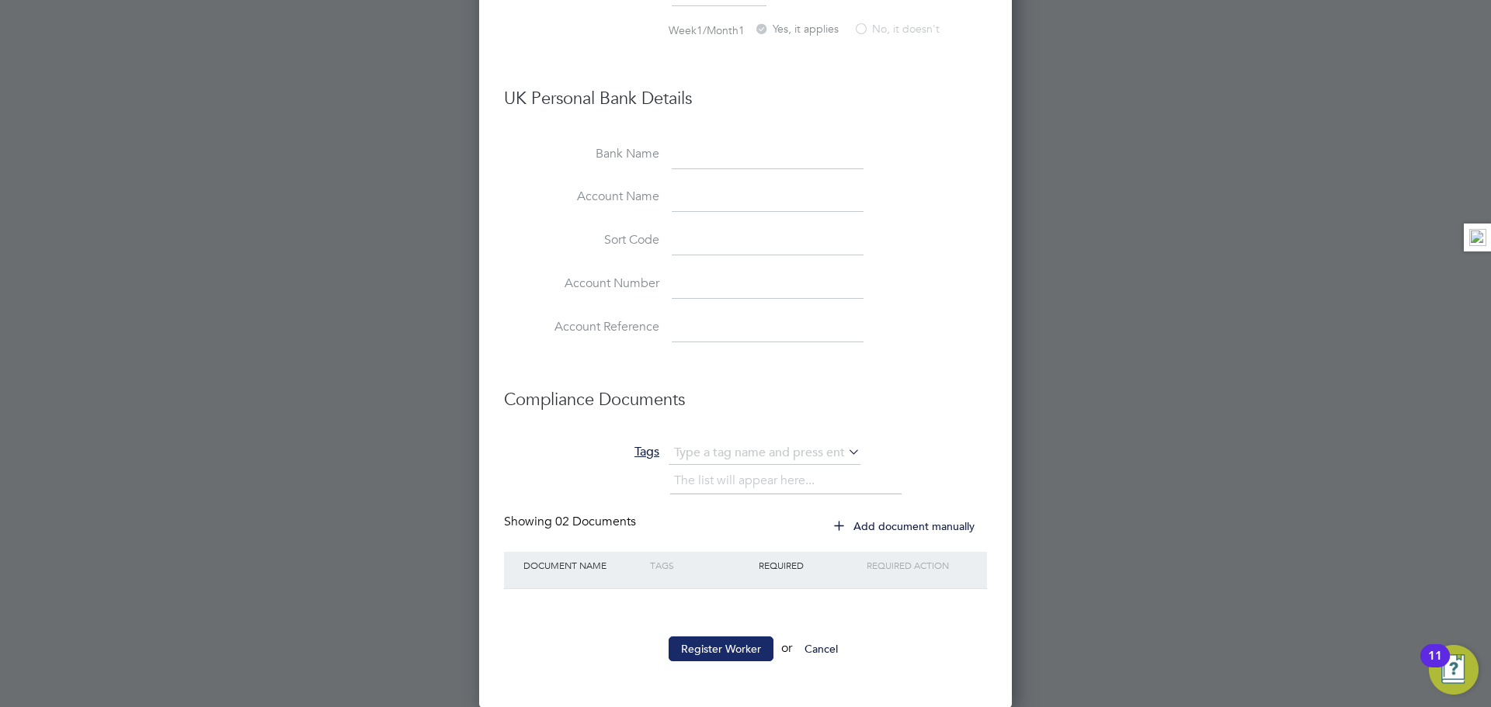
click at [737, 641] on button "Register Worker" at bounding box center [720, 649] width 105 height 25
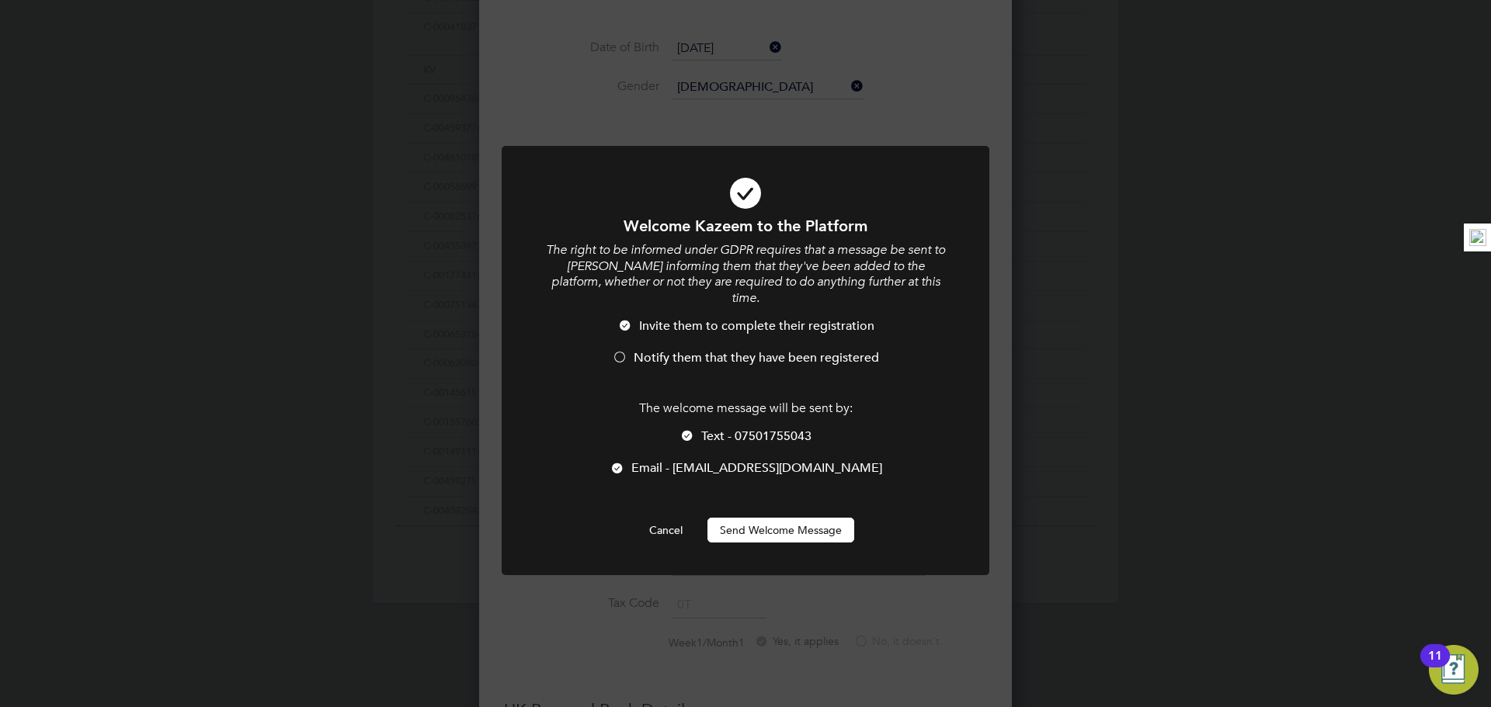
click at [622, 332] on li "Invite them to complete their registration" at bounding box center [745, 334] width 404 height 32
click at [811, 534] on div at bounding box center [746, 360] width 488 height 429
click at [806, 518] on button "Send Welcome Message" at bounding box center [780, 530] width 147 height 25
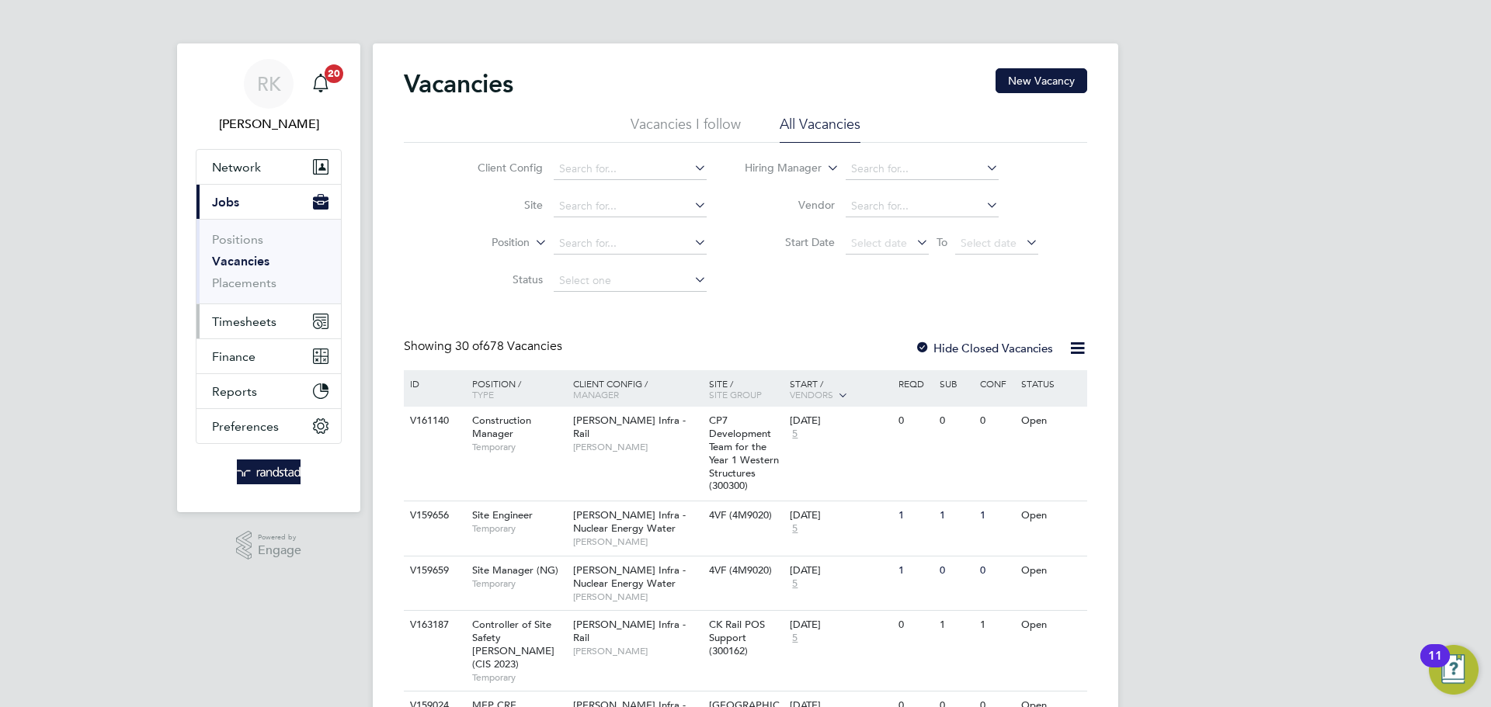
click at [257, 329] on button "Timesheets" at bounding box center [268, 321] width 144 height 34
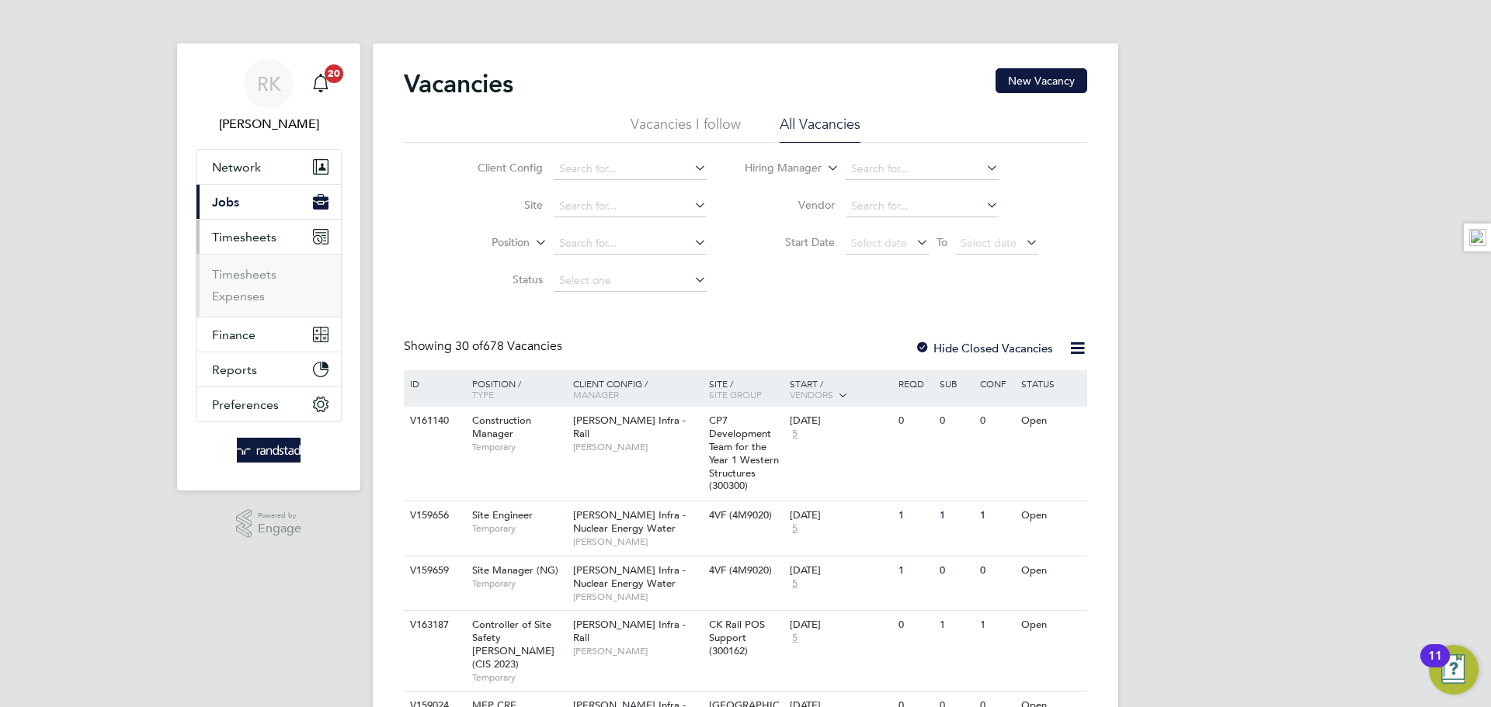
click at [248, 207] on button "Current page: Jobs" at bounding box center [268, 202] width 144 height 34
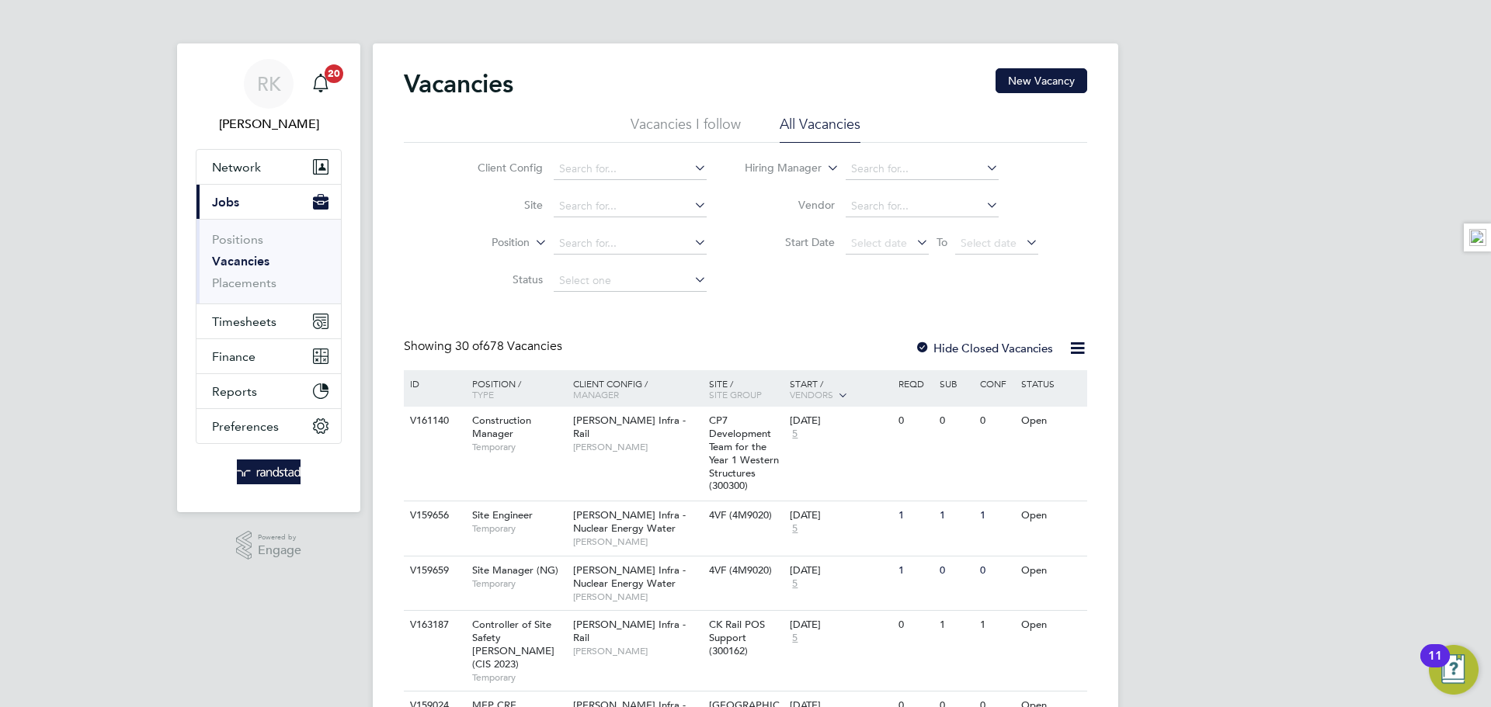
click at [250, 261] on link "Vacancies" at bounding box center [240, 261] width 57 height 15
click at [616, 203] on input at bounding box center [630, 207] width 153 height 22
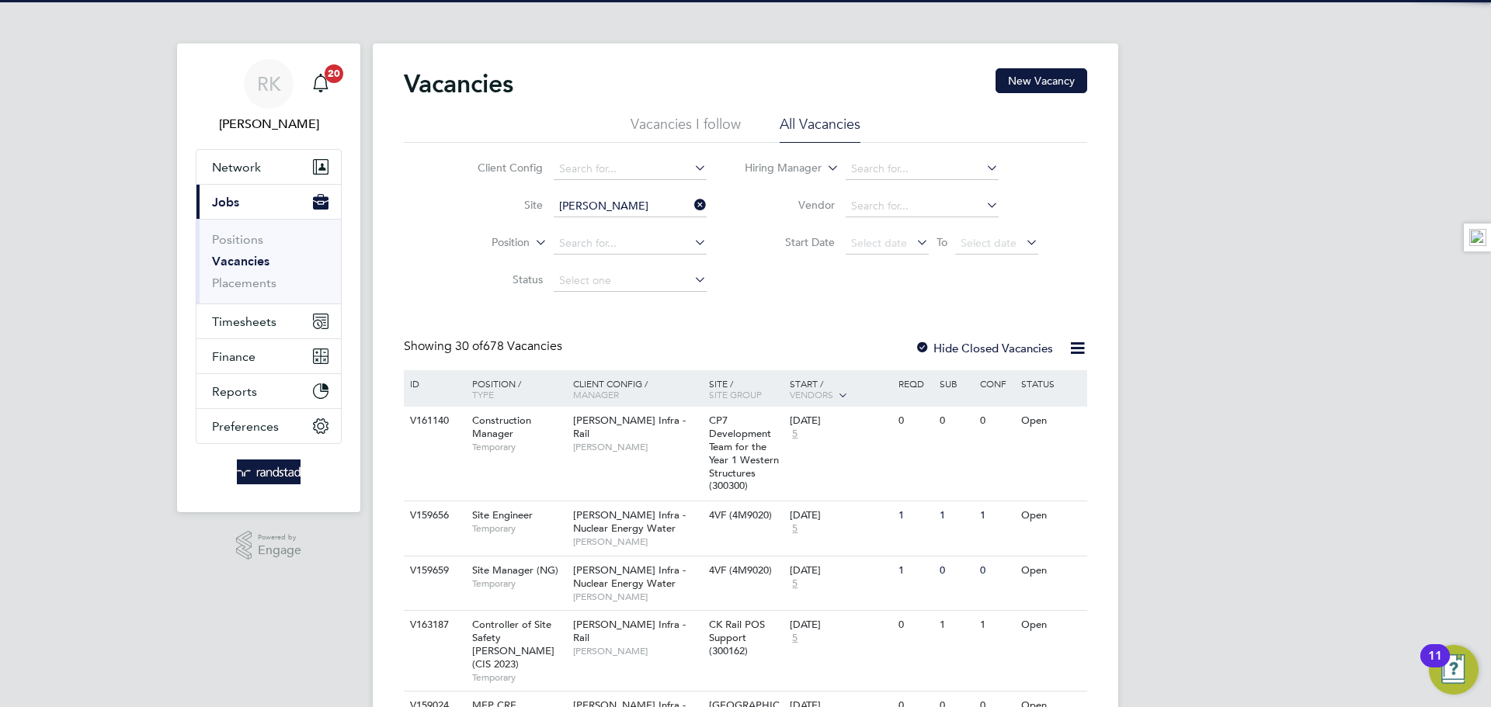
click at [623, 227] on li "[PERSON_NAME][GEOGRAPHIC_DATA] Phase 3" at bounding box center [645, 227] width 186 height 21
type input "[GEOGRAPHIC_DATA] Phase 3"
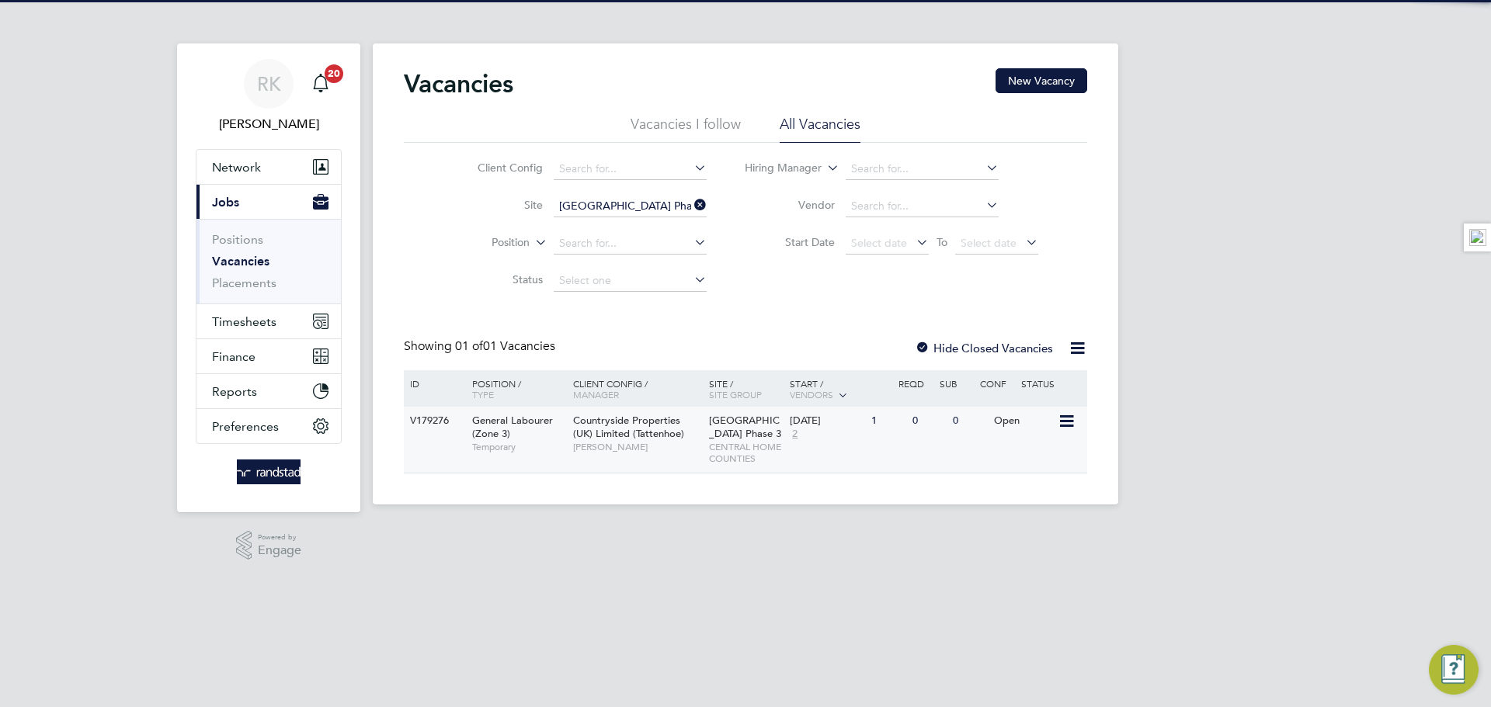
click at [733, 441] on span "CENTRAL HOME COUNTIES" at bounding box center [746, 453] width 74 height 24
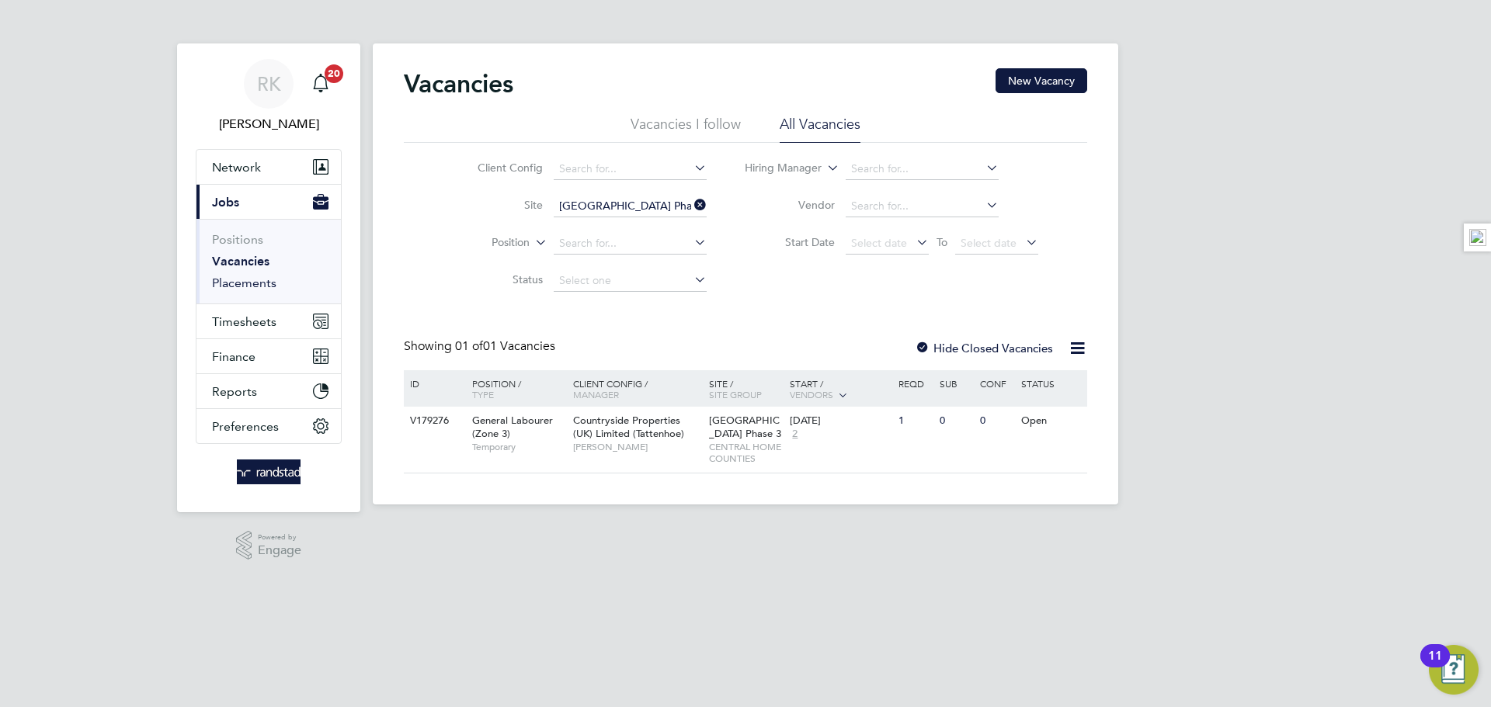
click at [245, 287] on link "Placements" at bounding box center [244, 283] width 64 height 15
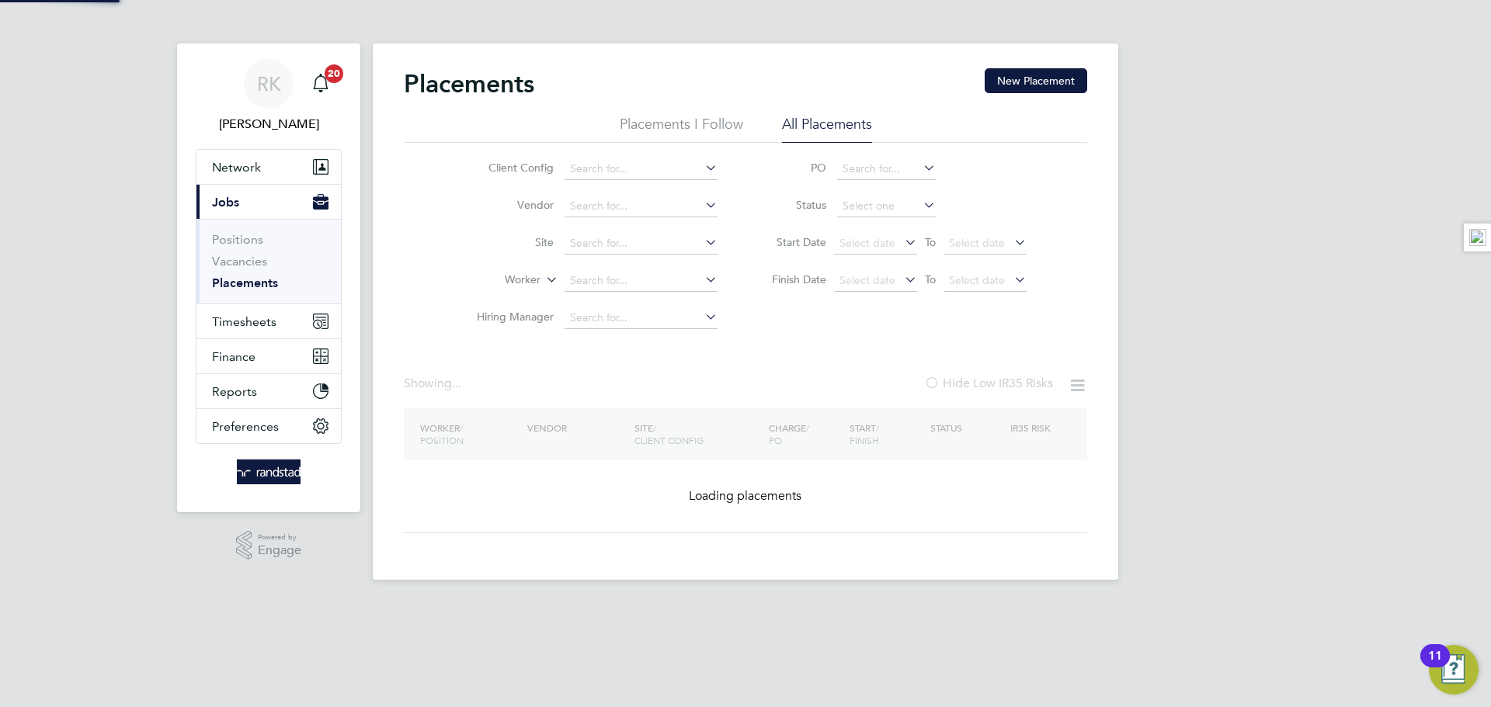
click at [602, 258] on li "Site" at bounding box center [591, 243] width 292 height 37
click at [597, 276] on input at bounding box center [640, 281] width 153 height 22
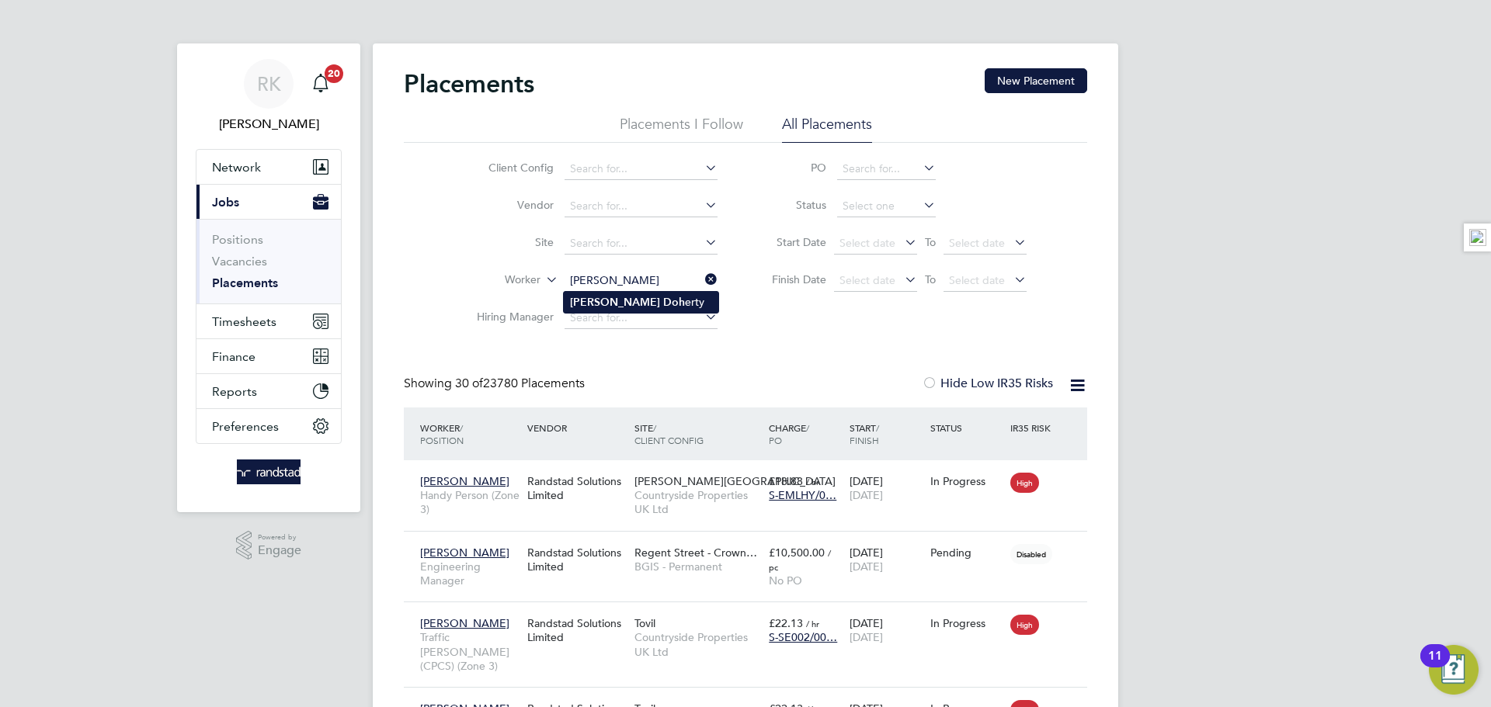
click at [639, 305] on li "Carl Doh erty" at bounding box center [641, 302] width 155 height 21
type input "Carl Doherty"
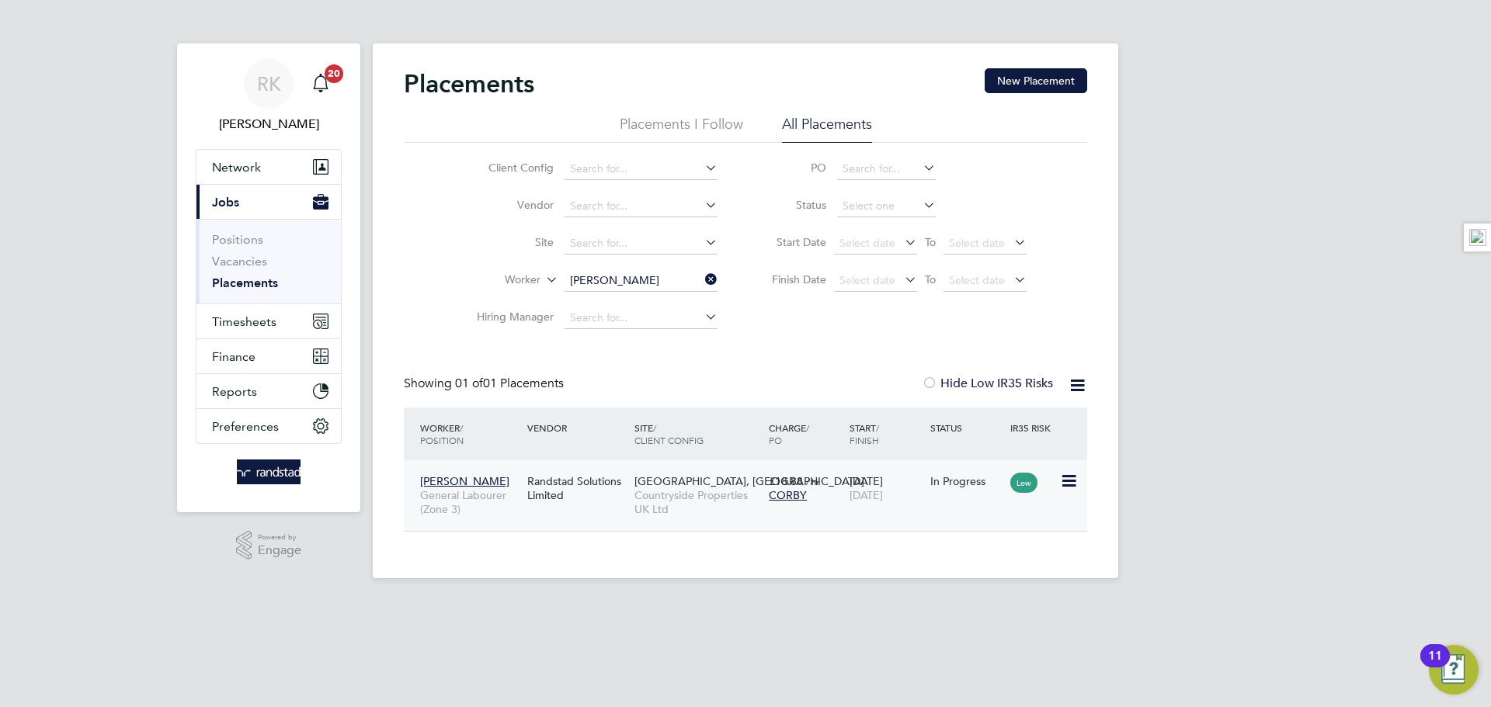
click at [663, 502] on span "Countryside Properties UK Ltd" at bounding box center [697, 502] width 127 height 28
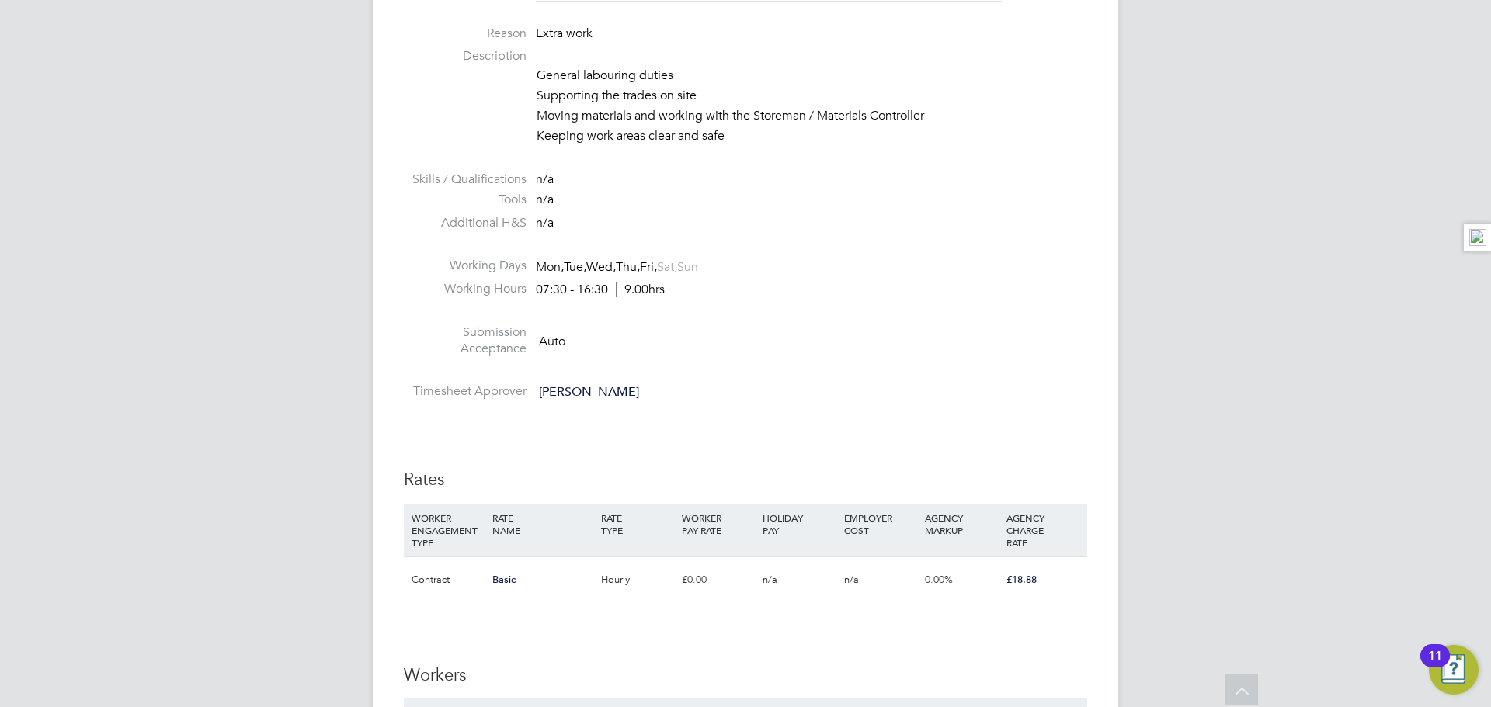
scroll to position [992, 0]
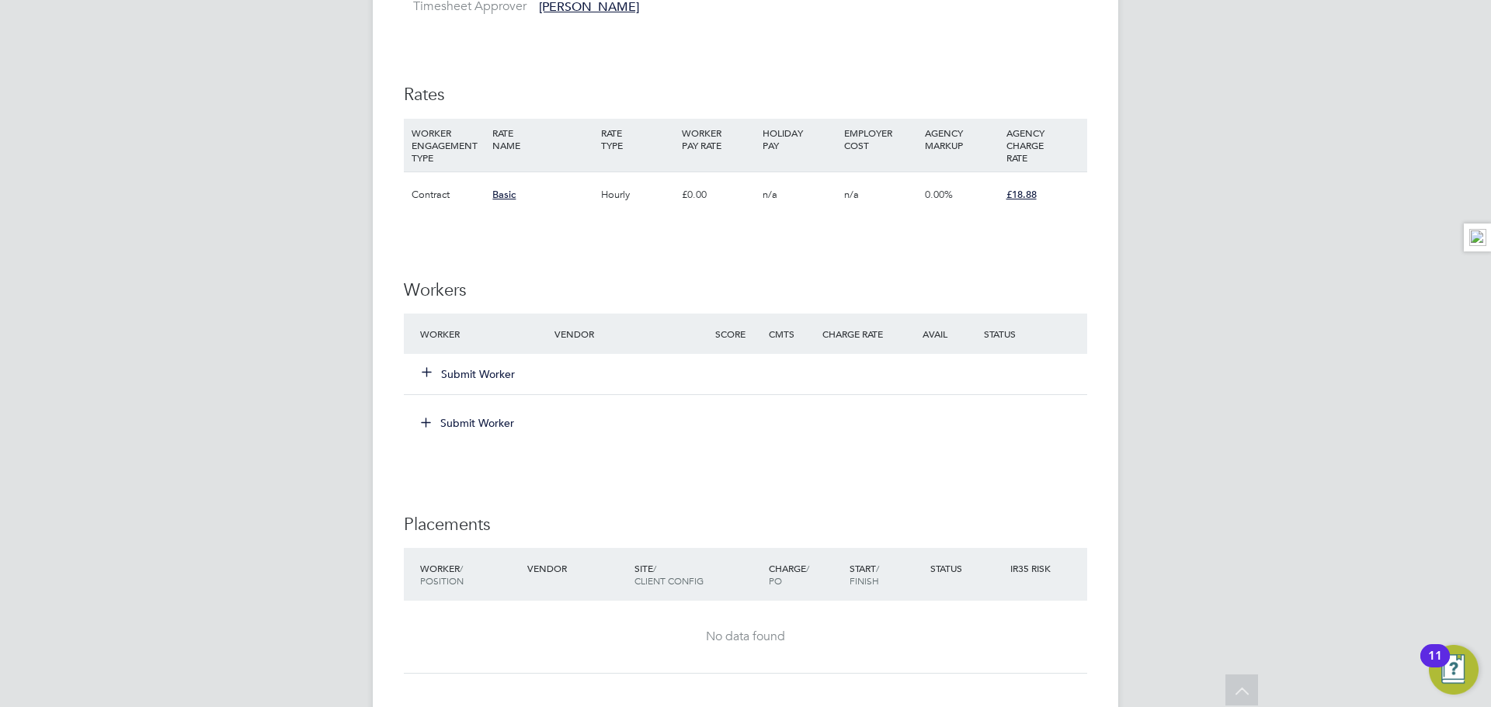
click at [432, 383] on div "Submit Worker" at bounding box center [496, 374] width 161 height 28
click at [432, 377] on icon at bounding box center [427, 372] width 12 height 12
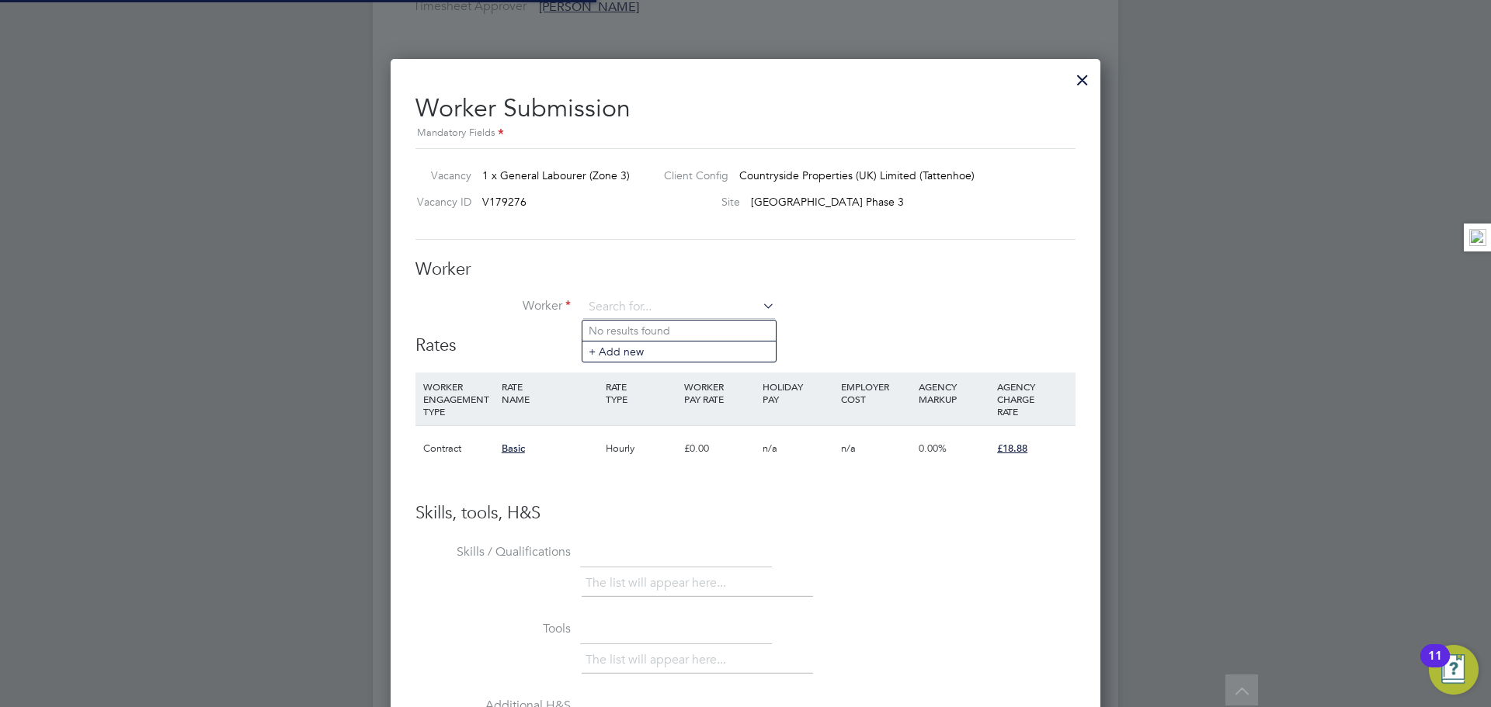
scroll to position [960, 710]
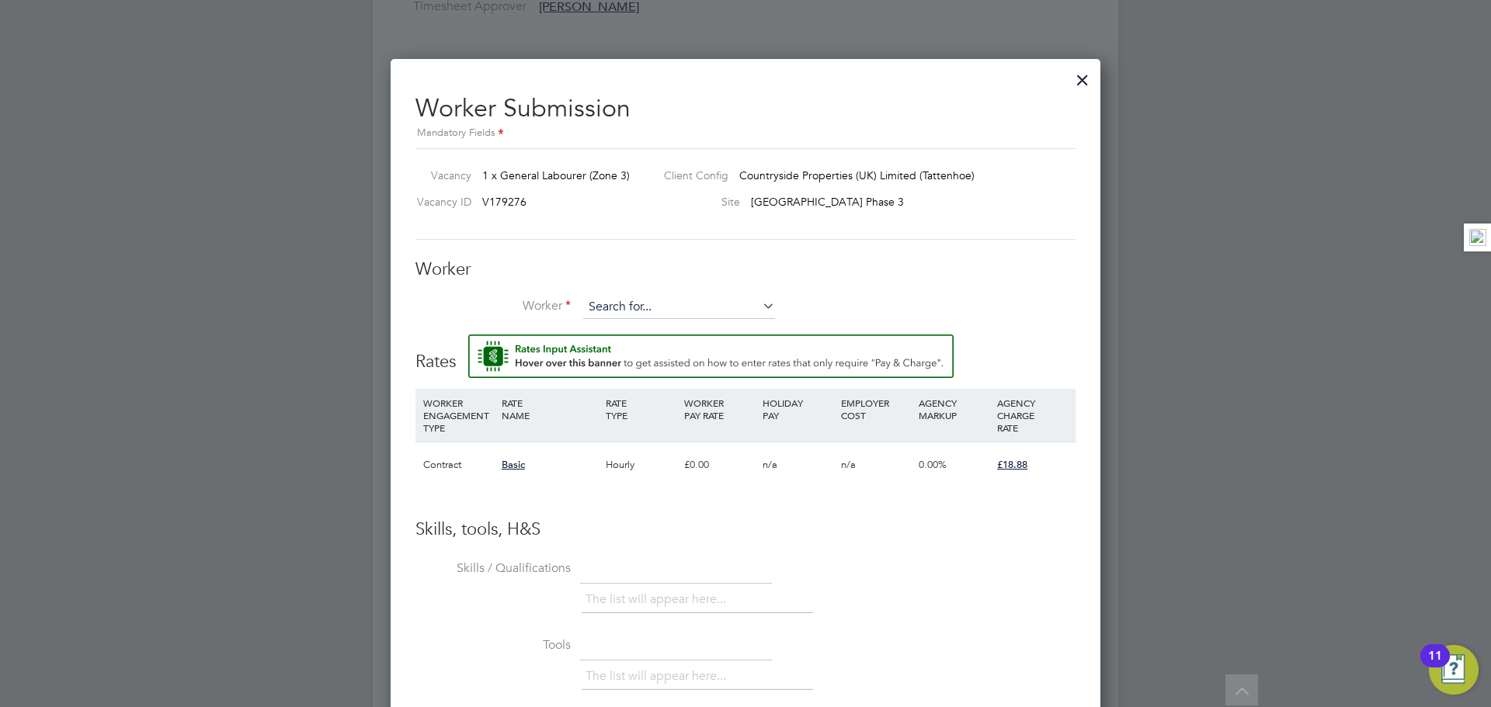
click at [639, 314] on input at bounding box center [679, 307] width 192 height 23
paste input "C-004593263"
click at [654, 328] on li "Kazeem Adebayo ( C-004593263 )" at bounding box center [678, 331] width 193 height 21
type input "Kazeem Adebayo (C-004593263)"
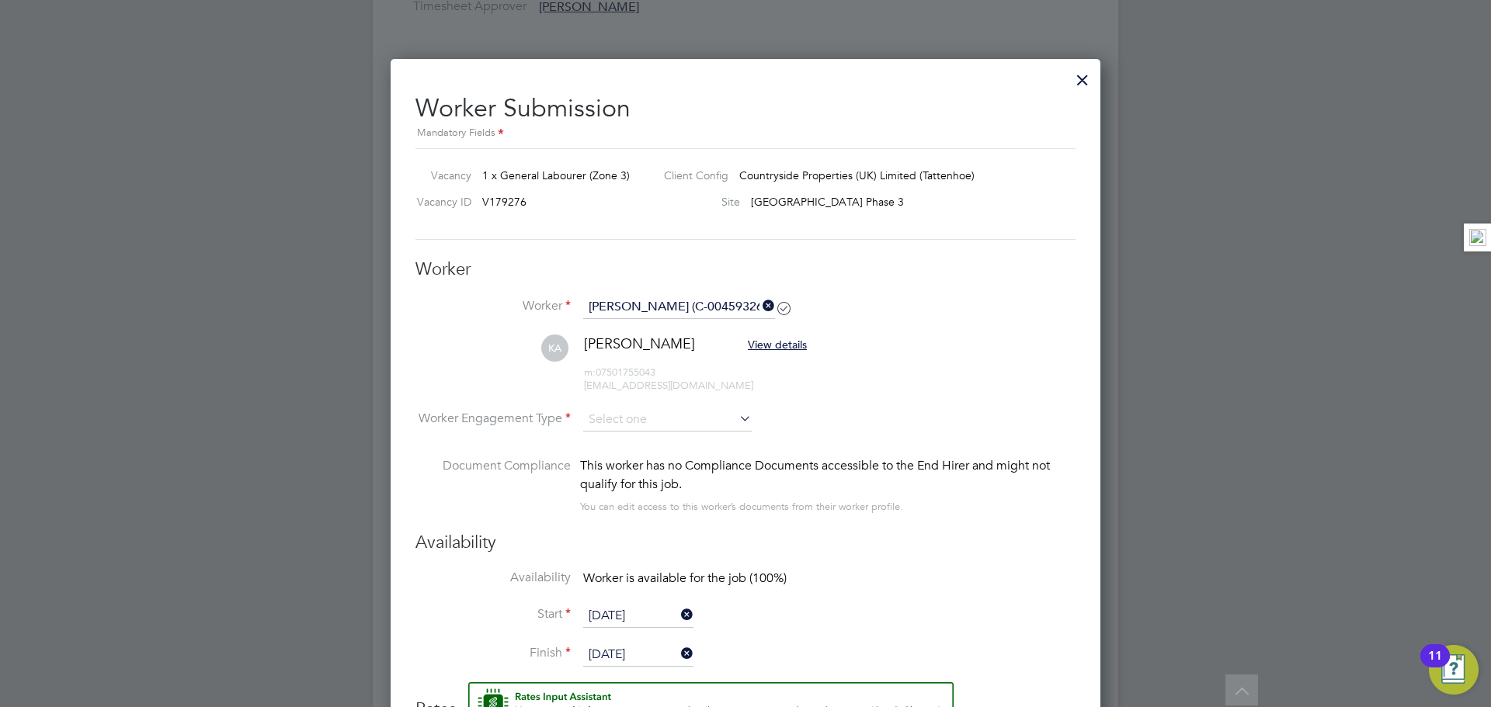
scroll to position [1307, 710]
click at [669, 417] on input at bounding box center [667, 420] width 168 height 23
click at [651, 473] on li "PAYE" at bounding box center [667, 463] width 170 height 20
type input "PAYE"
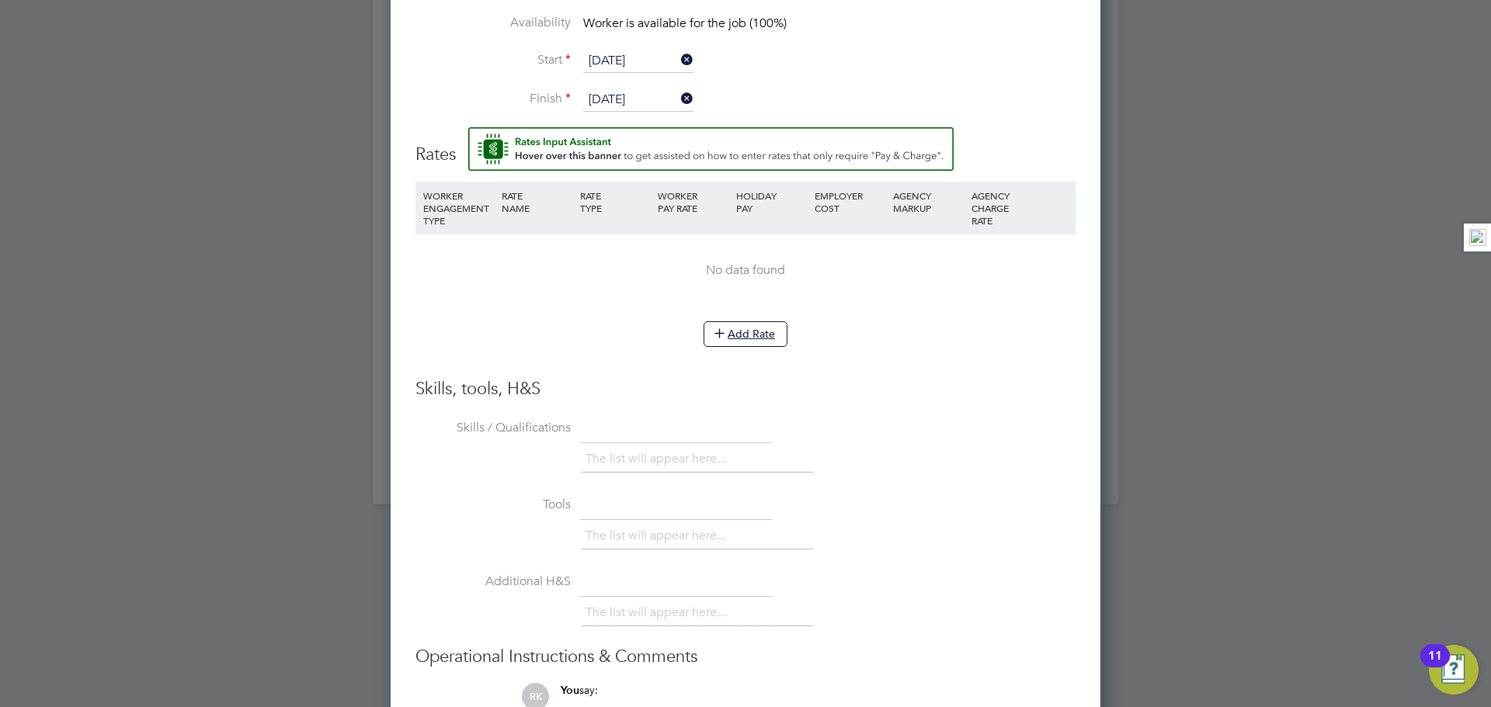
drag, startPoint x: 769, startPoint y: 334, endPoint x: 806, endPoint y: 291, distance: 56.7
click at [843, 289] on ul "WORKER ENGAGEMENT TYPE RATE NAME RATE TYPE WORKER PAY RATE HOLIDAY PAY EMPLOYER…" at bounding box center [745, 272] width 660 height 181
click at [756, 322] on button "Add Rate" at bounding box center [745, 333] width 84 height 25
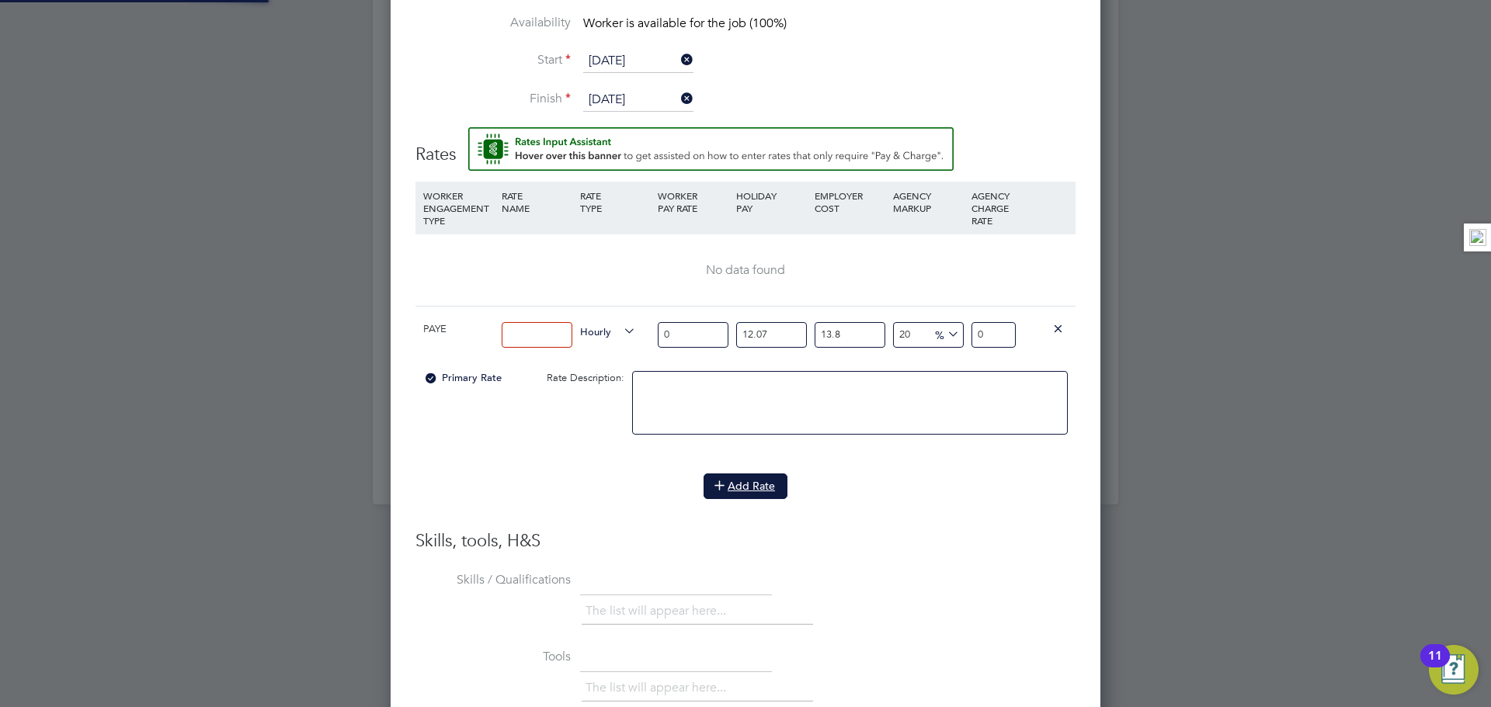
scroll to position [1454, 710]
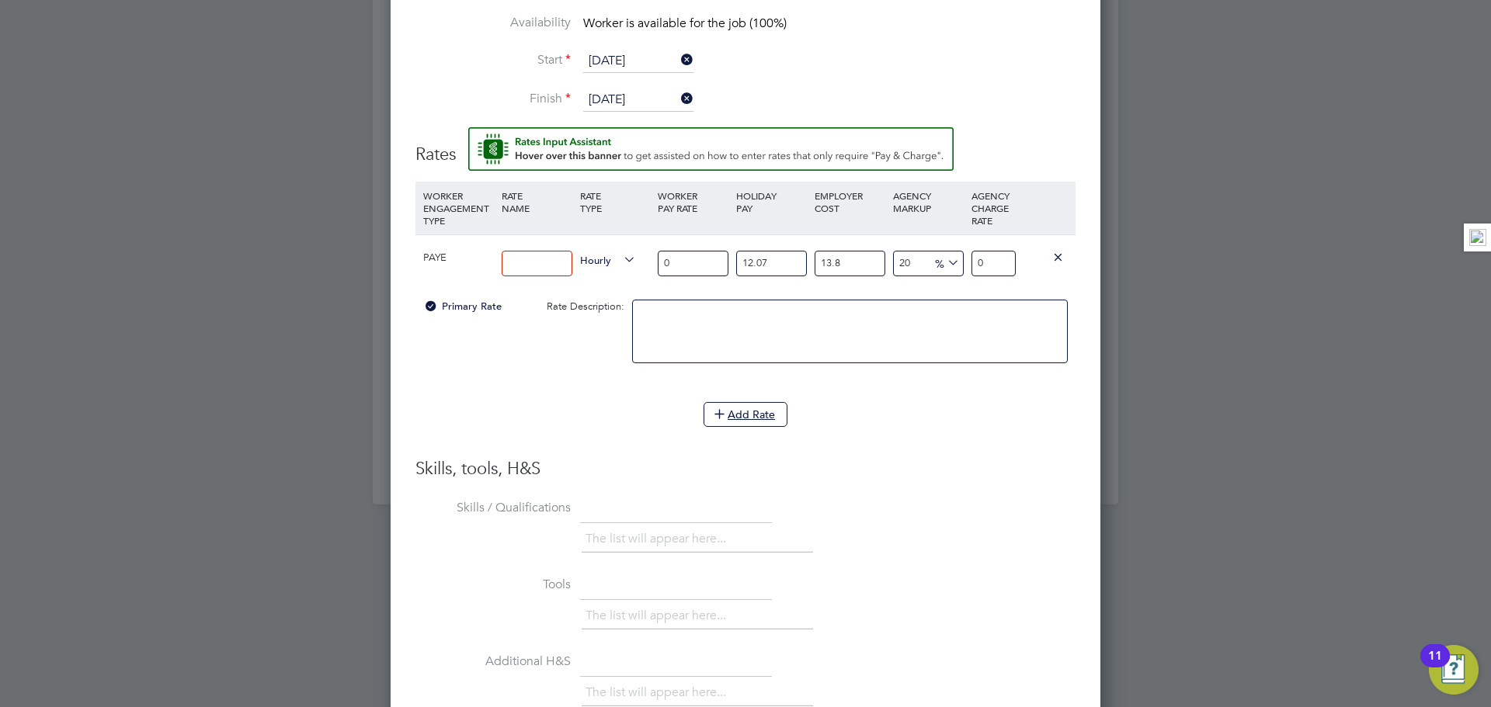
click at [553, 275] on input at bounding box center [537, 264] width 71 height 26
type input "Basic"
click at [693, 267] on input "0" at bounding box center [693, 264] width 71 height 26
click at [672, 275] on input "0" at bounding box center [693, 264] width 71 height 26
drag, startPoint x: 675, startPoint y: 273, endPoint x: 659, endPoint y: 278, distance: 16.2
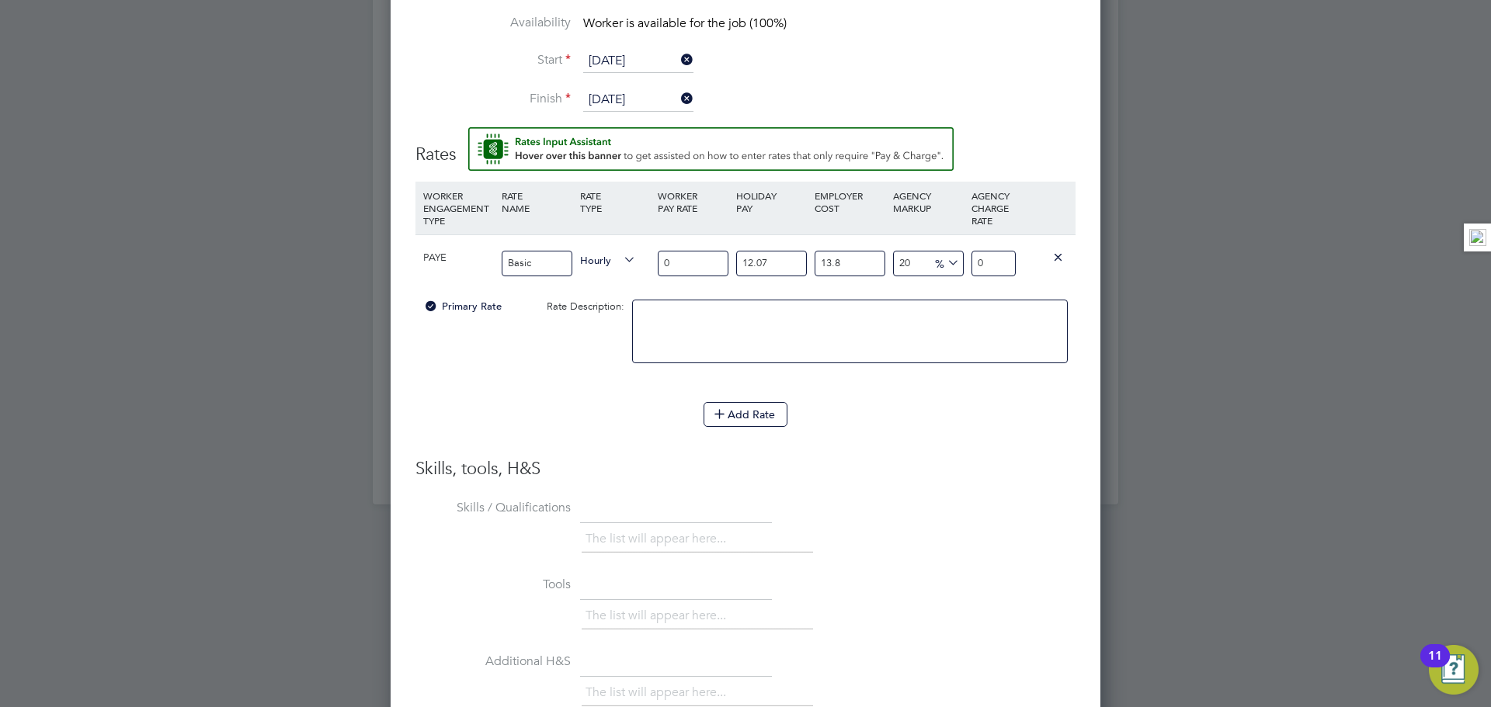
click at [648, 280] on div "PAYE Basic Hourly 0 12.07 n/a 13.8 n/a 20 0 % 0" at bounding box center [745, 262] width 660 height 57
type input "1"
type input "1.53042792"
type input "13"
type input "19.89556296"
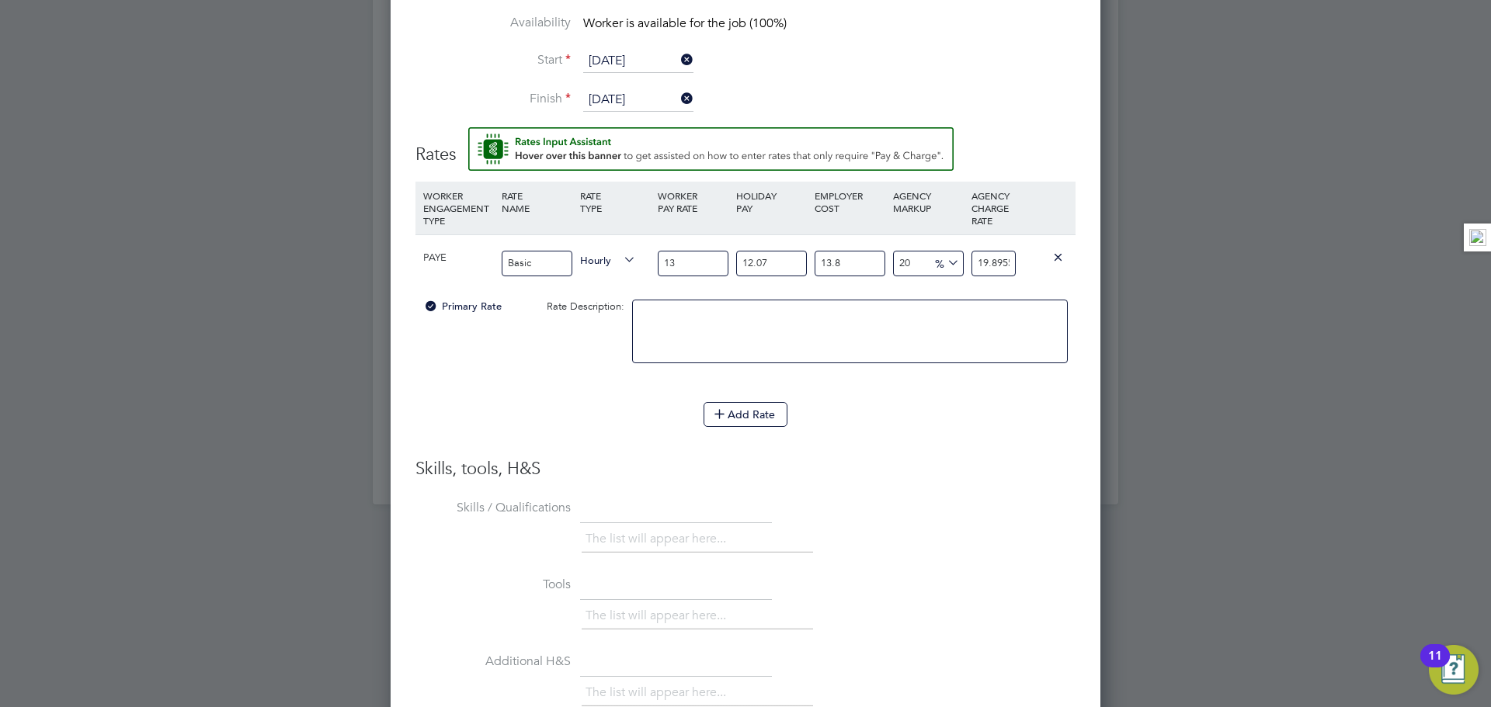
type input "133"
type input "203.54691336"
type input "13"
type input "19.89556296"
type input "1"
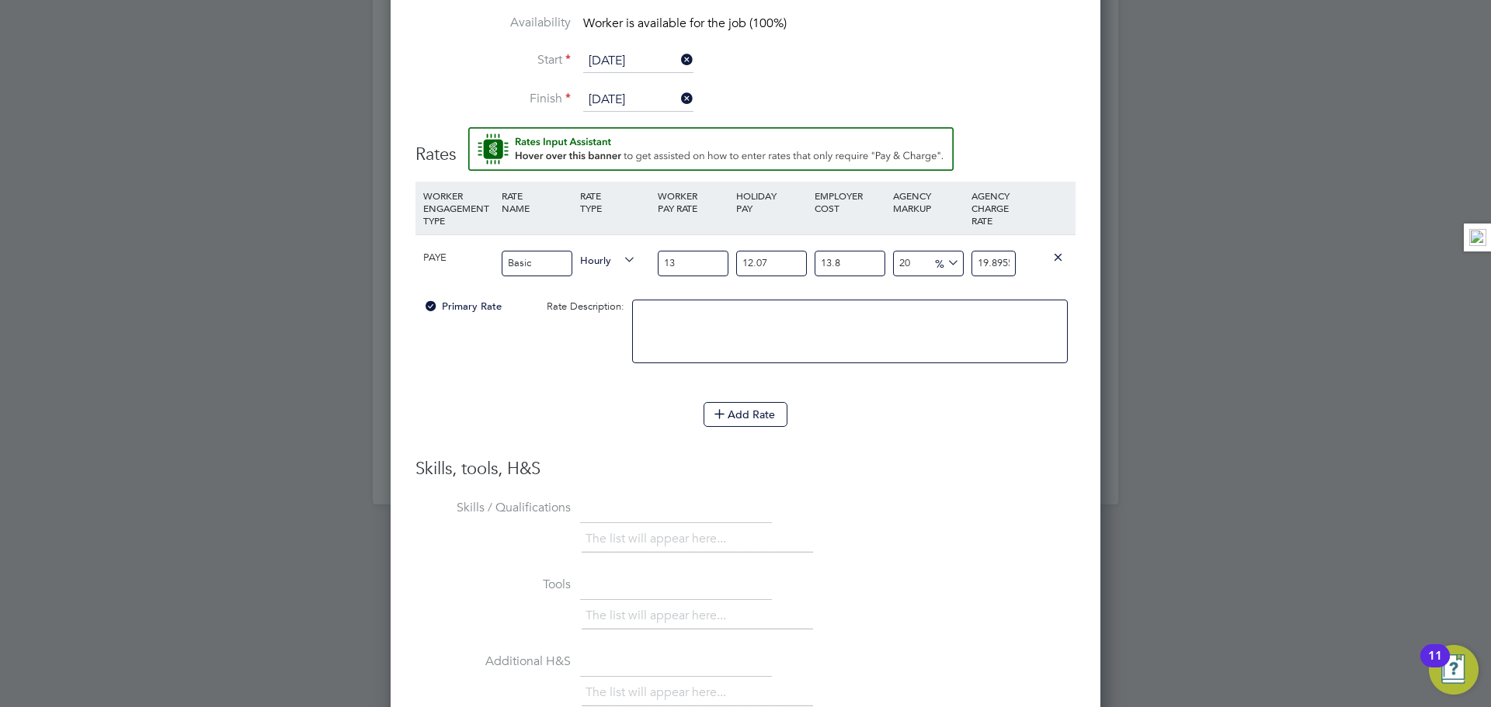
type input "1.53042792"
type input "14"
type input "21.42599088"
type input "14.1"
type input "21.579033672"
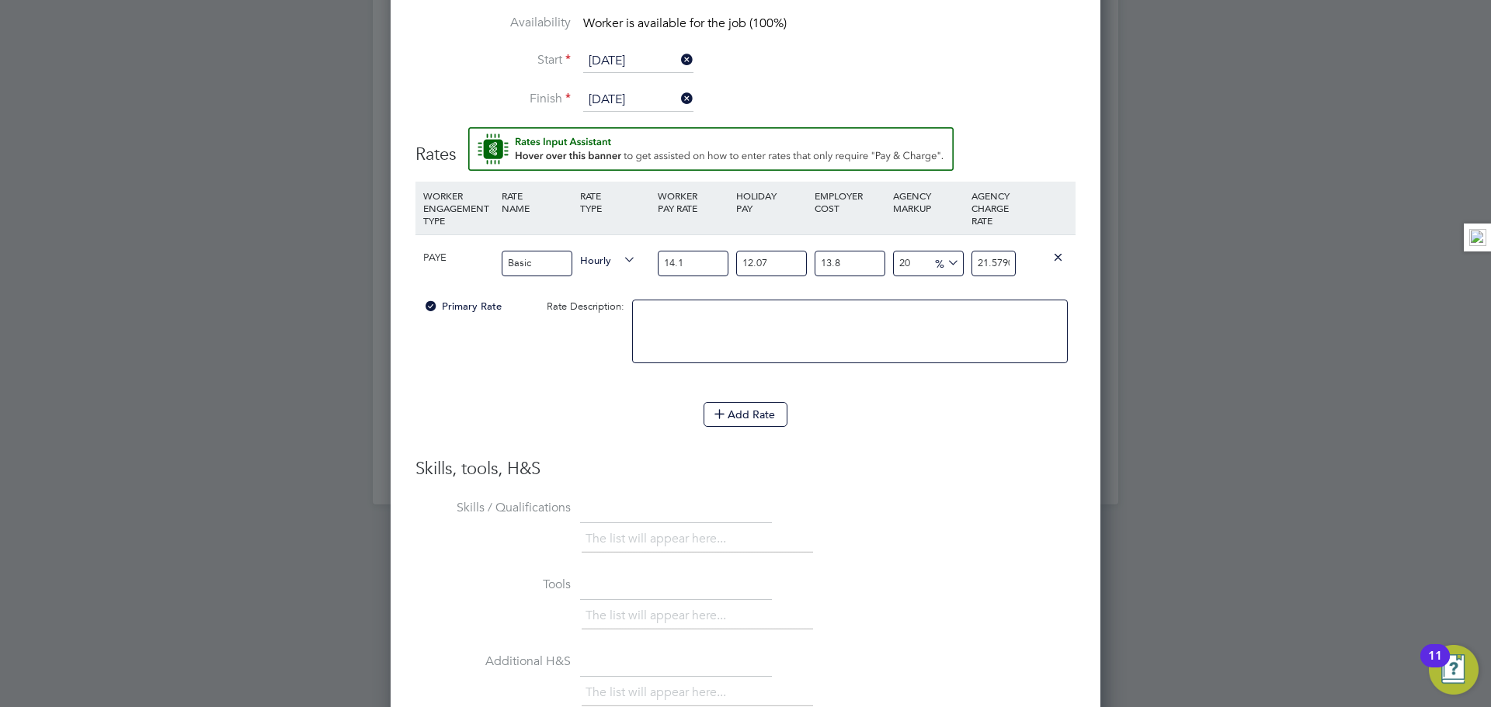
type input "14.12"
type input "21.6096422304"
type input "14.12"
drag, startPoint x: 775, startPoint y: 272, endPoint x: 711, endPoint y: 265, distance: 64.0
click at [711, 265] on div "PAYE Basic Hourly 14.12 12.07 n/a 13.8 n/a 20 3.6016070384 % 21.6096422304" at bounding box center [745, 262] width 660 height 57
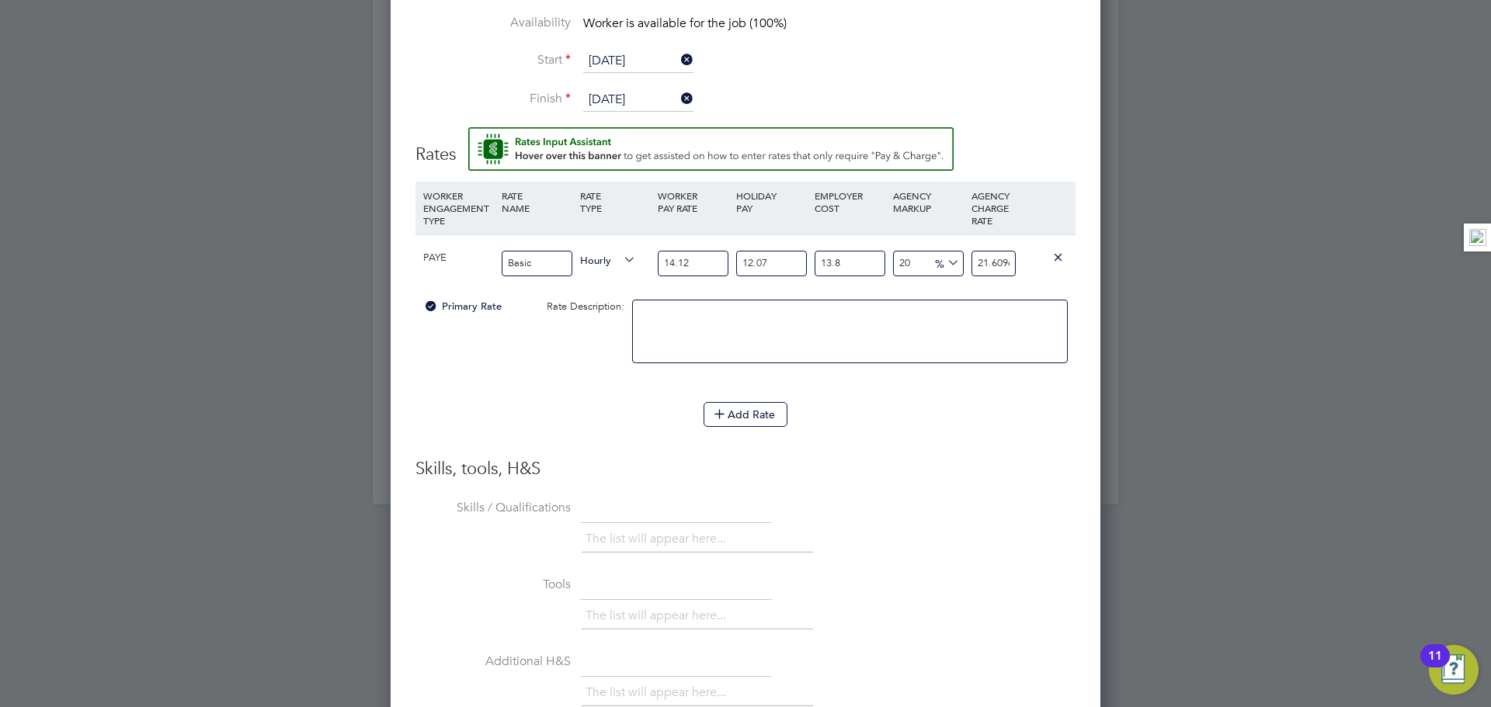
drag, startPoint x: 678, startPoint y: 276, endPoint x: 609, endPoint y: 269, distance: 69.4
click at [609, 269] on div "PAYE Basic Hourly 14.12 12.07 n/a 13.8 n/a 20 3.6016070384 % 21.6096422304" at bounding box center [745, 262] width 660 height 57
drag, startPoint x: 784, startPoint y: 275, endPoint x: 618, endPoint y: 248, distance: 168.4
click at [618, 248] on div "PAYE Basic Hourly 14.12 12.07 n/a 13.8 n/a 20 3.6016070384 % 21.6096422304" at bounding box center [745, 262] width 660 height 57
type input "0"
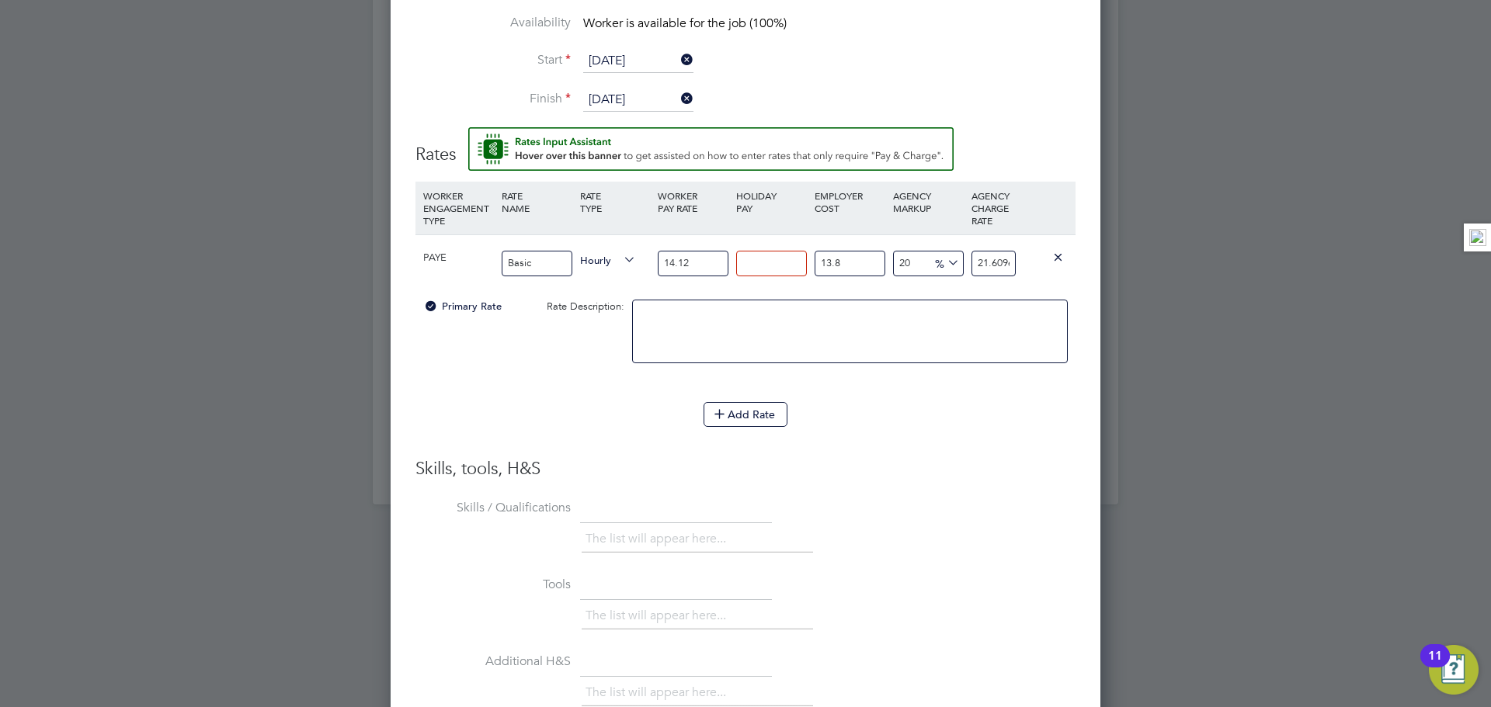
type input "19.282272"
drag, startPoint x: 852, startPoint y: 261, endPoint x: 780, endPoint y: 253, distance: 73.4
click at [780, 253] on div "PAYE Basic Hourly 14.12 0 n/a 13.8 n/a 20 3.213712 % 19.282272" at bounding box center [745, 262] width 660 height 57
type input "0"
type input "16.944"
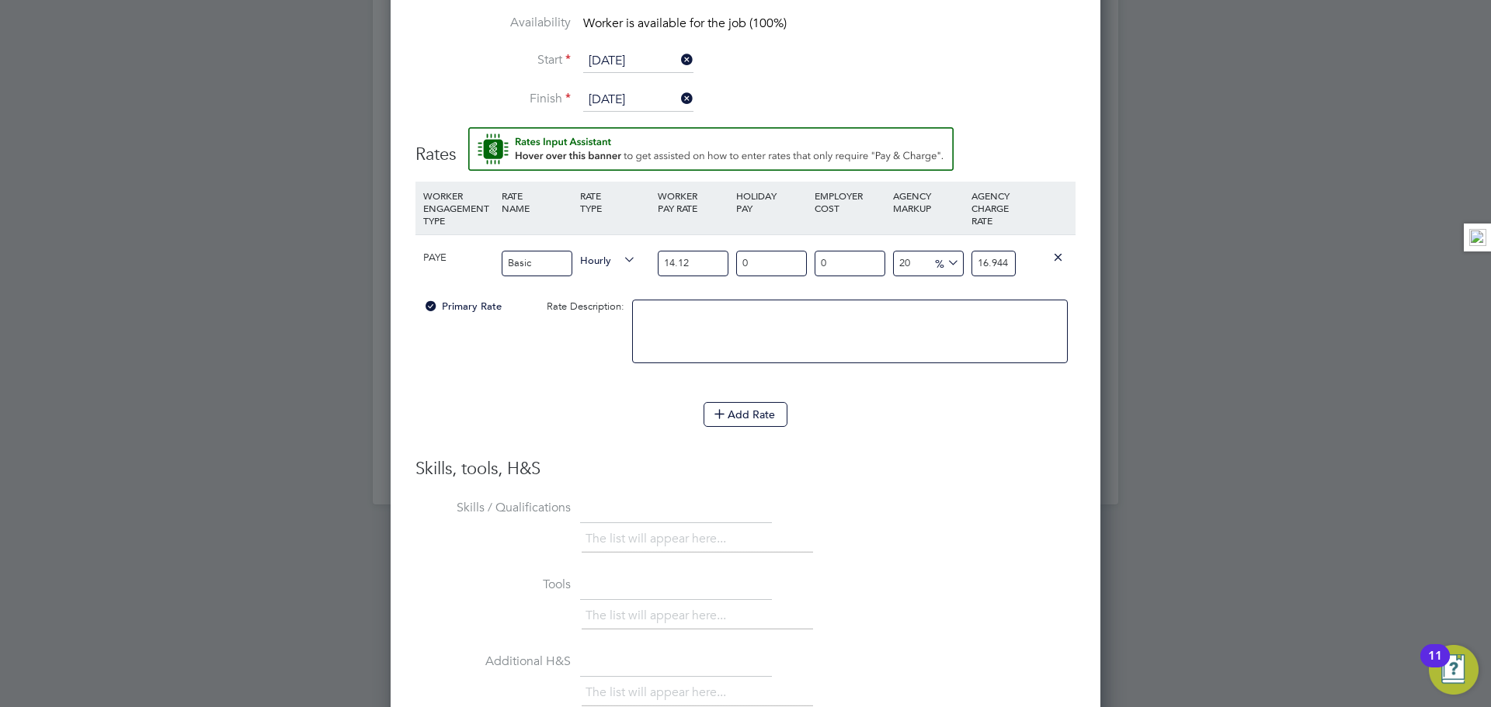
drag, startPoint x: 970, startPoint y: 265, endPoint x: 989, endPoint y: 259, distance: 20.4
click at [992, 259] on div "16.944" at bounding box center [993, 263] width 52 height 57
drag, startPoint x: 973, startPoint y: 260, endPoint x: 1068, endPoint y: 269, distance: 95.2
click at [1068, 269] on div "PAYE Basic Hourly 14.12 0 n/a 0 n/a 20 2.824 % 16.944" at bounding box center [745, 262] width 660 height 57
type input "-92.91784702549575"
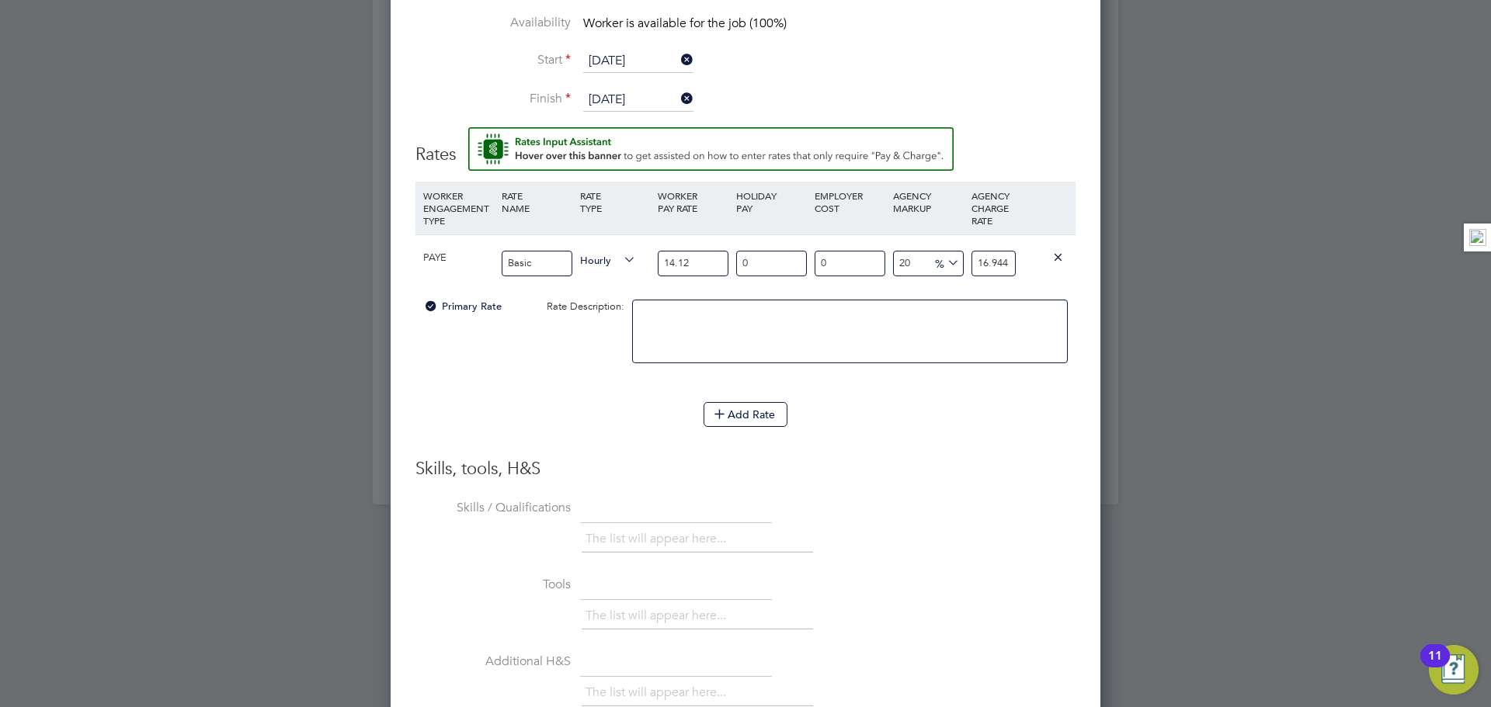
type input "1"
type input "27.478753541076486"
type input "18"
type input "33.14447592067989"
type input "18.8"
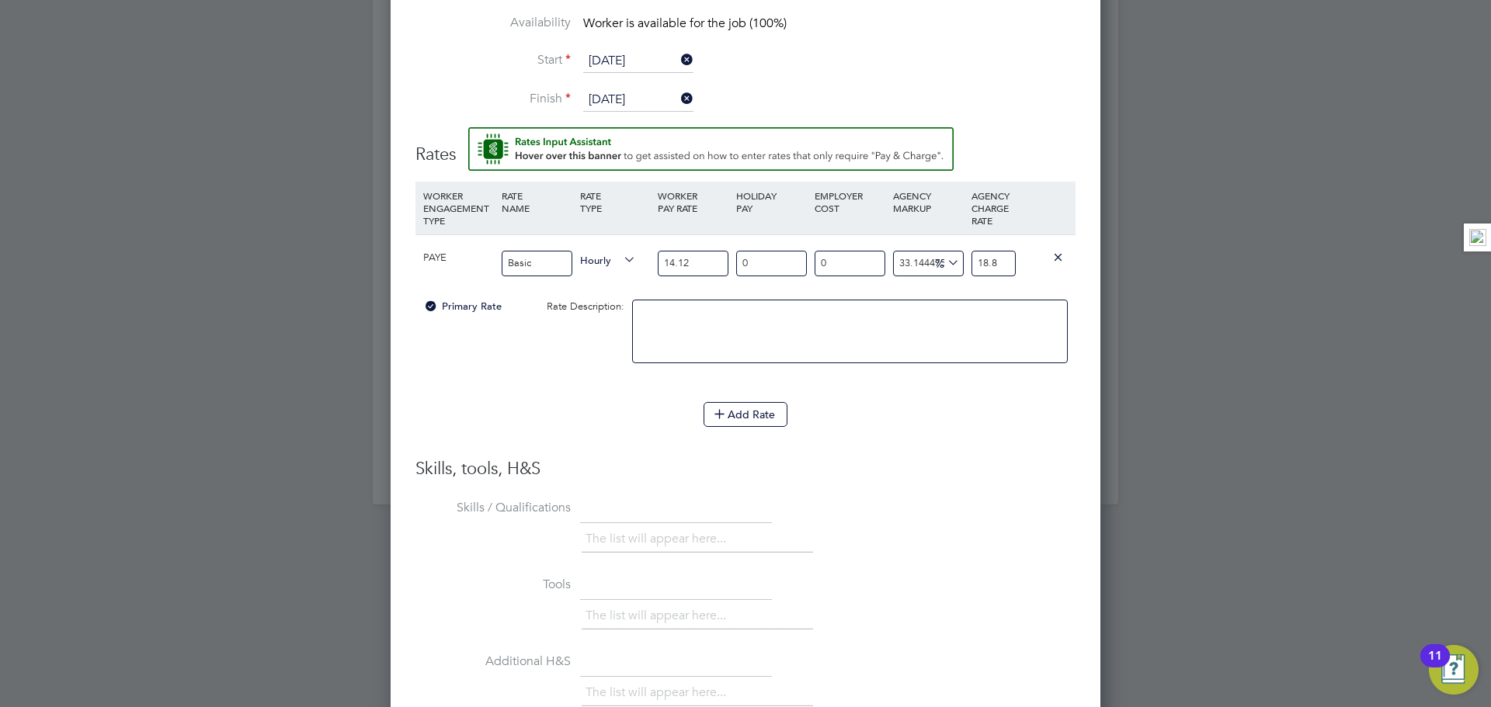
type input "33.711048158640224"
type input "18.88"
click at [1050, 418] on div "Add Rate" at bounding box center [745, 414] width 660 height 25
click at [962, 451] on li "WORKER ENGAGEMENT TYPE RATE NAME RATE TYPE WORKER PAY RATE HOLIDAY PAY EMPLOYER…" at bounding box center [745, 320] width 660 height 276
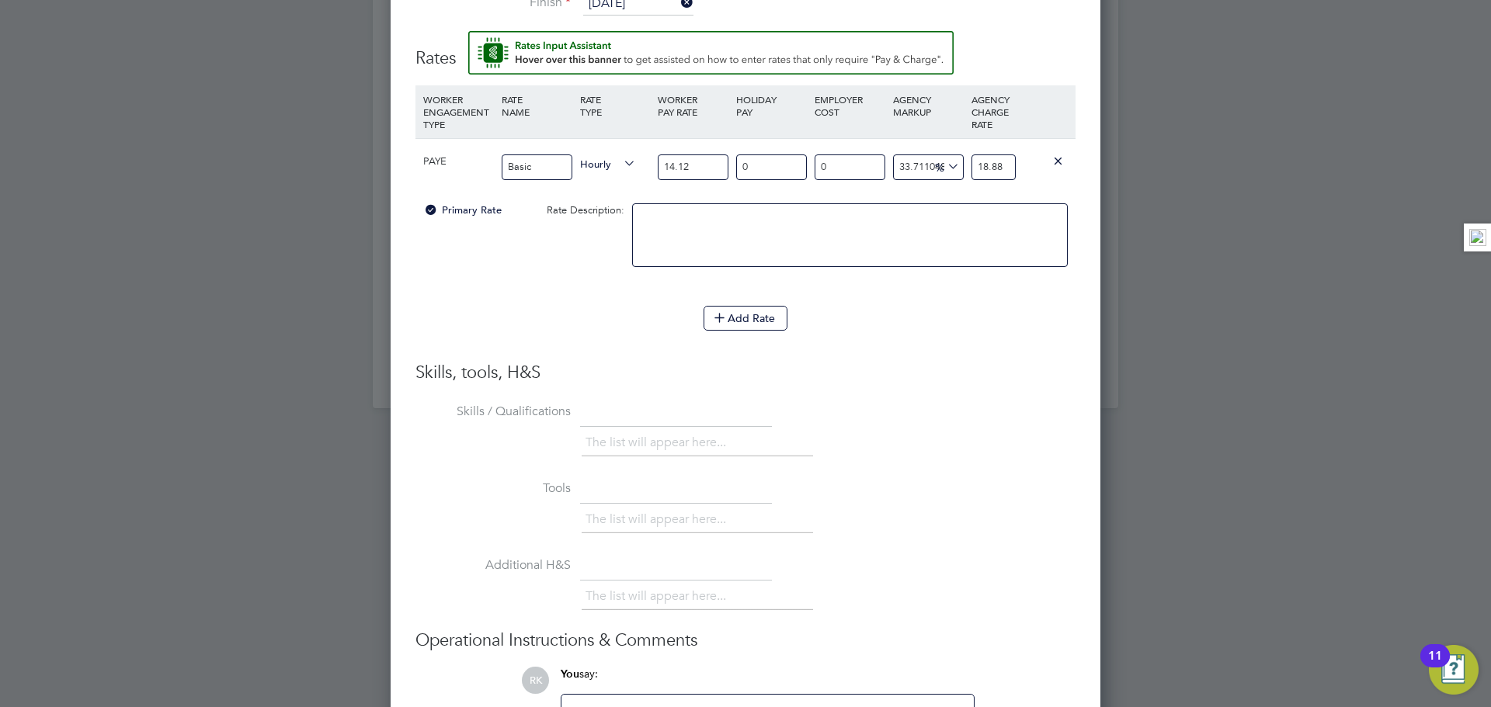
scroll to position [1798, 0]
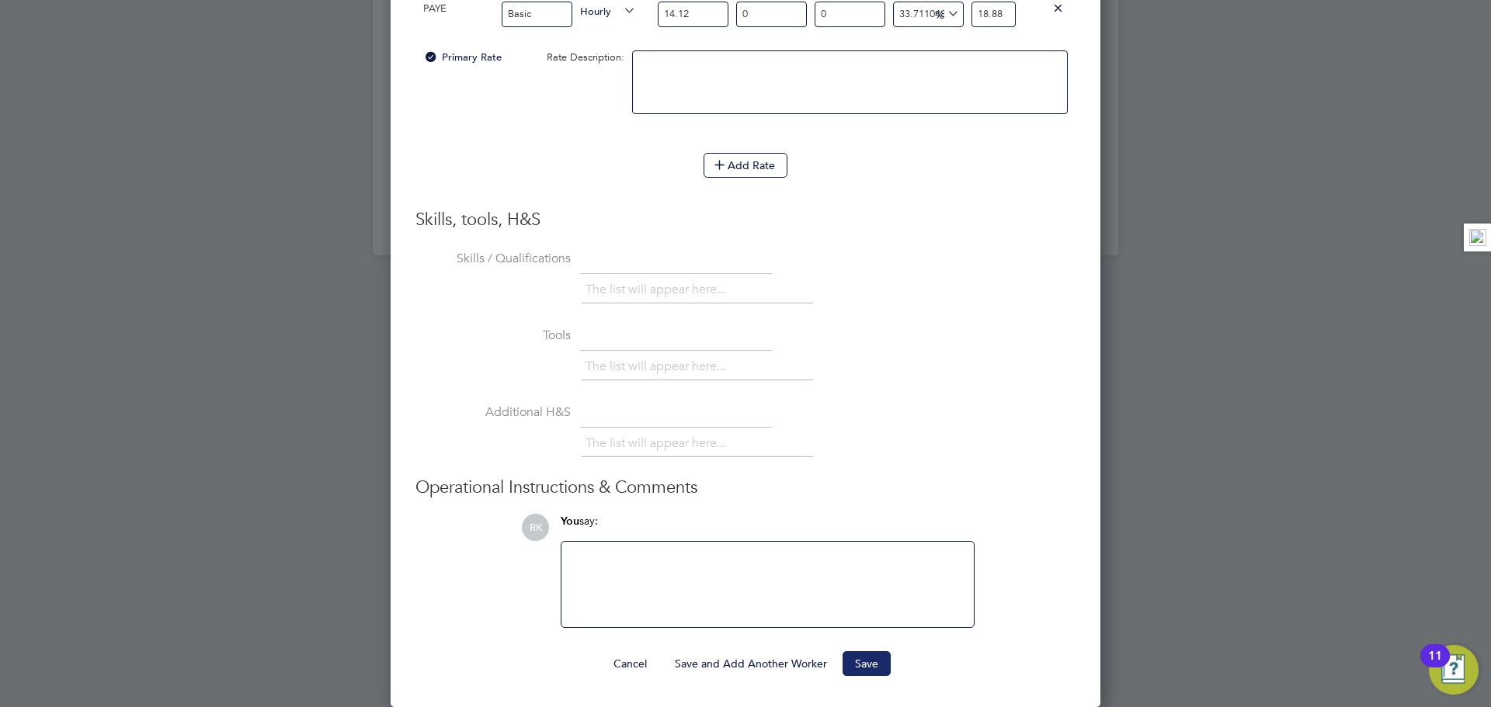
click at [859, 666] on button "Save" at bounding box center [866, 663] width 48 height 25
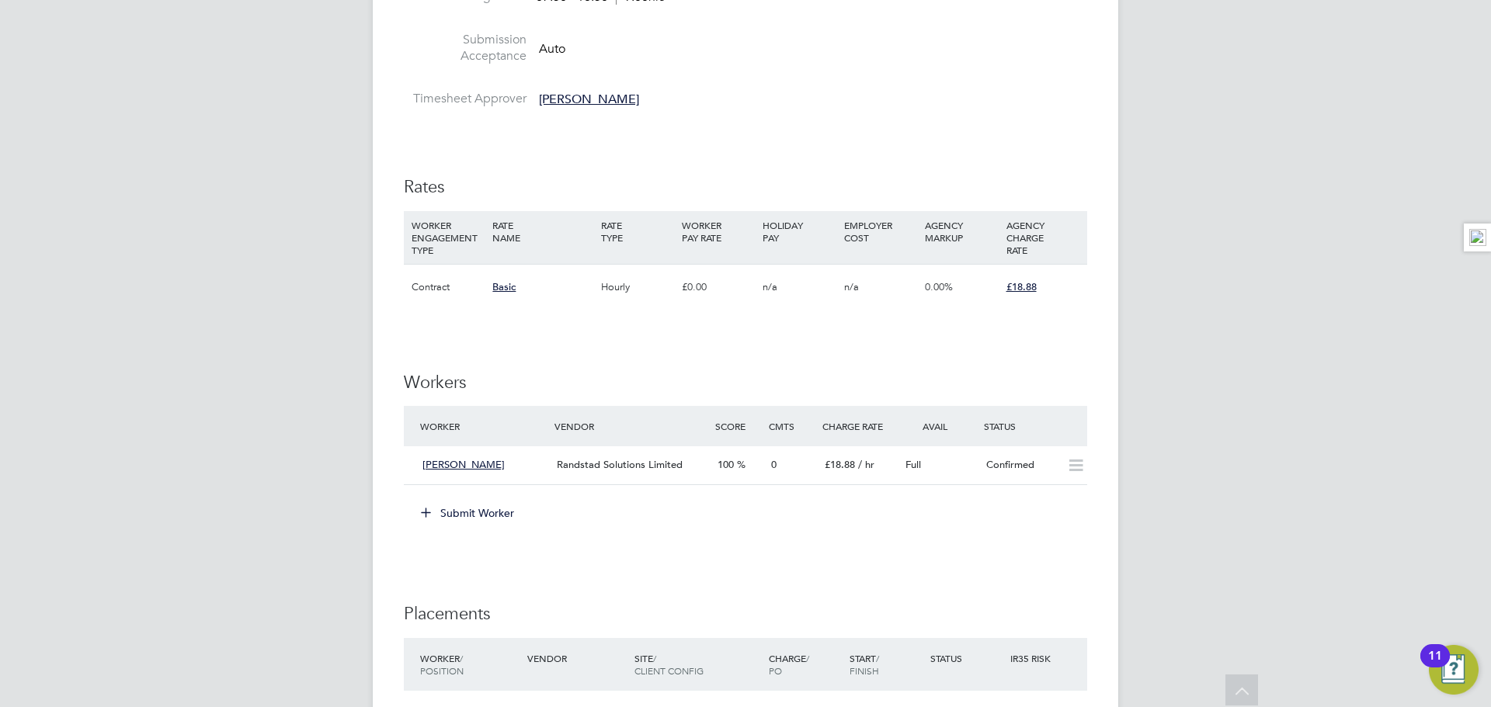
scroll to position [766, 0]
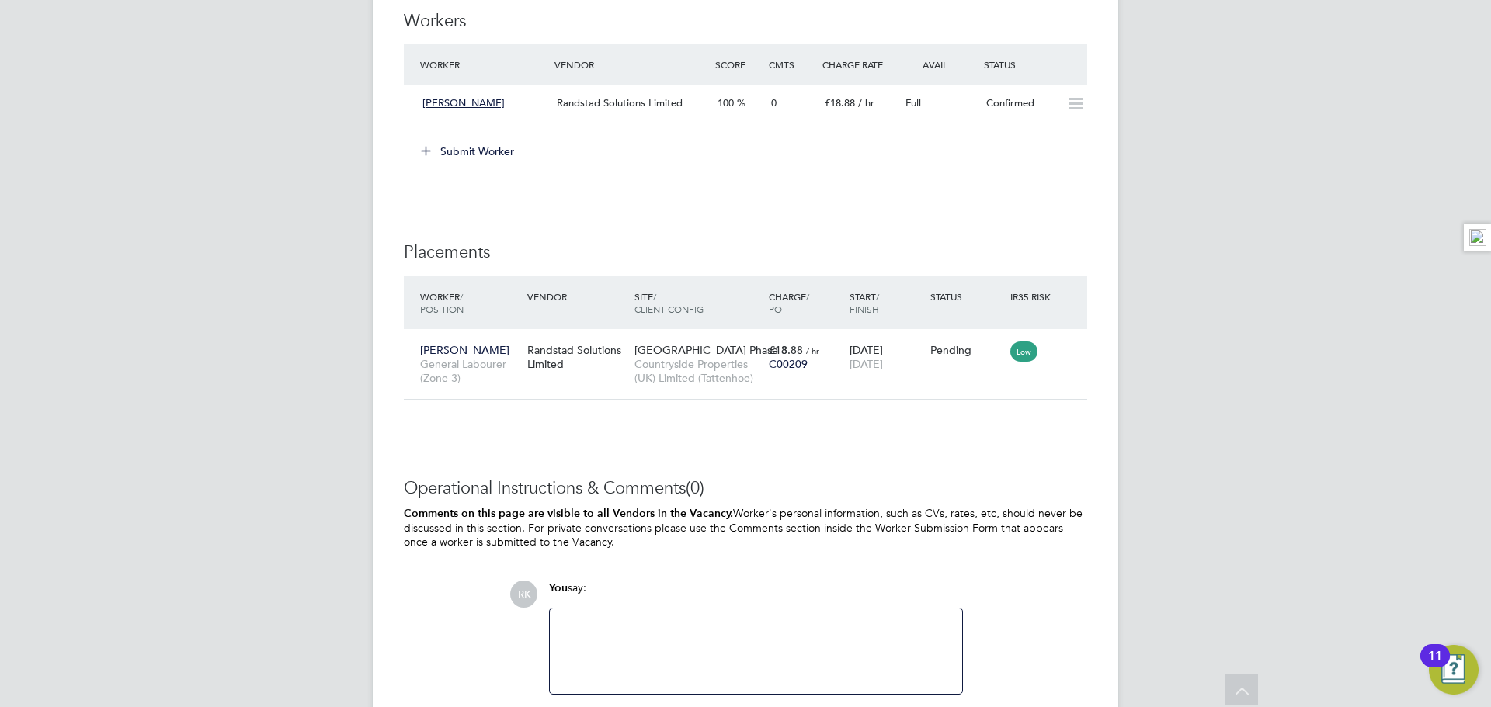
scroll to position [1366, 0]
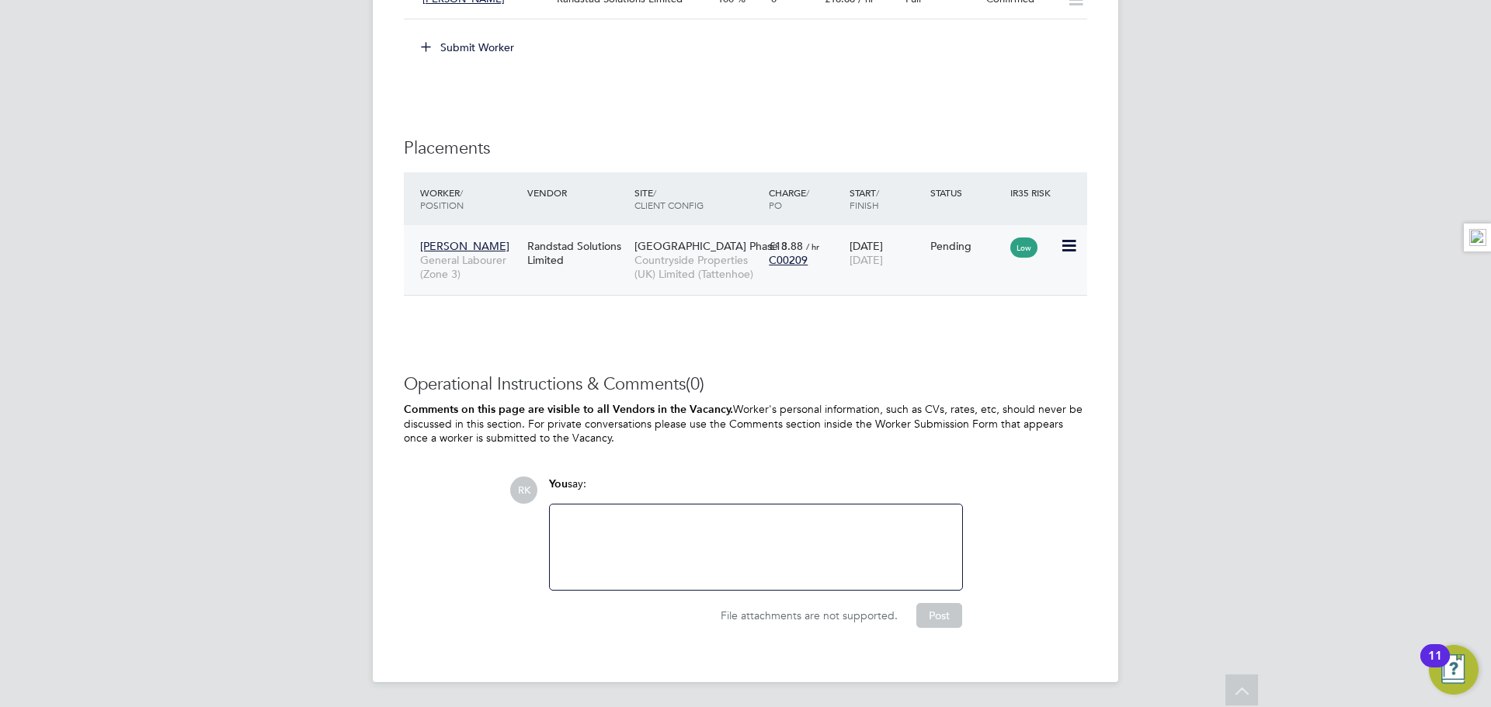
click at [1070, 248] on icon at bounding box center [1068, 246] width 16 height 19
click at [982, 341] on li "Start" at bounding box center [1021, 343] width 110 height 22
type input "Freddie Morel"
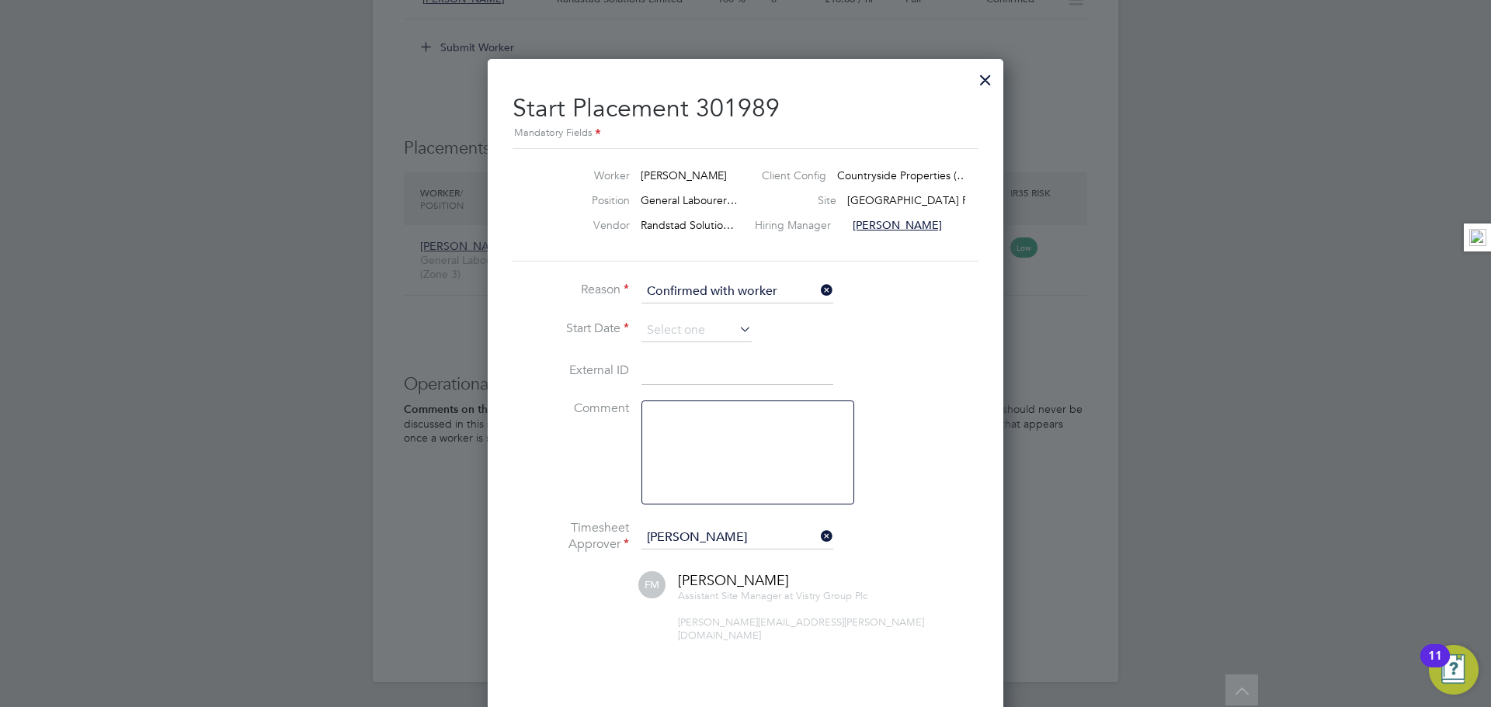
click at [692, 319] on li "Reason Confirmed with worker" at bounding box center [745, 299] width 466 height 39
click at [690, 332] on input at bounding box center [696, 330] width 110 height 23
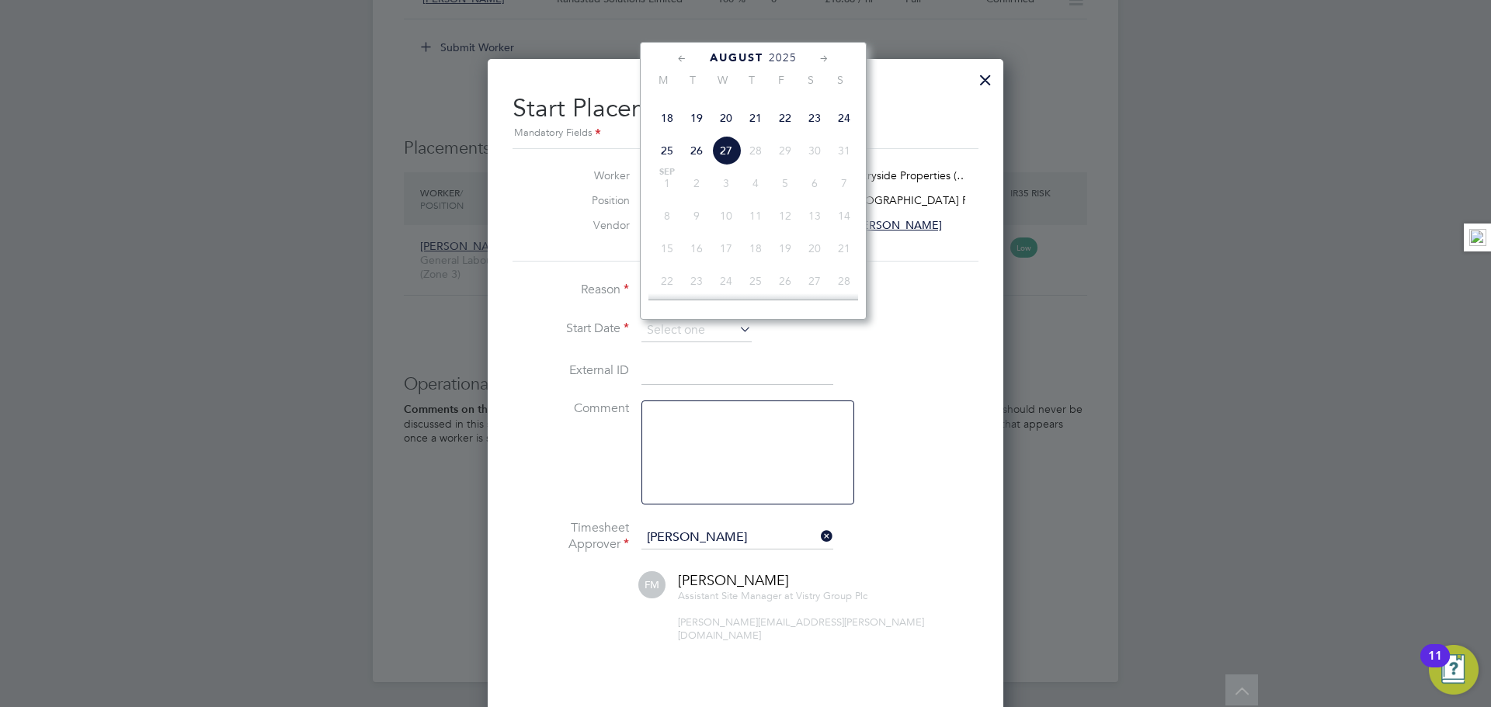
click at [694, 165] on span "26" at bounding box center [697, 151] width 30 height 30
type input "26 Aug 2025"
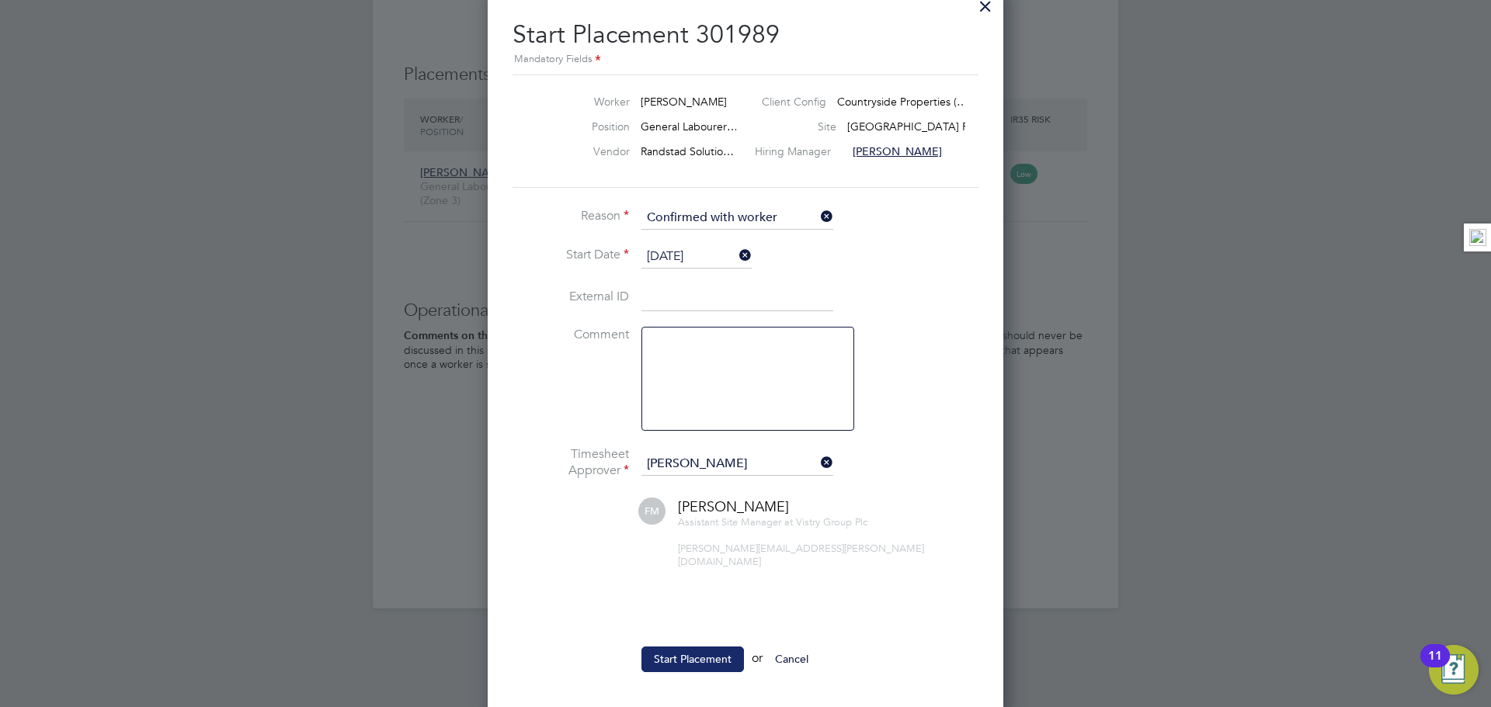
click at [693, 647] on button "Start Placement" at bounding box center [692, 659] width 102 height 25
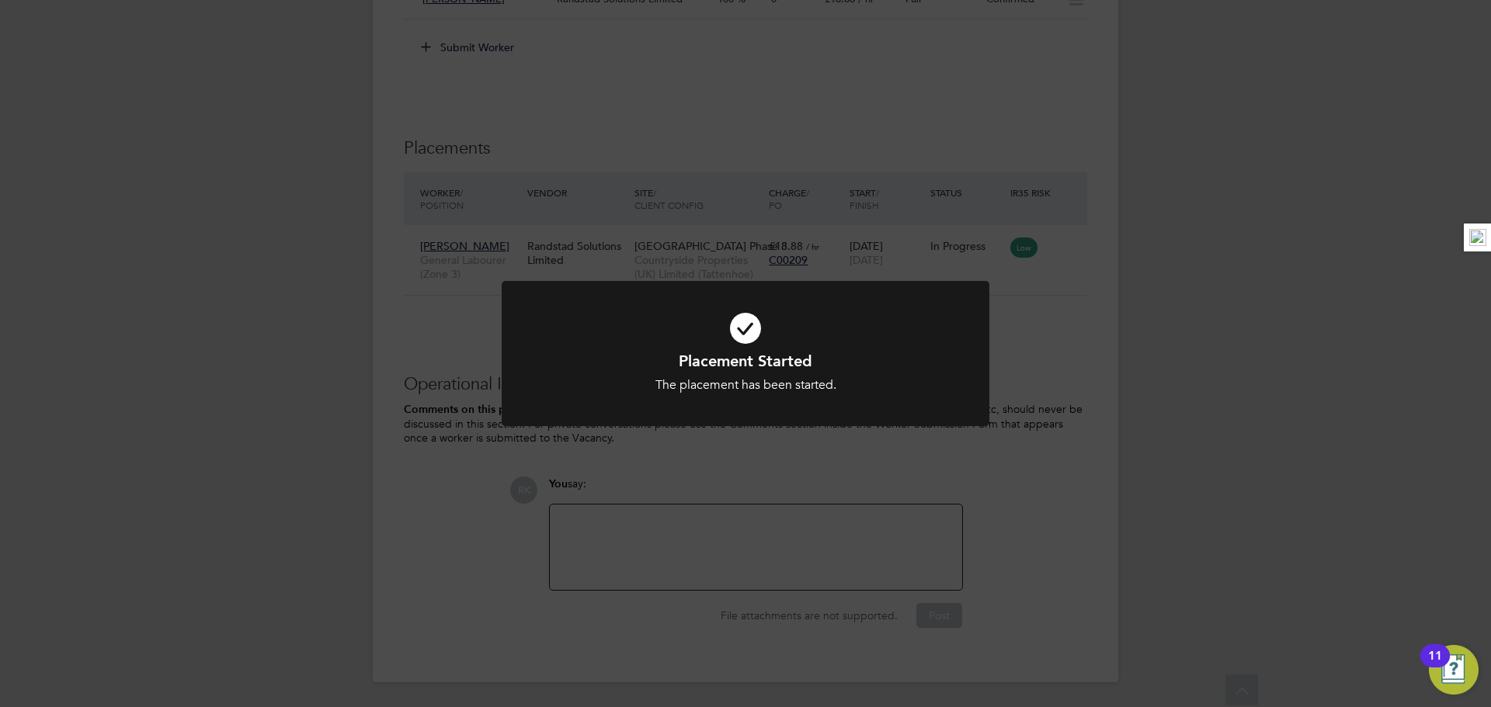
click at [1285, 351] on div "Placement Started The placement has been started. Cancel Okay" at bounding box center [745, 353] width 1491 height 707
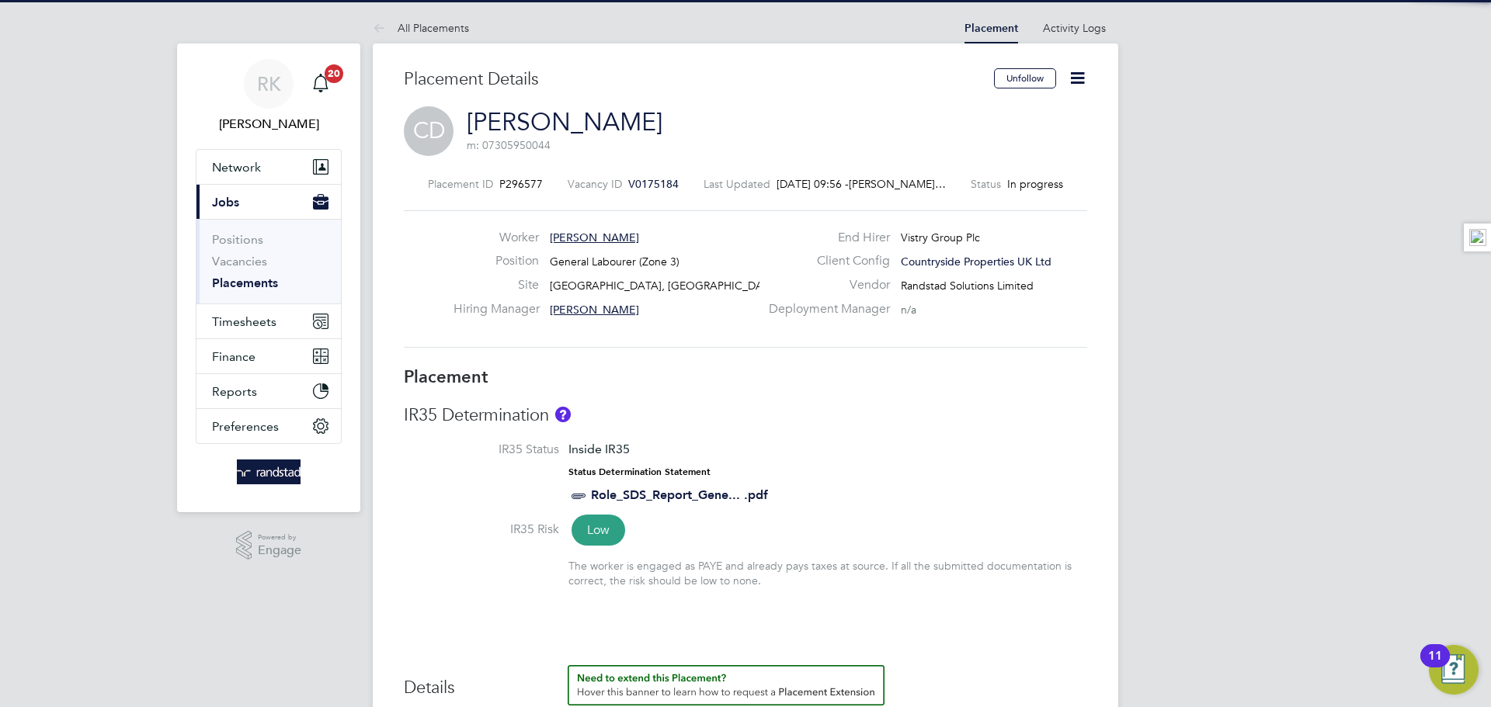
click at [645, 182] on span "V0175184" at bounding box center [653, 184] width 50 height 14
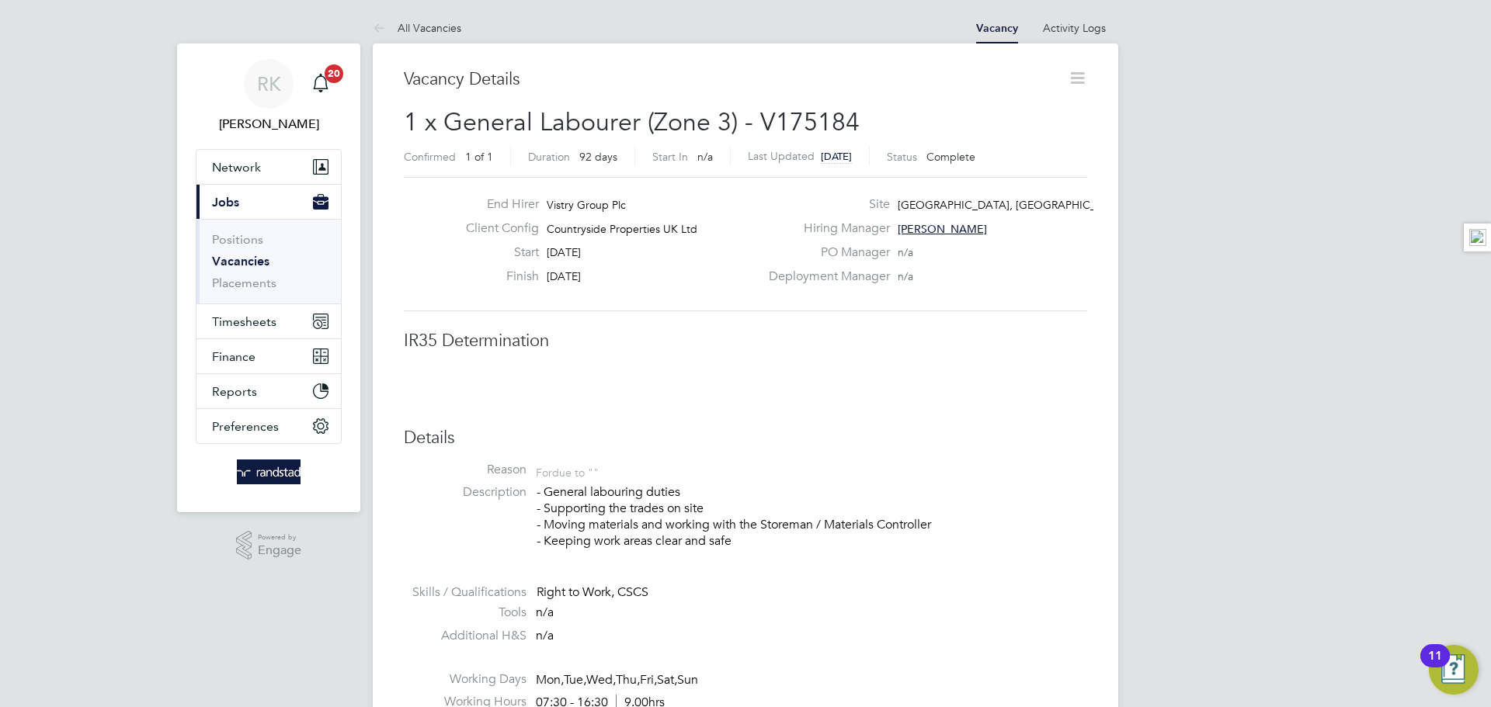
scroll to position [8, 8]
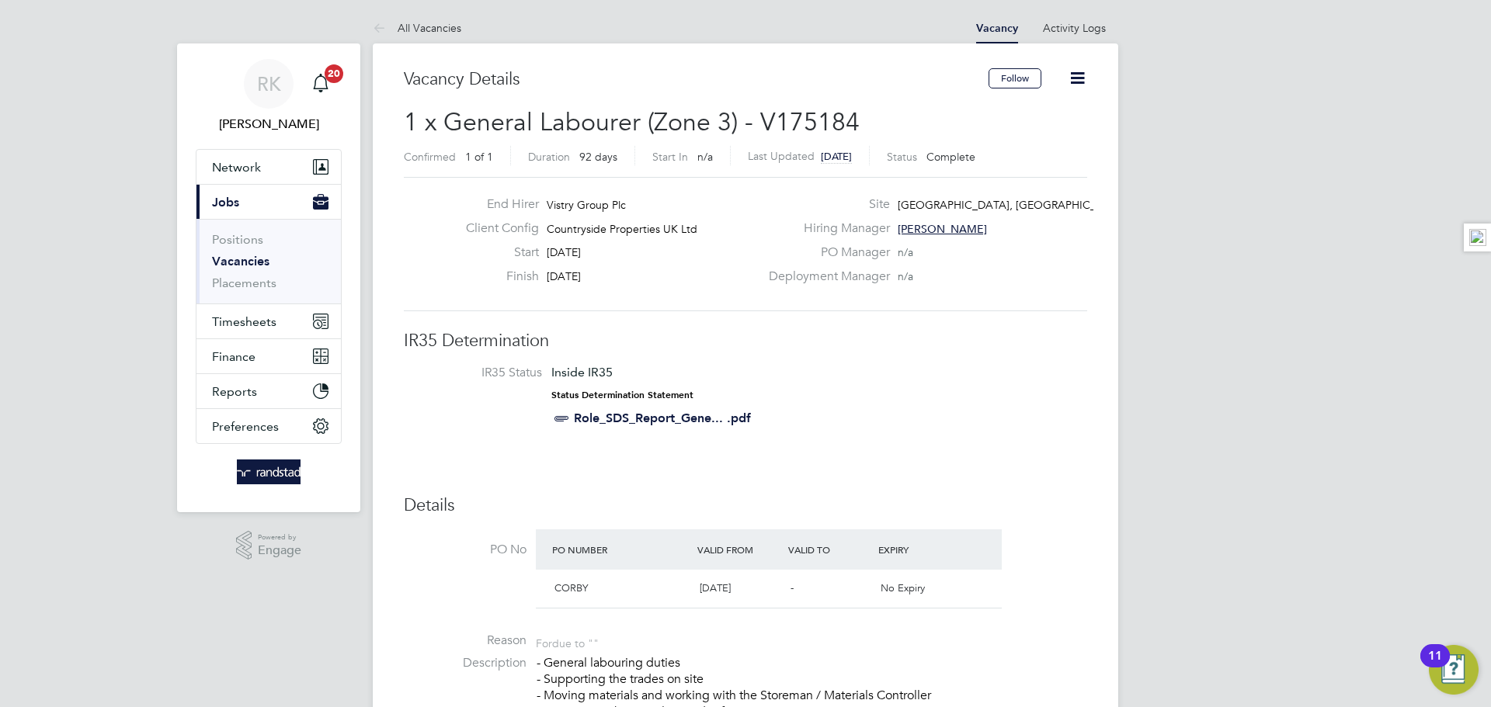
click at [1085, 72] on icon at bounding box center [1077, 77] width 19 height 19
click at [1039, 134] on li "Update Status" at bounding box center [1040, 137] width 90 height 22
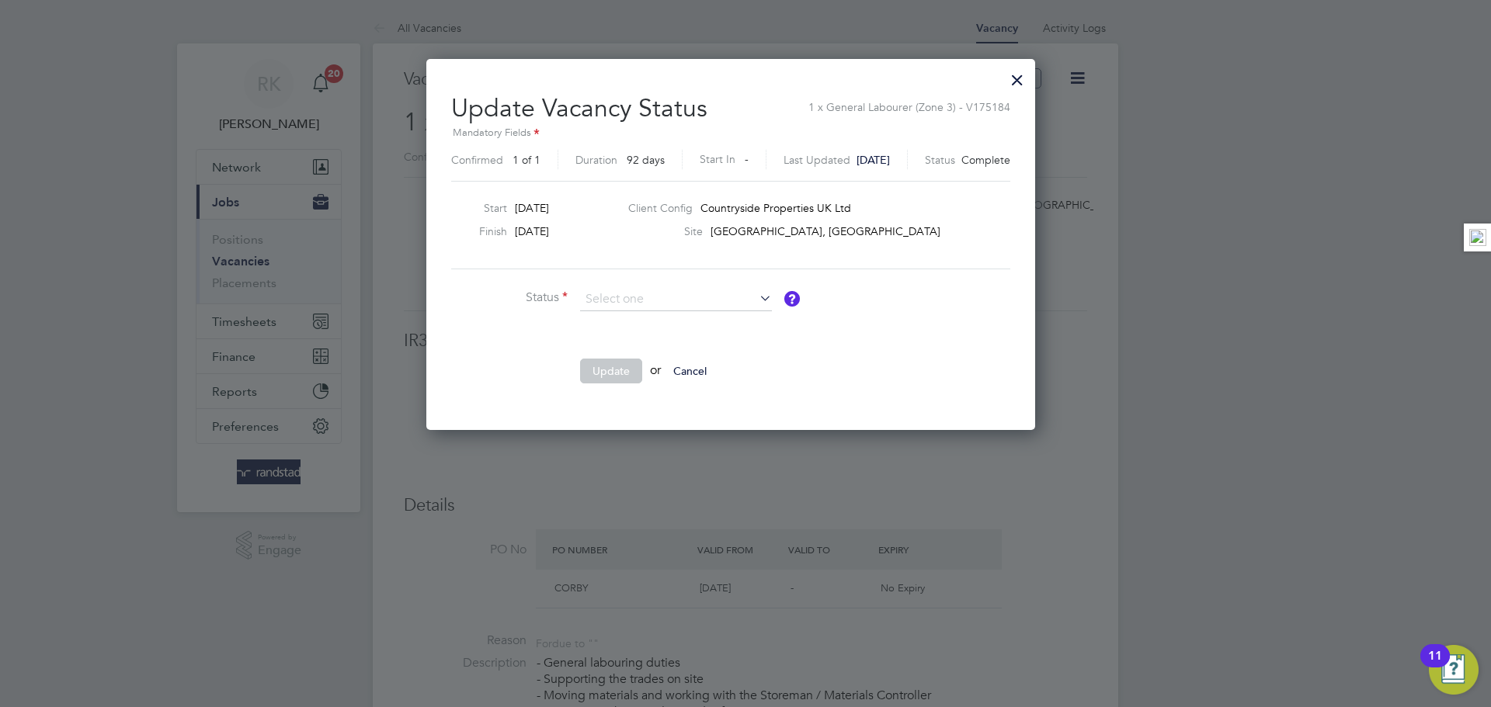
drag, startPoint x: 634, startPoint y: 319, endPoint x: 592, endPoint y: 355, distance: 55.1
click at [634, 318] on li "Open" at bounding box center [675, 321] width 193 height 20
type input "Open"
click at [592, 356] on ul "Status Open Comment Update or Cancel" at bounding box center [684, 343] width 466 height 111
click at [595, 371] on button "Update" at bounding box center [611, 371] width 62 height 25
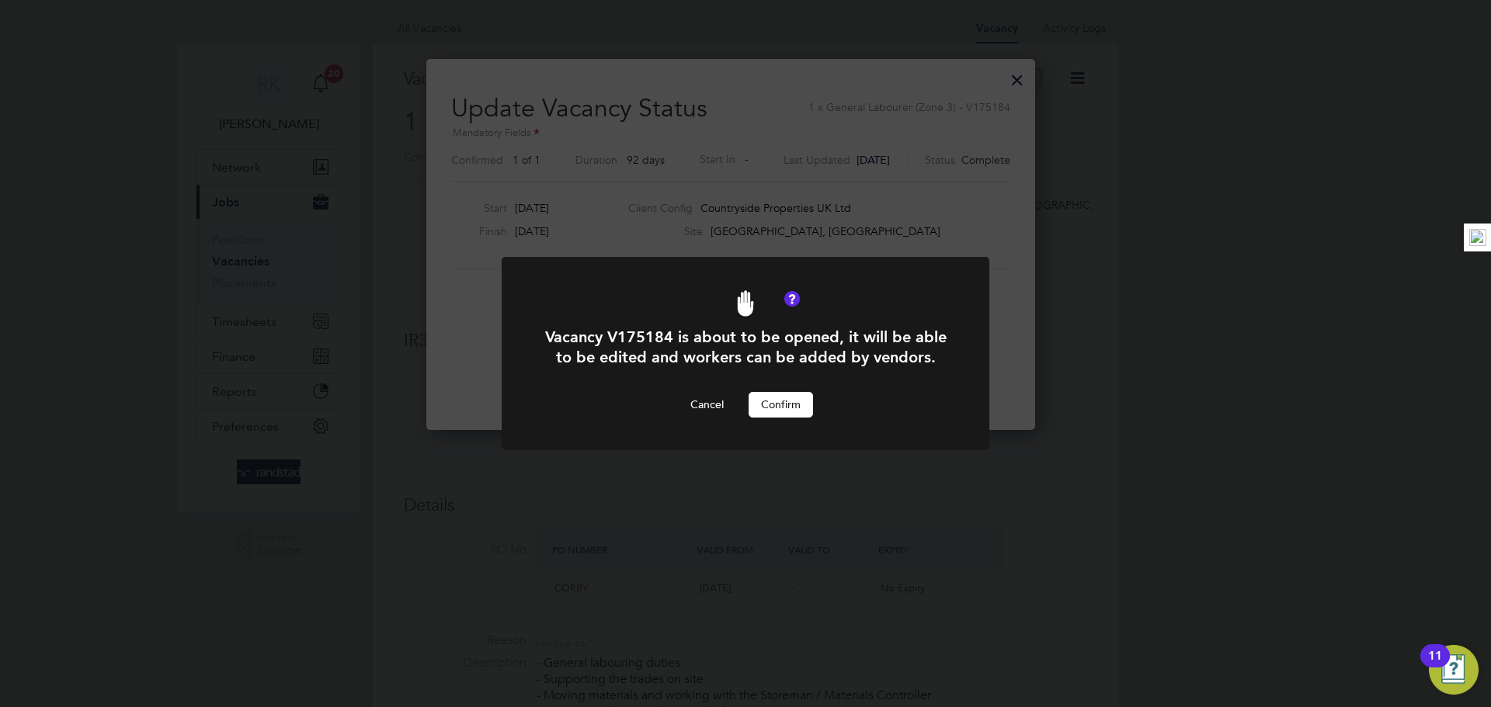
click at [785, 411] on button "Confirm" at bounding box center [780, 404] width 64 height 25
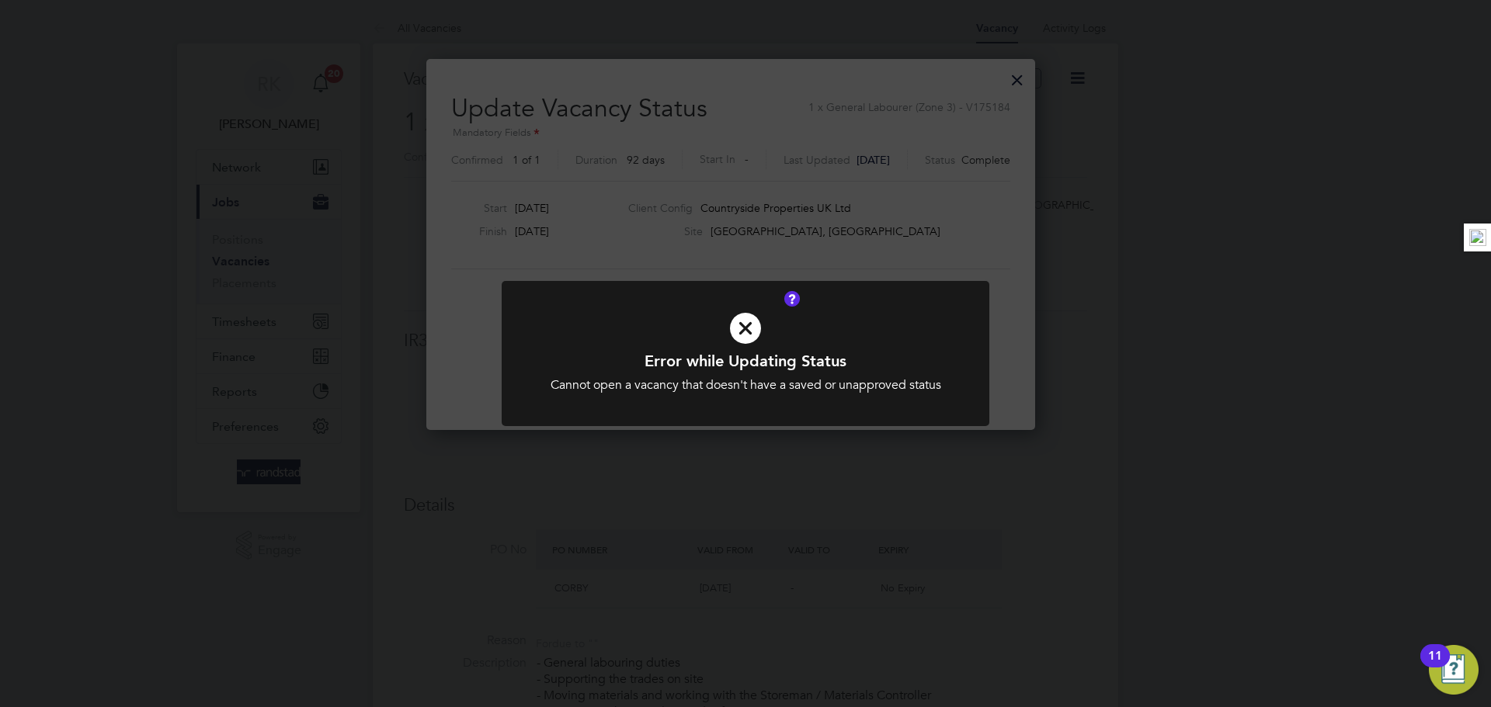
click at [803, 374] on div "Error while Updating Status Cannot open a vacancy that doesn't have a saved or …" at bounding box center [745, 372] width 404 height 43
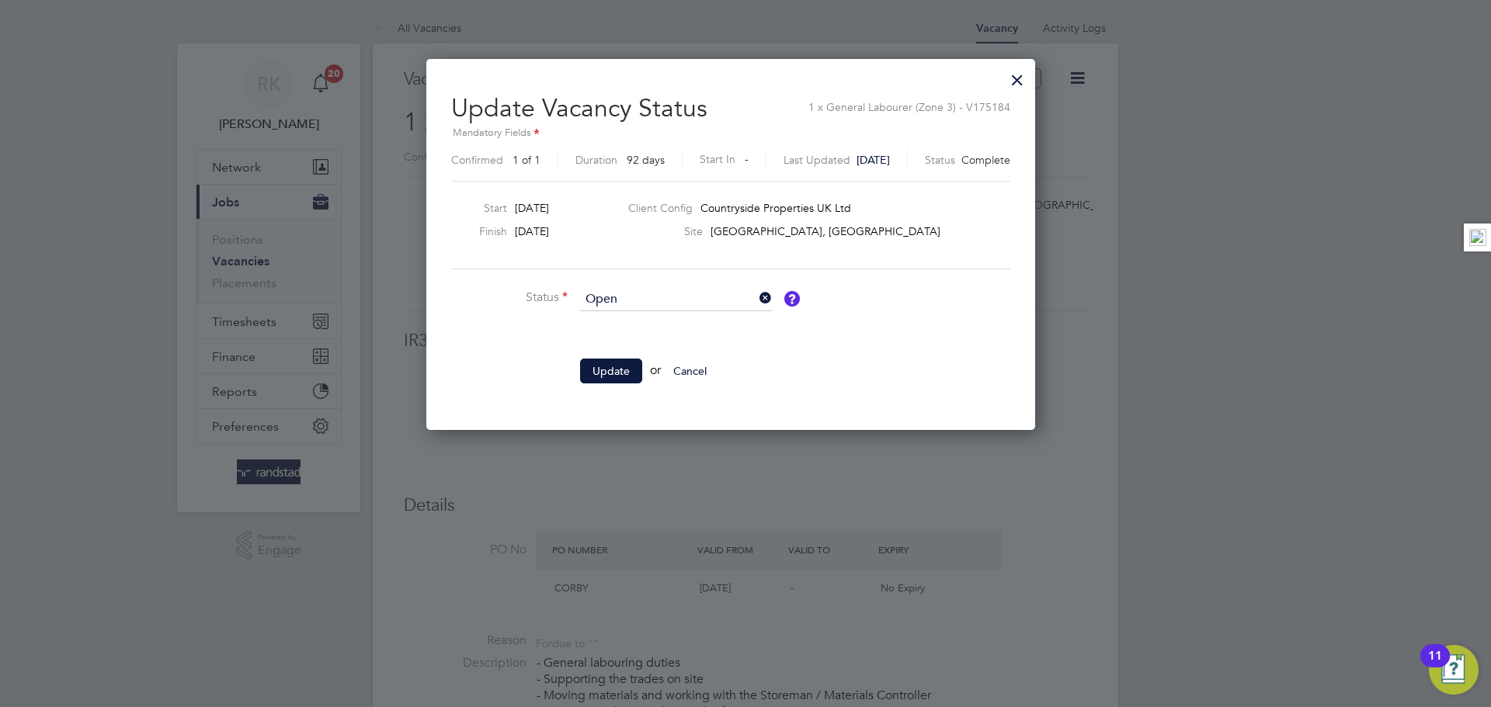
click at [1031, 78] on div at bounding box center [1017, 76] width 28 height 28
